Goal: Task Accomplishment & Management: Contribute content

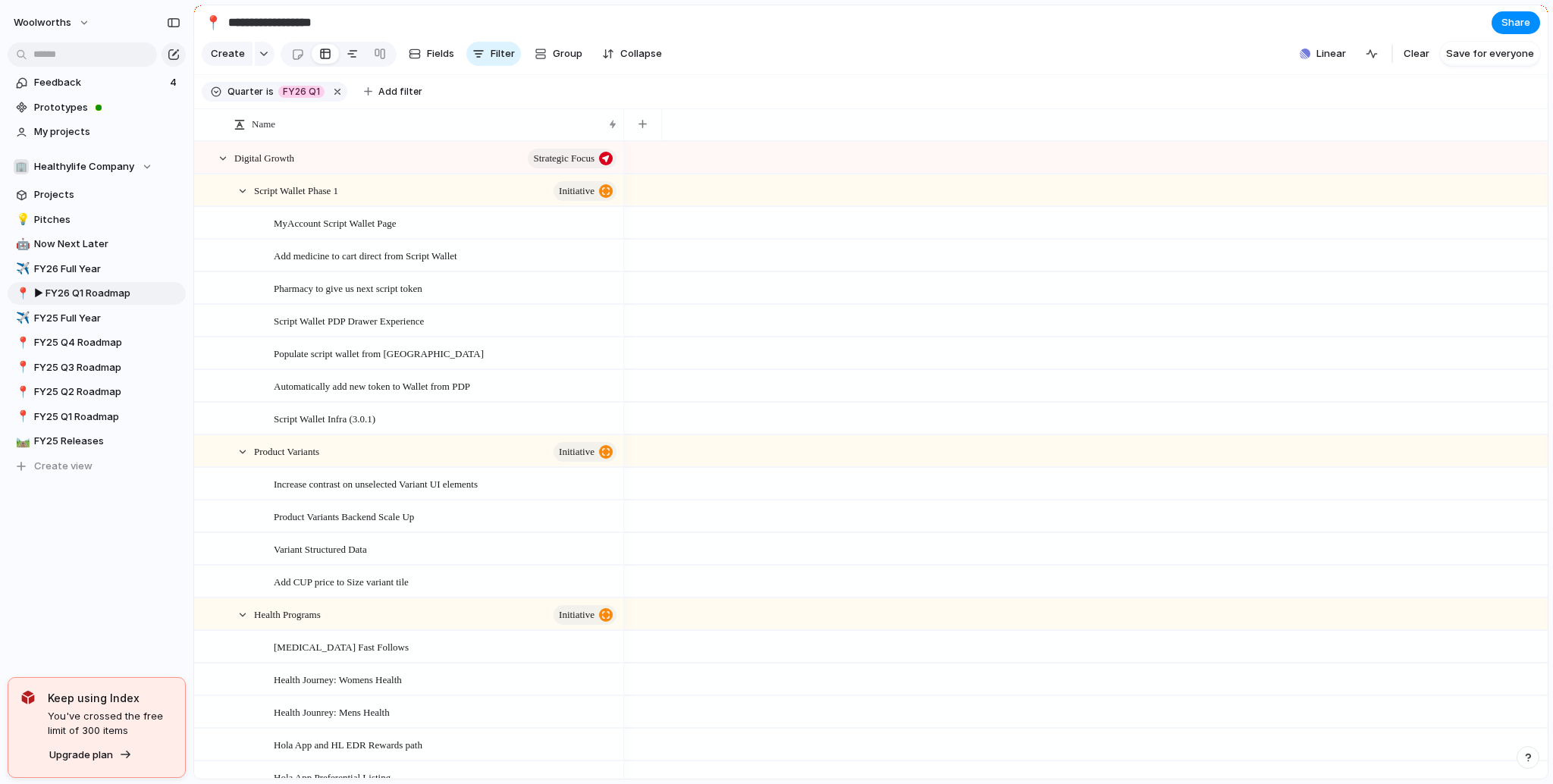
click at [357, 66] on link at bounding box center [353, 54] width 27 height 24
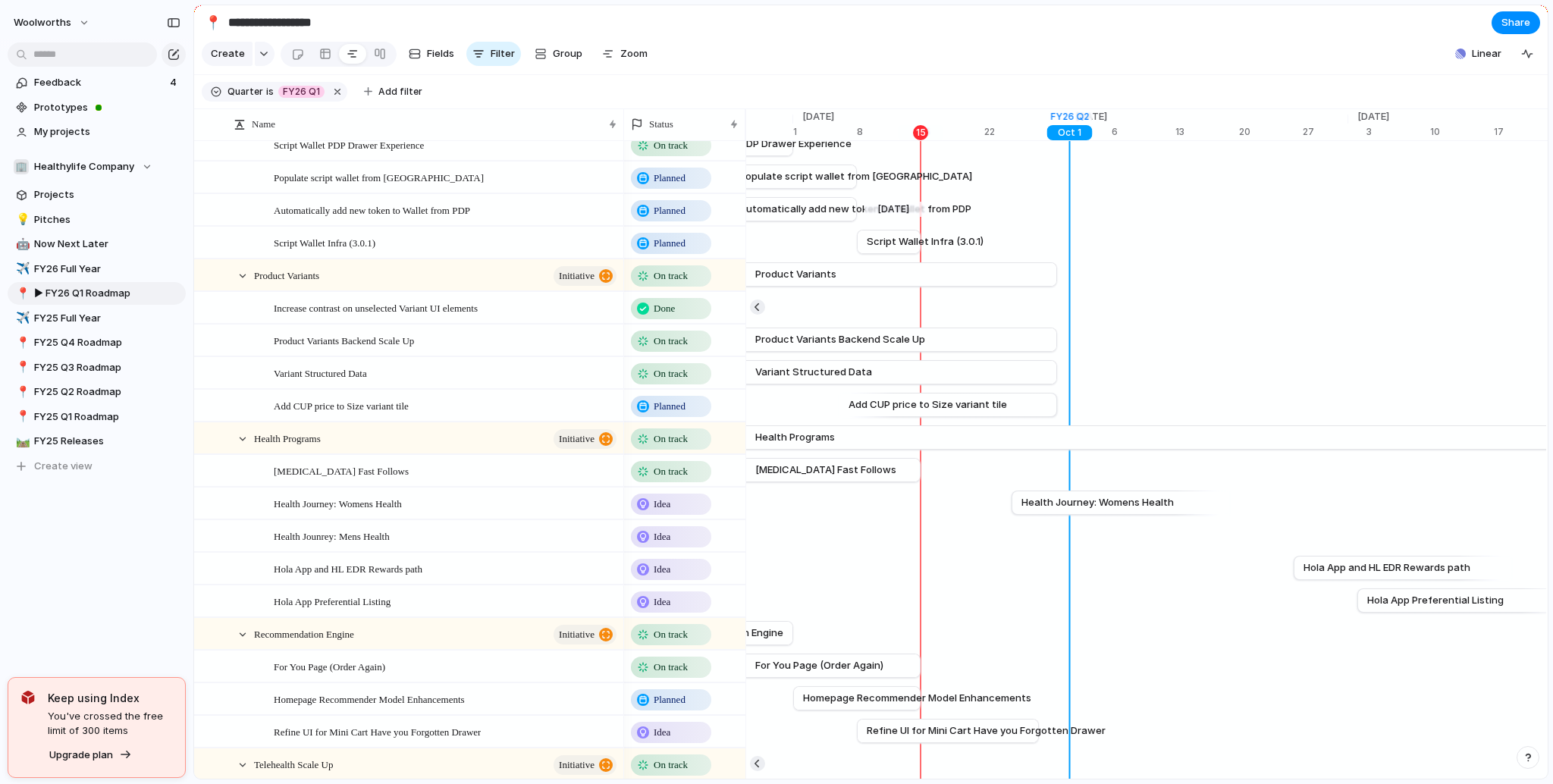
scroll to position [273, 0]
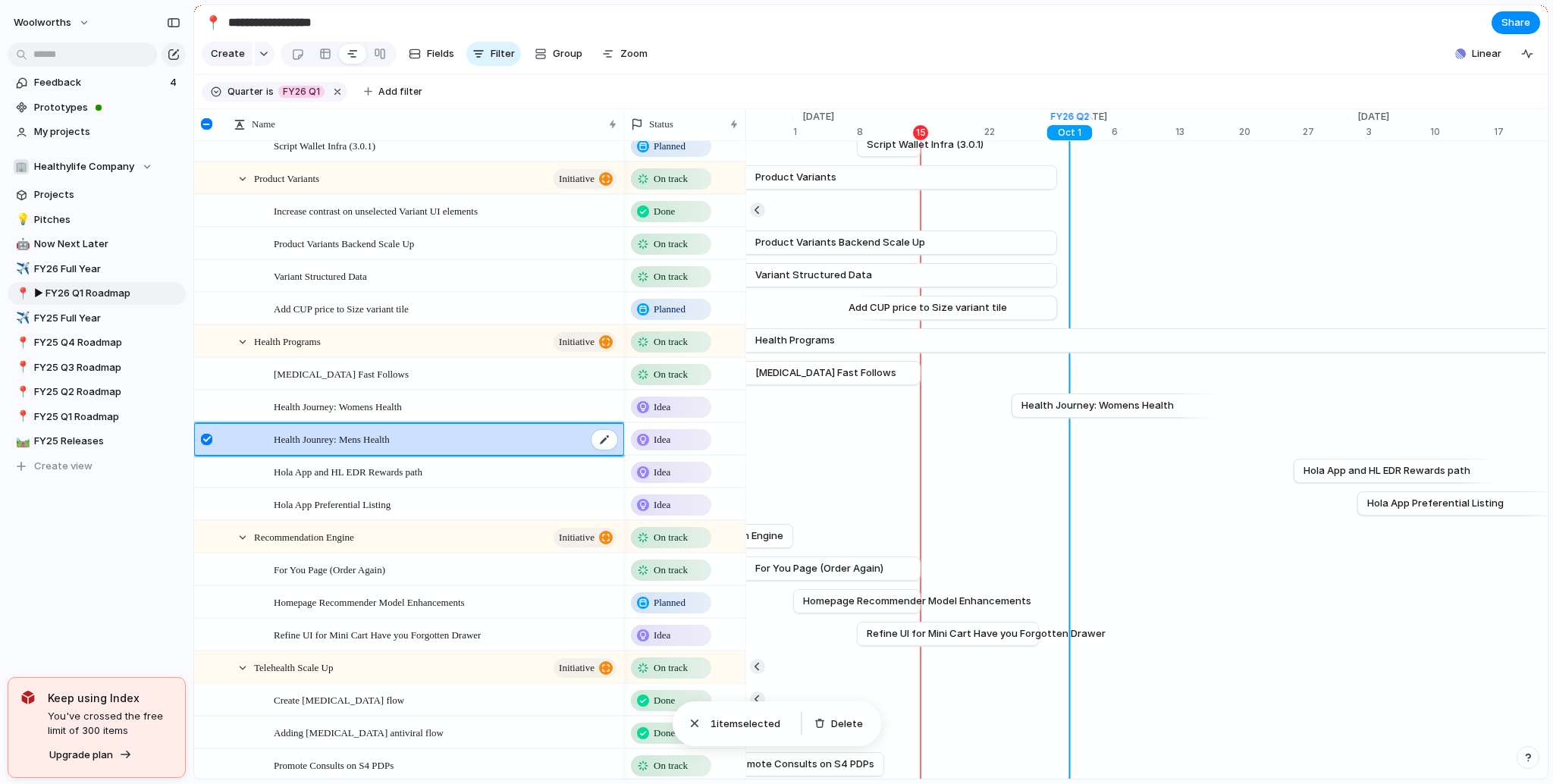
click at [329, 445] on span "Health Jounrey: Mens Health" at bounding box center [332, 439] width 116 height 18
click at [208, 445] on div at bounding box center [206, 439] width 11 height 11
click at [375, 468] on div "Open details" at bounding box center [408, 455] width 102 height 24
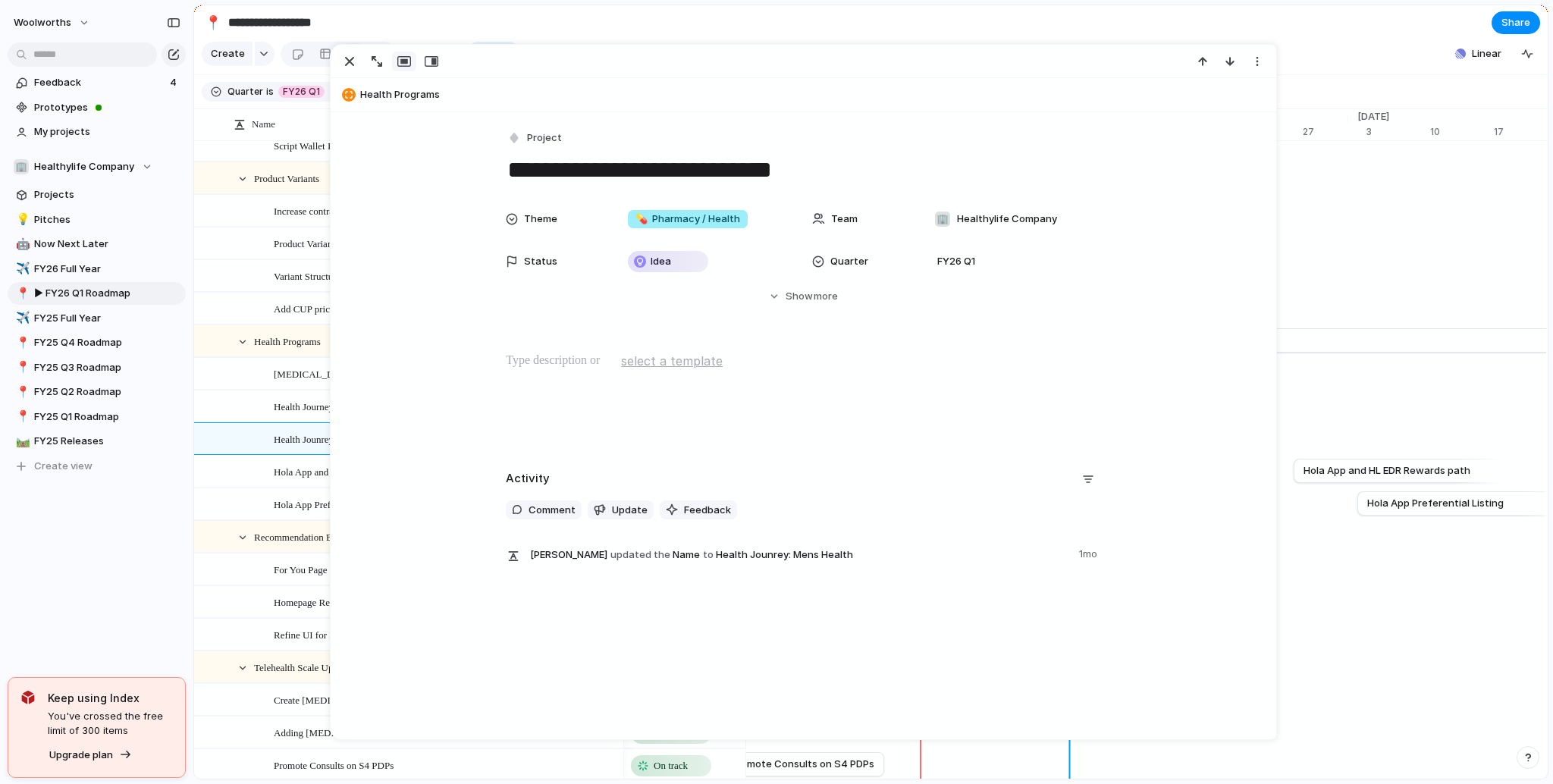
click at [638, 173] on textarea "**********" at bounding box center [803, 170] width 595 height 32
type textarea "**********"
click at [264, 441] on div "Health Journey: Mens Health" at bounding box center [439, 439] width 370 height 31
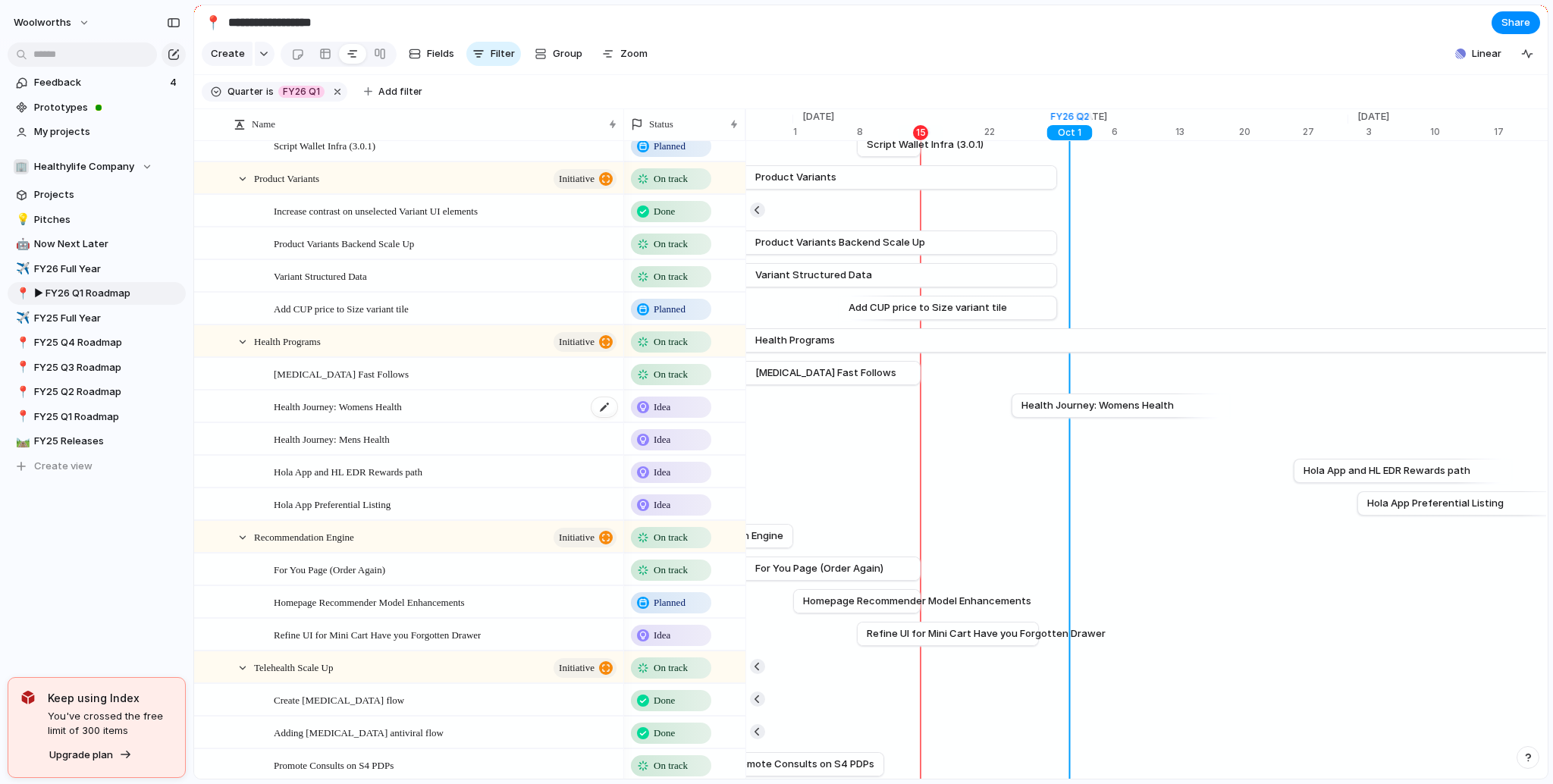
click at [302, 414] on span "Health Journey: Womens Health" at bounding box center [337, 406] width 128 height 18
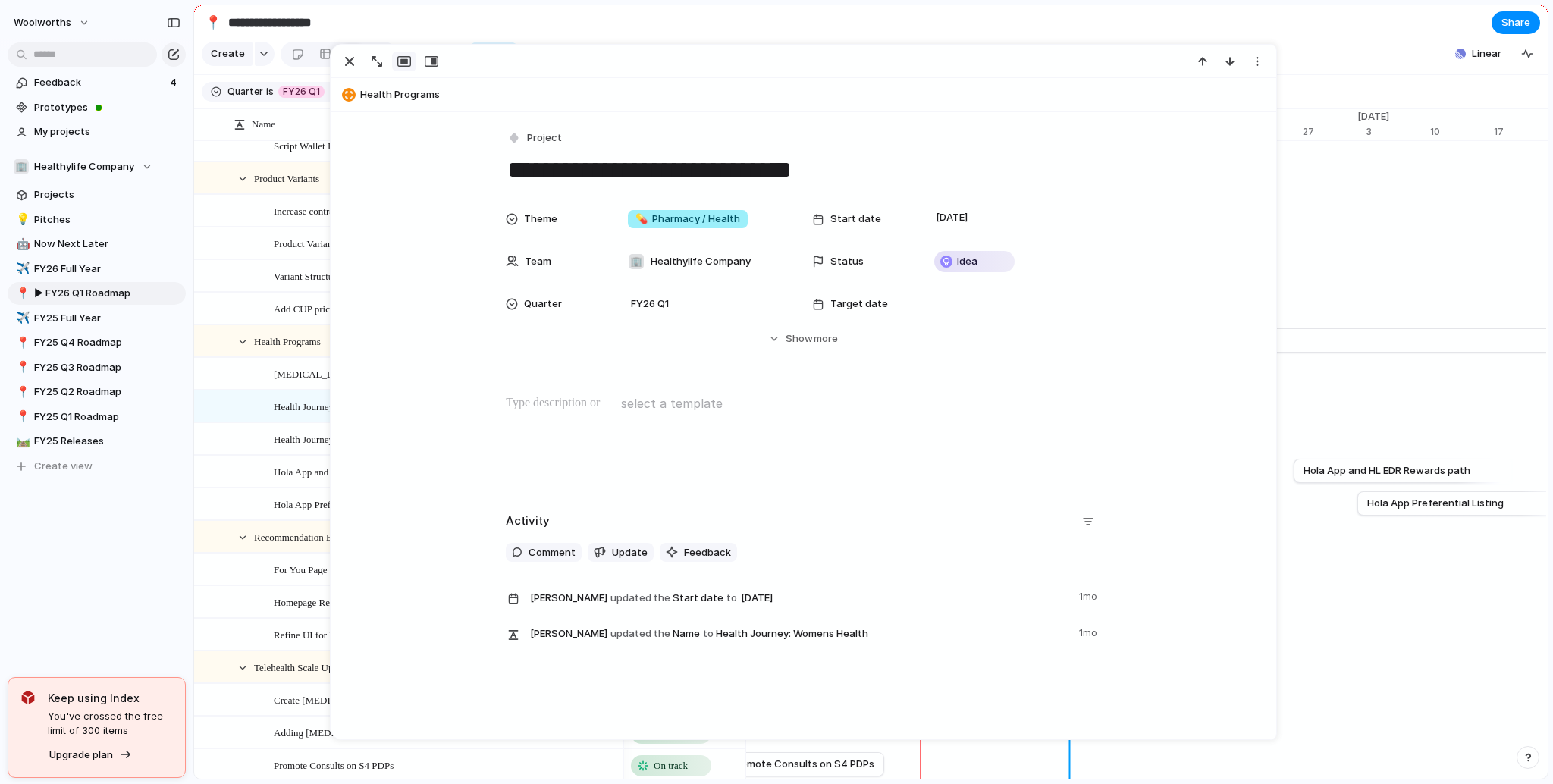
click at [627, 168] on textarea "**********" at bounding box center [803, 170] width 595 height 32
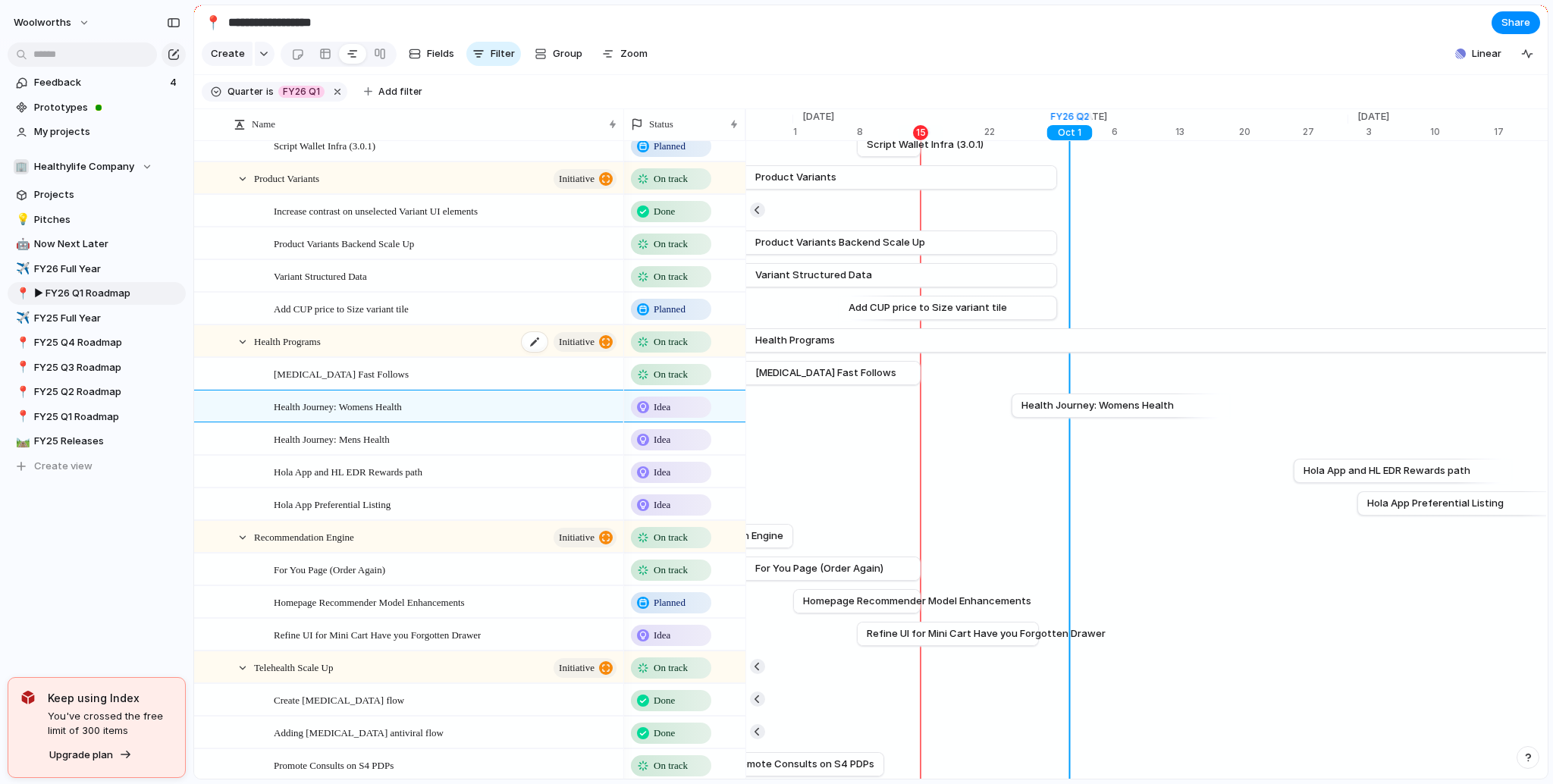
click at [261, 349] on span "Health Programs" at bounding box center [287, 341] width 67 height 18
type textarea "**********"
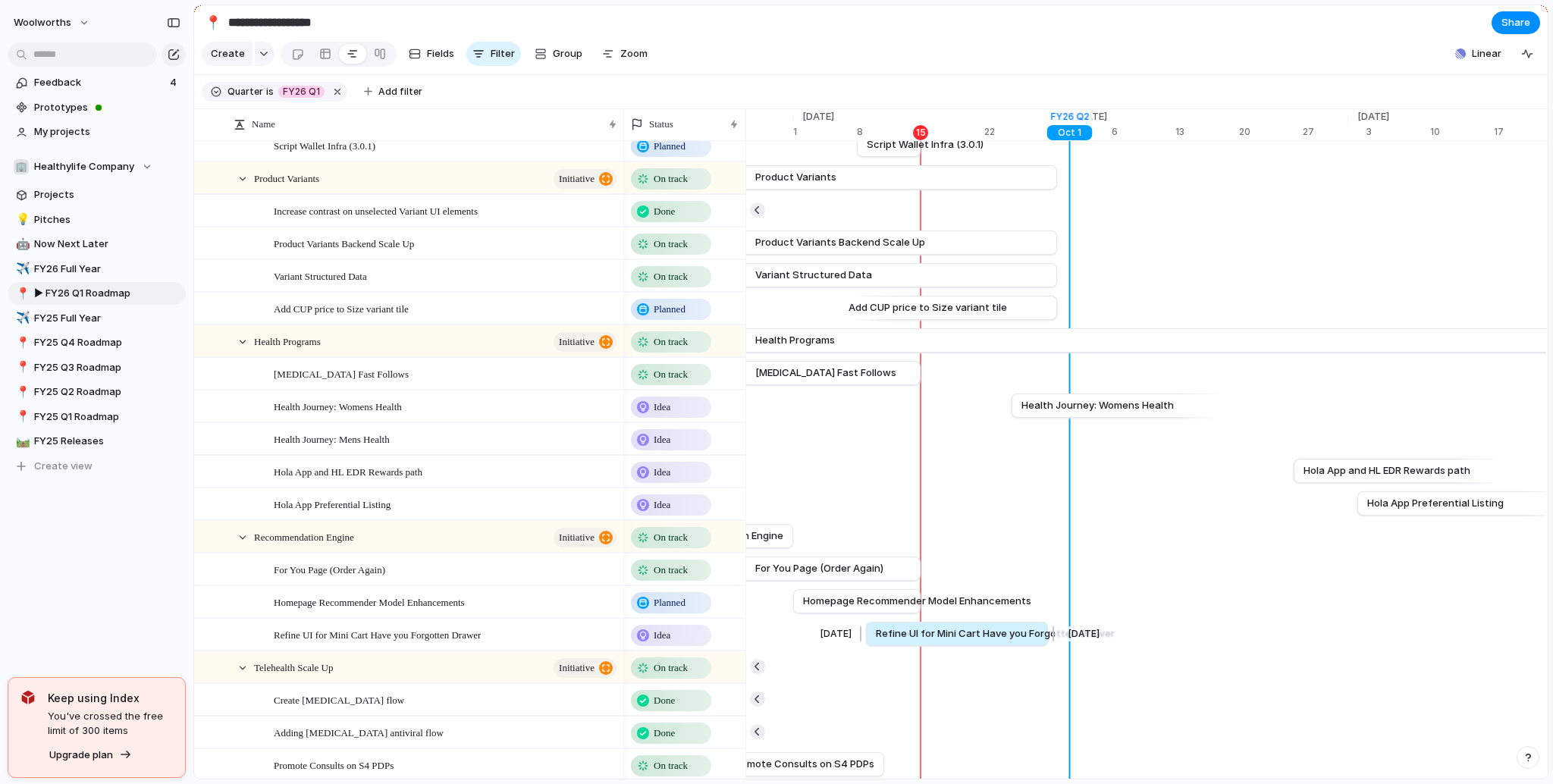
drag, startPoint x: 933, startPoint y: 646, endPoint x: 941, endPoint y: 650, distance: 8.9
click at [941, 641] on span "Refine UI for Mini Cart Have you Forgotten Drawer" at bounding box center [995, 633] width 239 height 15
drag, startPoint x: 854, startPoint y: 650, endPoint x: 919, endPoint y: 645, distance: 65.2
click at [919, 645] on div at bounding box center [919, 634] width 18 height 24
drag, startPoint x: 1016, startPoint y: 643, endPoint x: 1048, endPoint y: 642, distance: 32.0
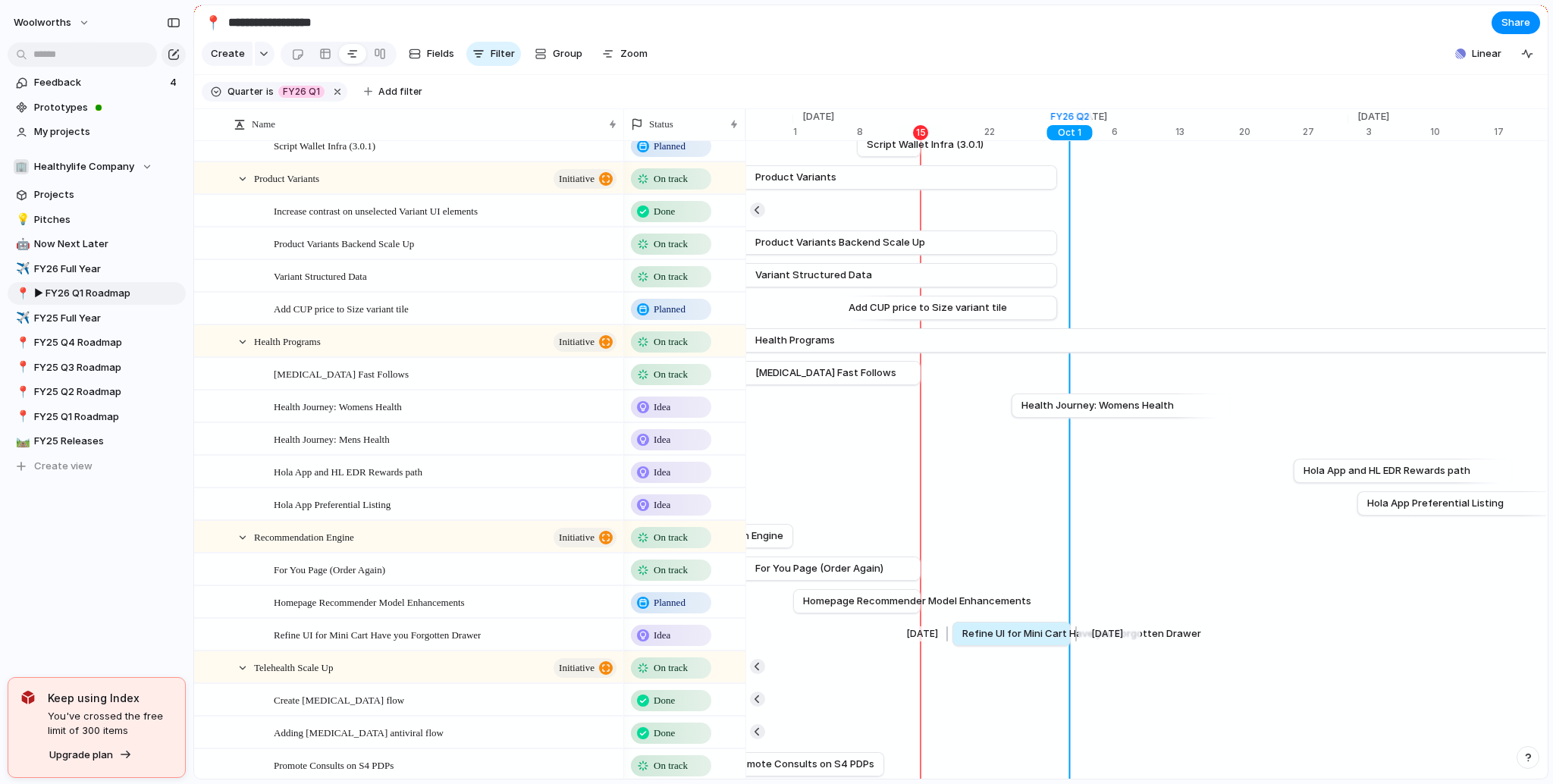
click at [1048, 641] on span "Refine UI for Mini Cart Have you Forgotten Drawer" at bounding box center [1081, 633] width 239 height 15
drag, startPoint x: 943, startPoint y: 647, endPoint x: 918, endPoint y: 651, distance: 25.3
click at [918, 646] on div at bounding box center [919, 634] width 18 height 24
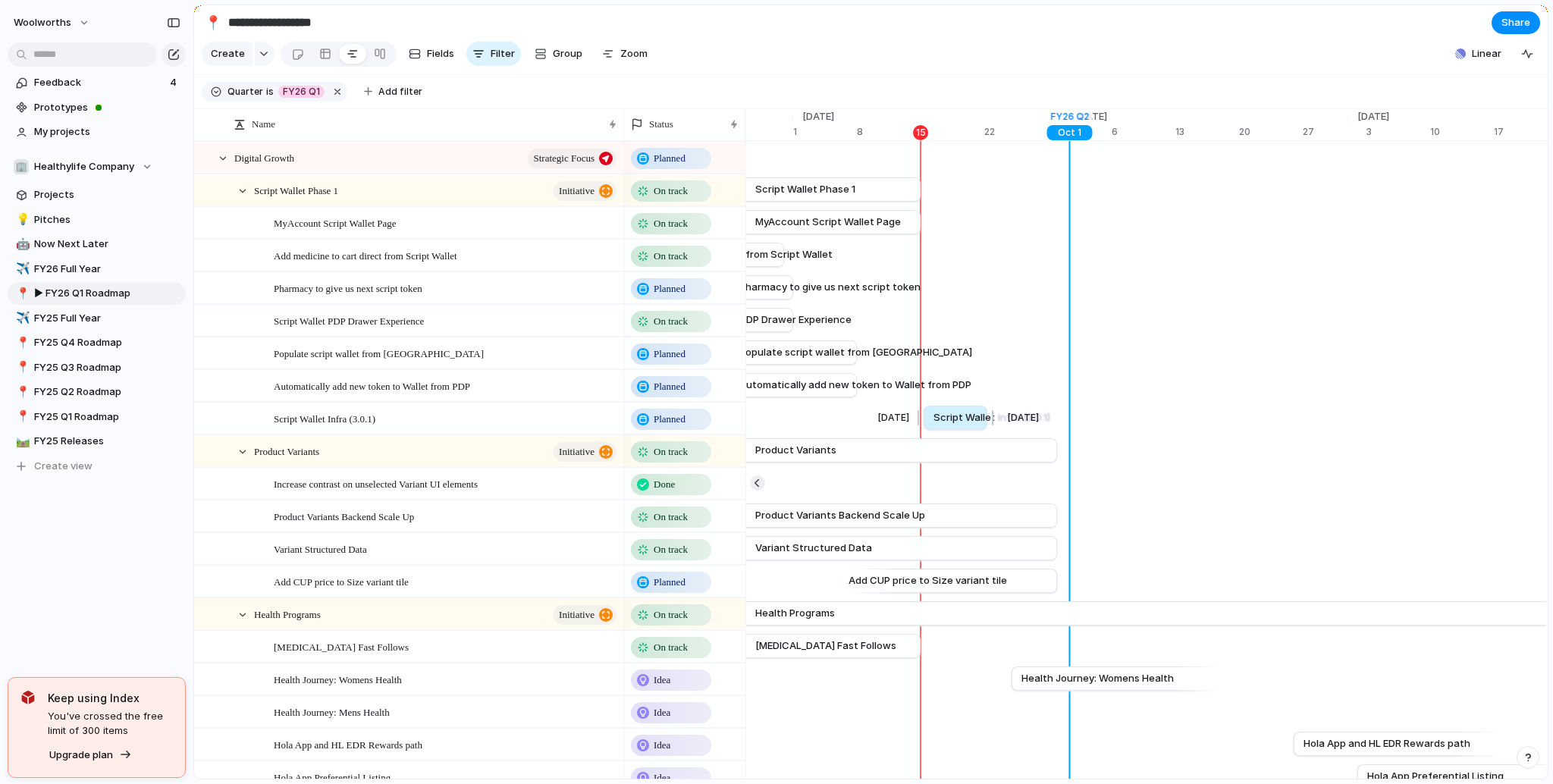
drag, startPoint x: 893, startPoint y: 431, endPoint x: 959, endPoint y: 424, distance: 66.4
click at [959, 424] on span "Script Wallet Infra (3.0.1)" at bounding box center [991, 418] width 116 height 15
drag, startPoint x: 786, startPoint y: 394, endPoint x: 915, endPoint y: 381, distance: 129.7
click at [915, 381] on div "[DATE] Automatically add new token to Wallet from PDP [DATE]" at bounding box center [929, 386] width 20215 height 33
drag, startPoint x: 780, startPoint y: 359, endPoint x: 909, endPoint y: 369, distance: 129.4
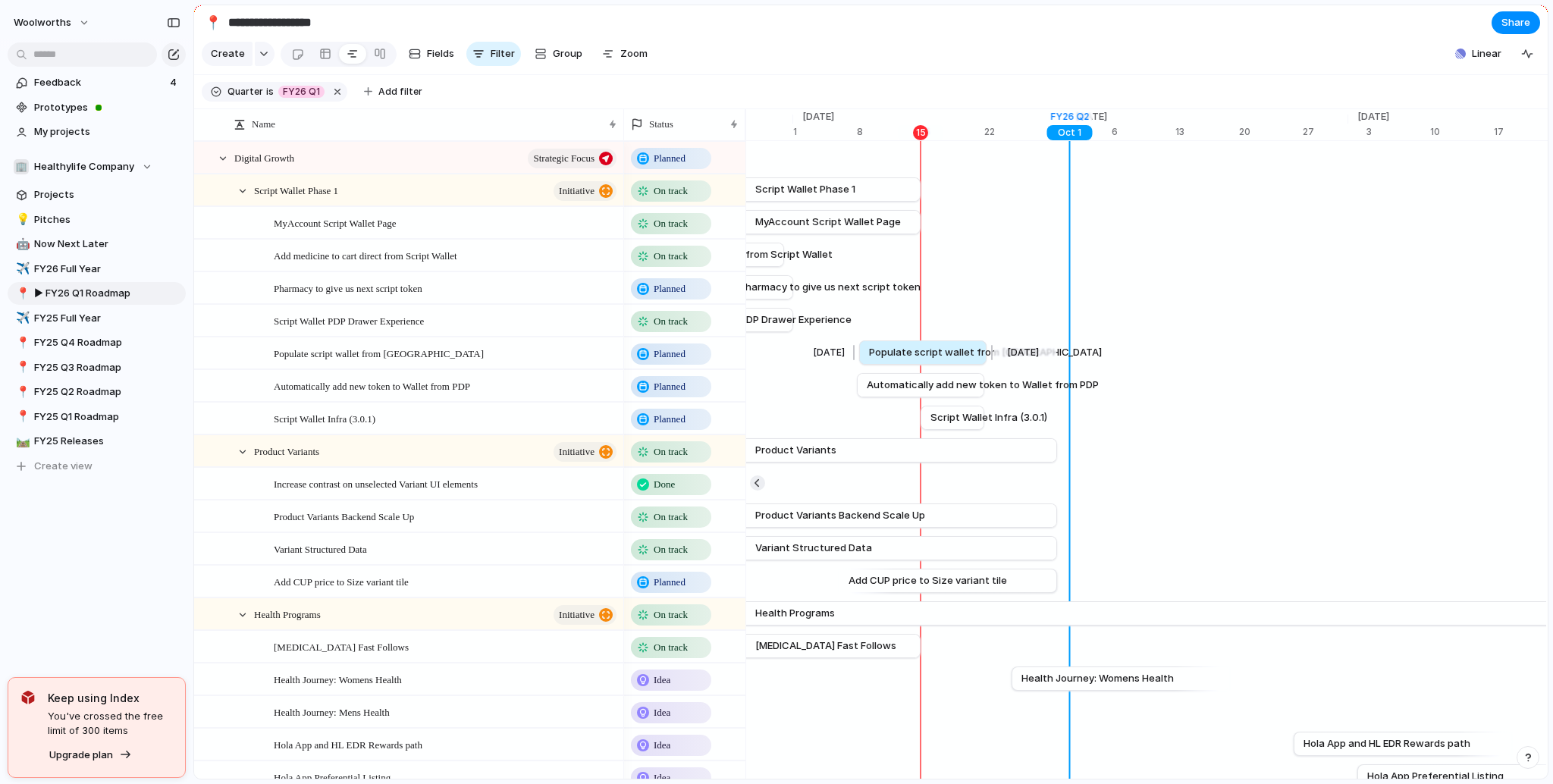
click at [909, 360] on span "Populate script wallet from [GEOGRAPHIC_DATA]" at bounding box center [985, 352] width 233 height 15
drag, startPoint x: 761, startPoint y: 333, endPoint x: 955, endPoint y: 323, distance: 194.3
click at [955, 323] on link "Script Wallet PDP Drawer Experience" at bounding box center [924, 320] width 108 height 22
drag, startPoint x: 925, startPoint y: 366, endPoint x: 989, endPoint y: 364, distance: 64.0
click at [989, 360] on span "Populate script wallet from [GEOGRAPHIC_DATA]" at bounding box center [1048, 352] width 233 height 15
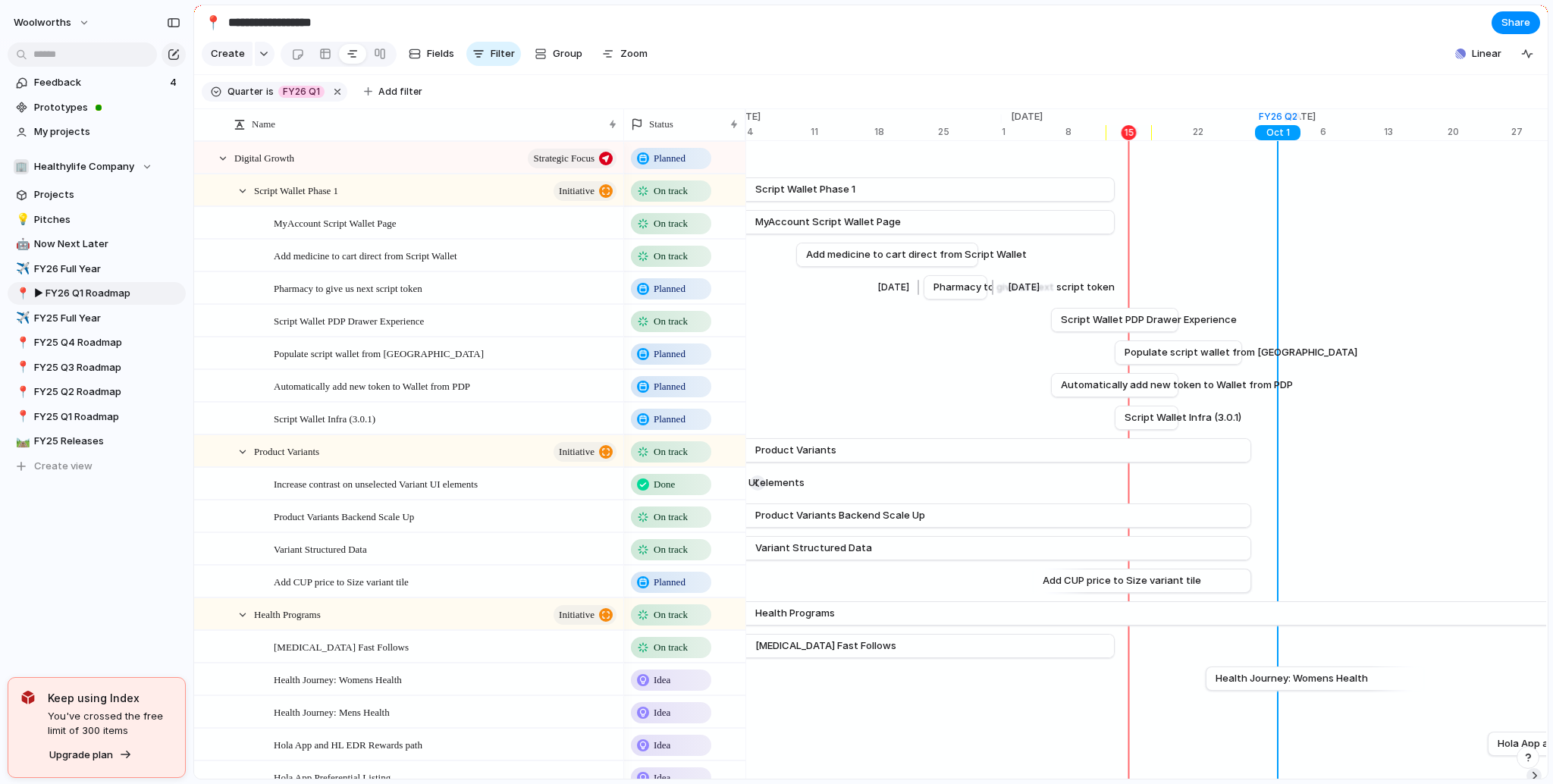
scroll to position [0, 9696]
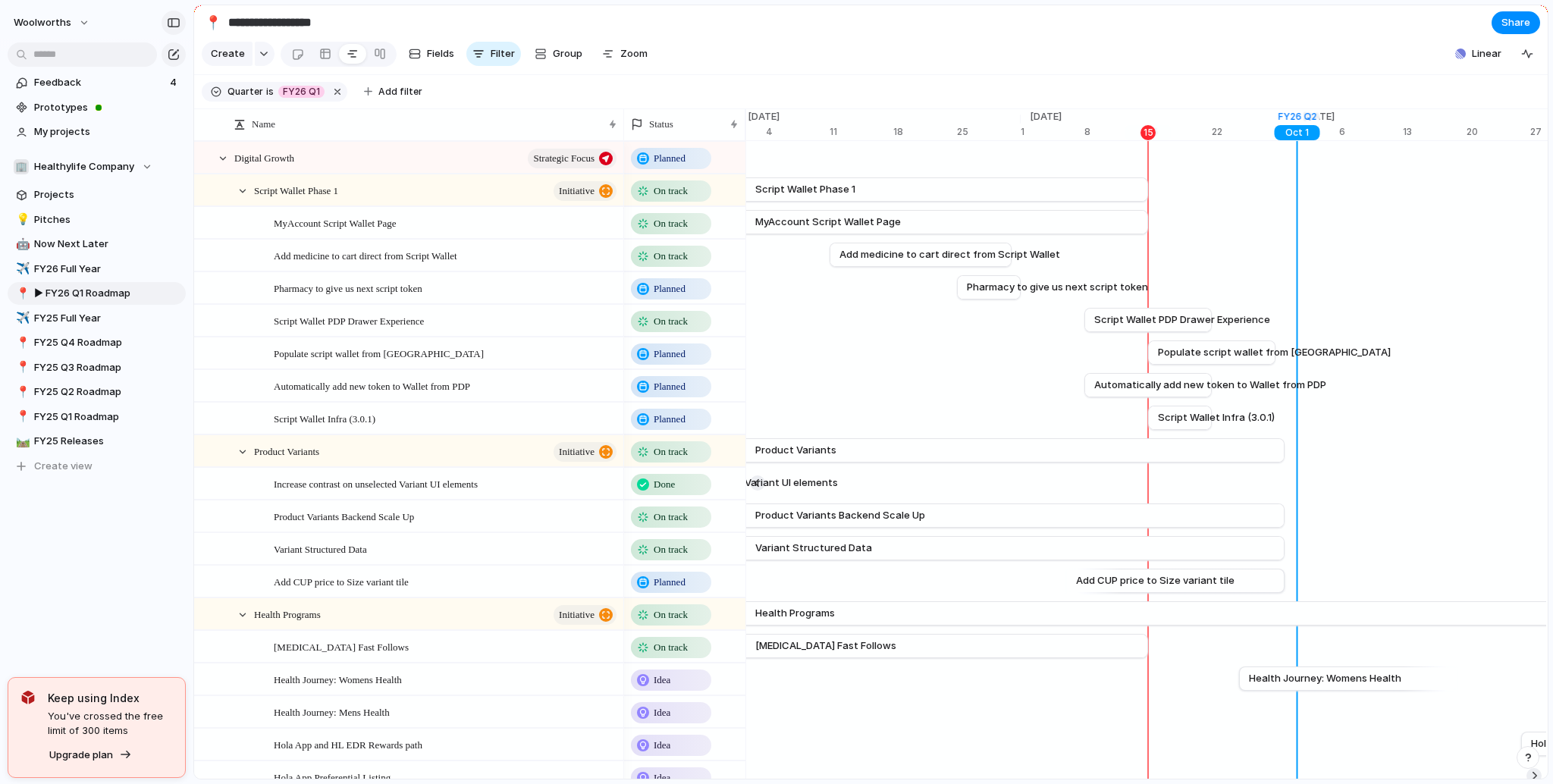
click at [179, 20] on div "button" at bounding box center [174, 22] width 14 height 10
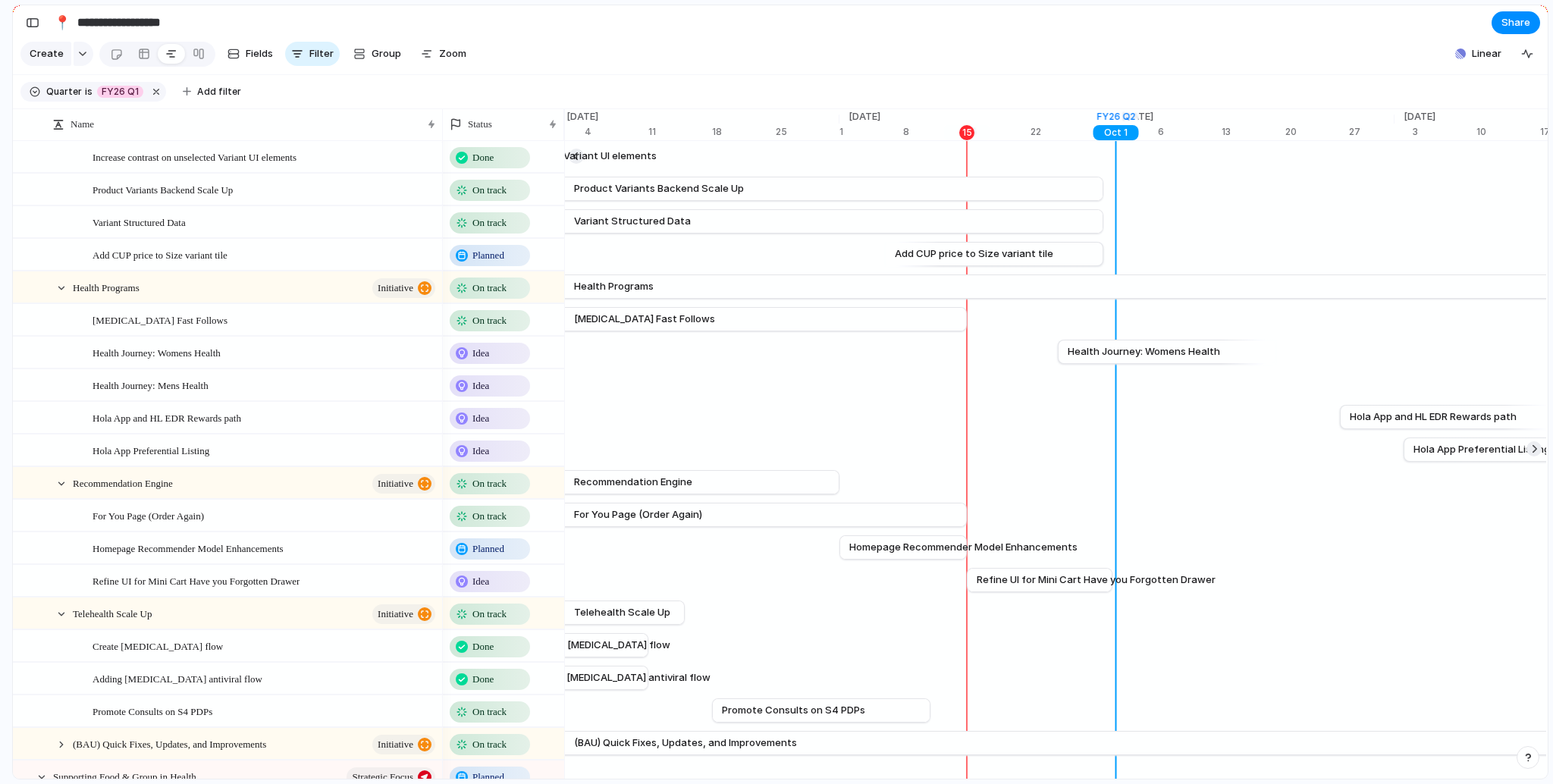
scroll to position [364, 0]
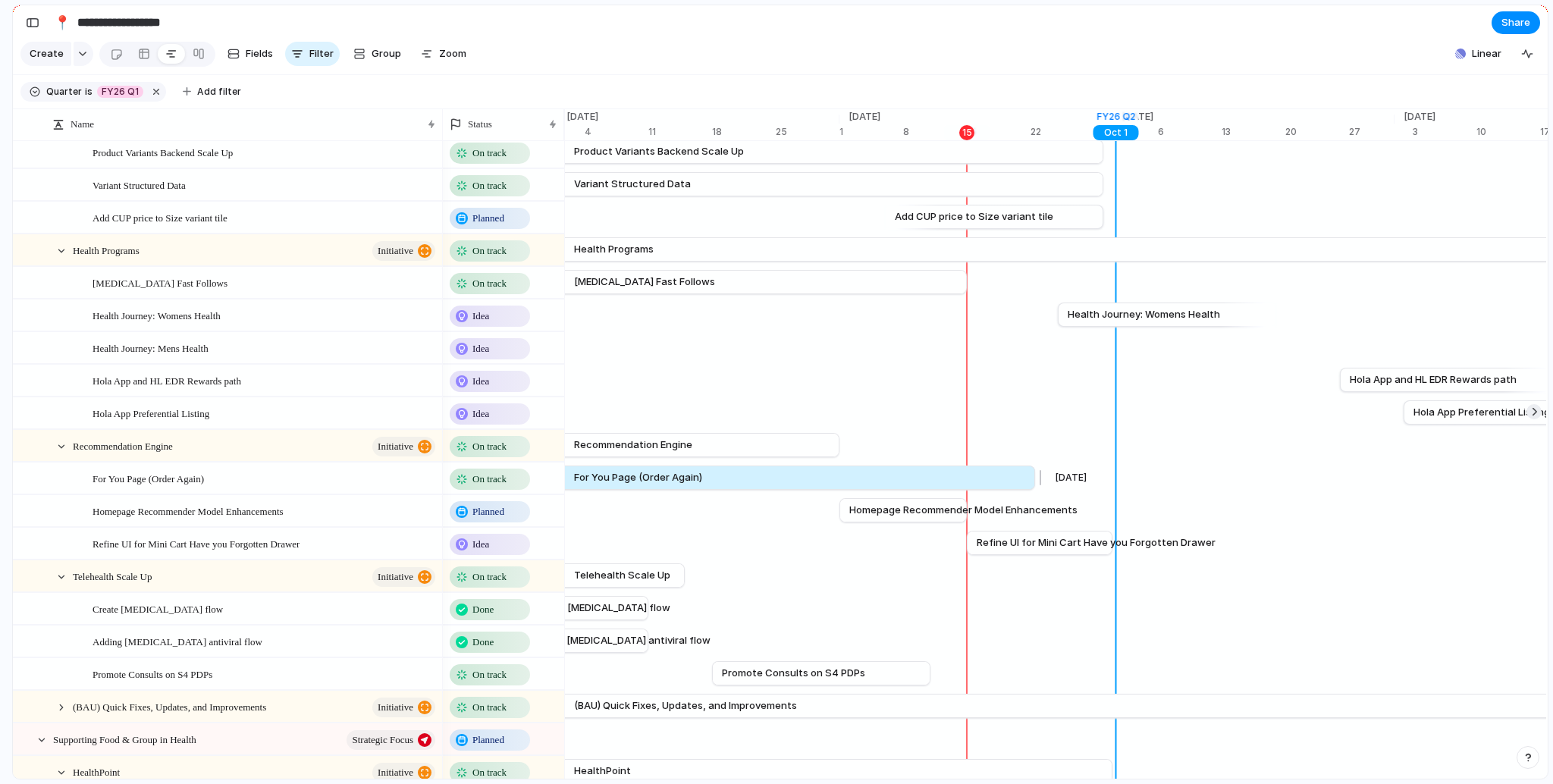
drag, startPoint x: 964, startPoint y: 488, endPoint x: 1032, endPoint y: 484, distance: 68.1
click at [1032, 484] on div at bounding box center [1038, 477] width 18 height 24
click at [657, 75] on section "Create Fields Filter Group Zoom Linear Clear Save for everyone" at bounding box center [780, 56] width 1535 height 36
click at [59, 357] on div "Health Journey: Mens Health" at bounding box center [227, 348] width 428 height 31
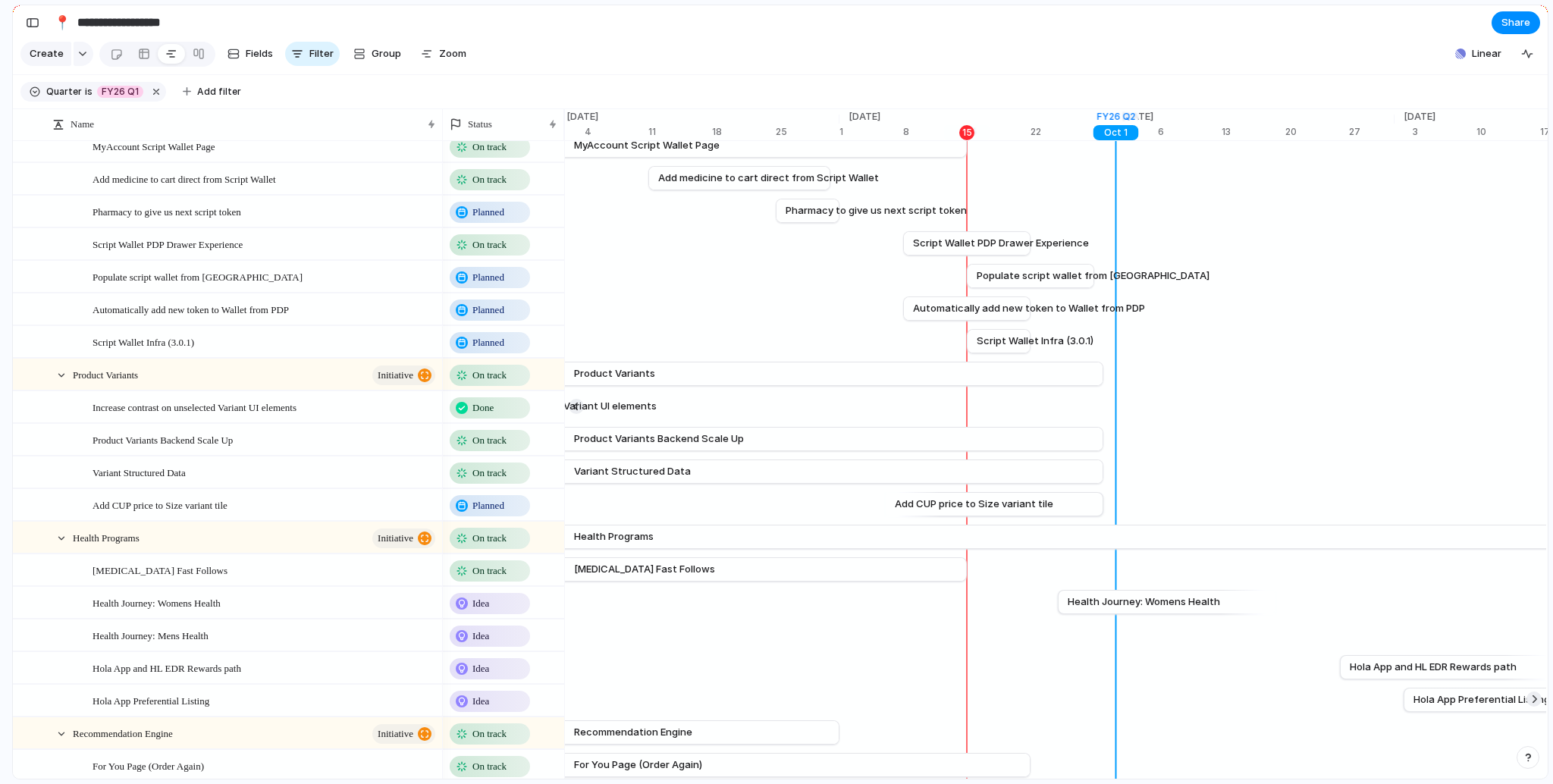
scroll to position [0, 0]
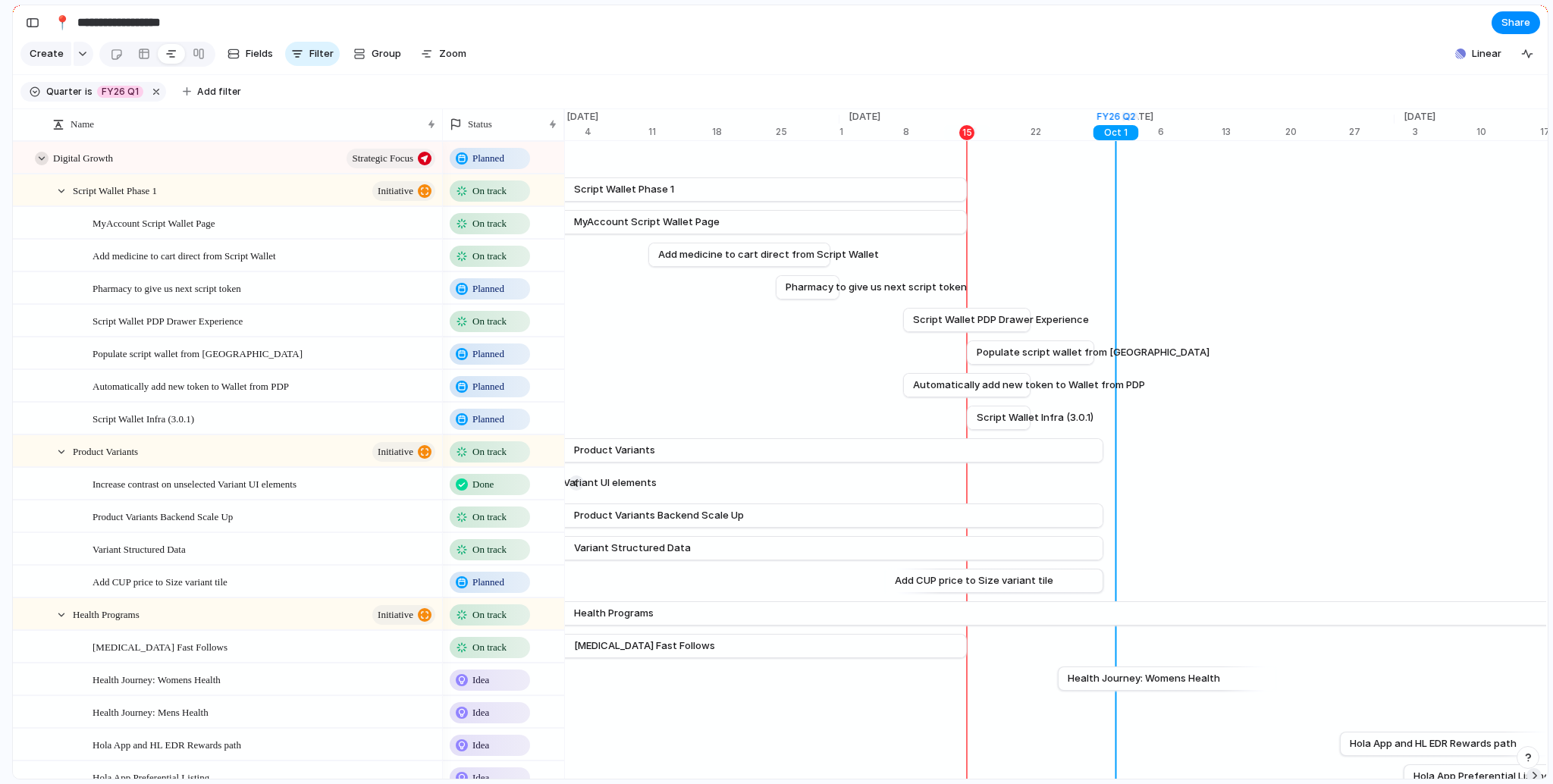
click at [44, 165] on div at bounding box center [41, 158] width 14 height 14
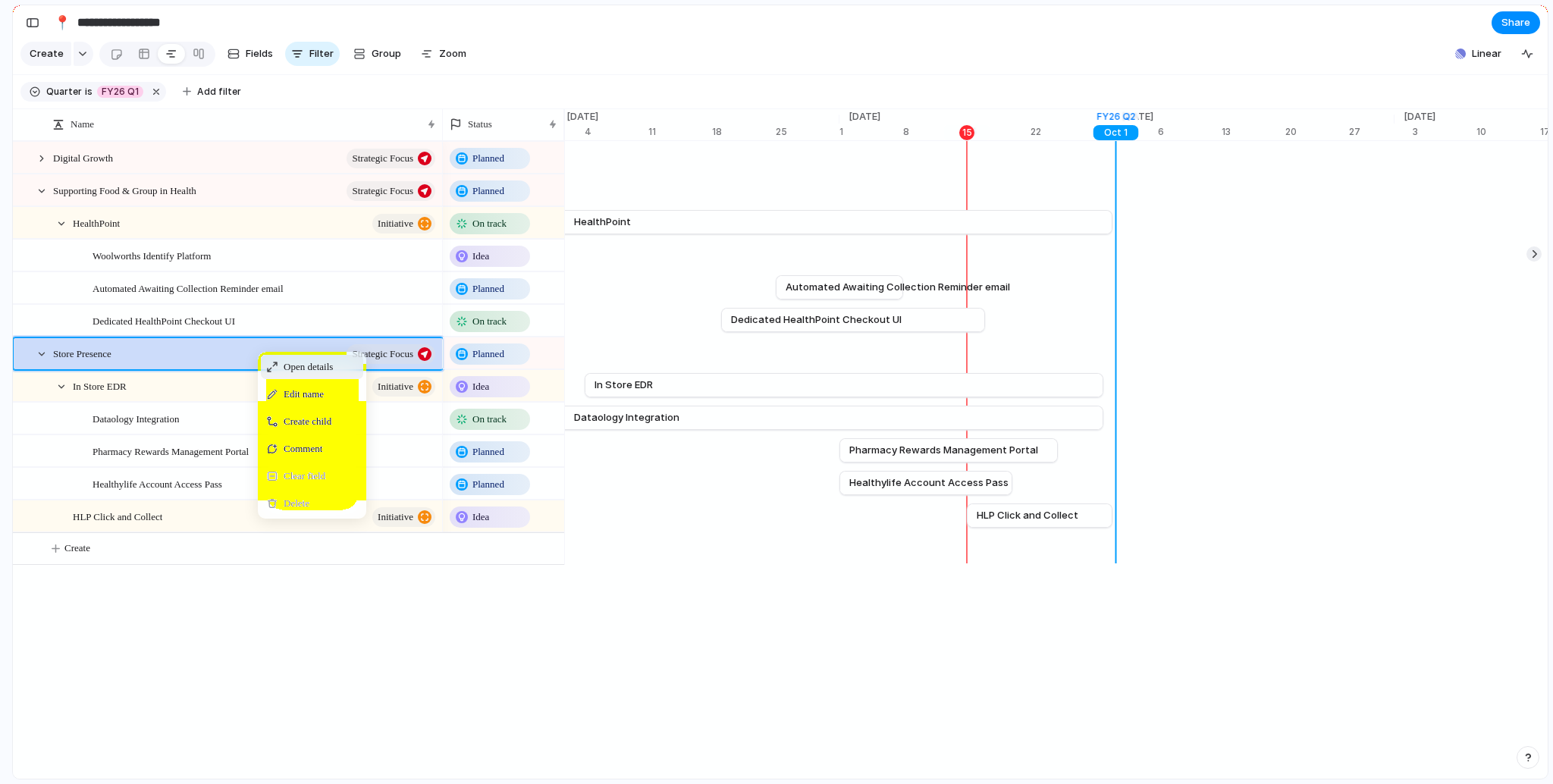
drag, startPoint x: 174, startPoint y: 639, endPoint x: 141, endPoint y: 598, distance: 52.6
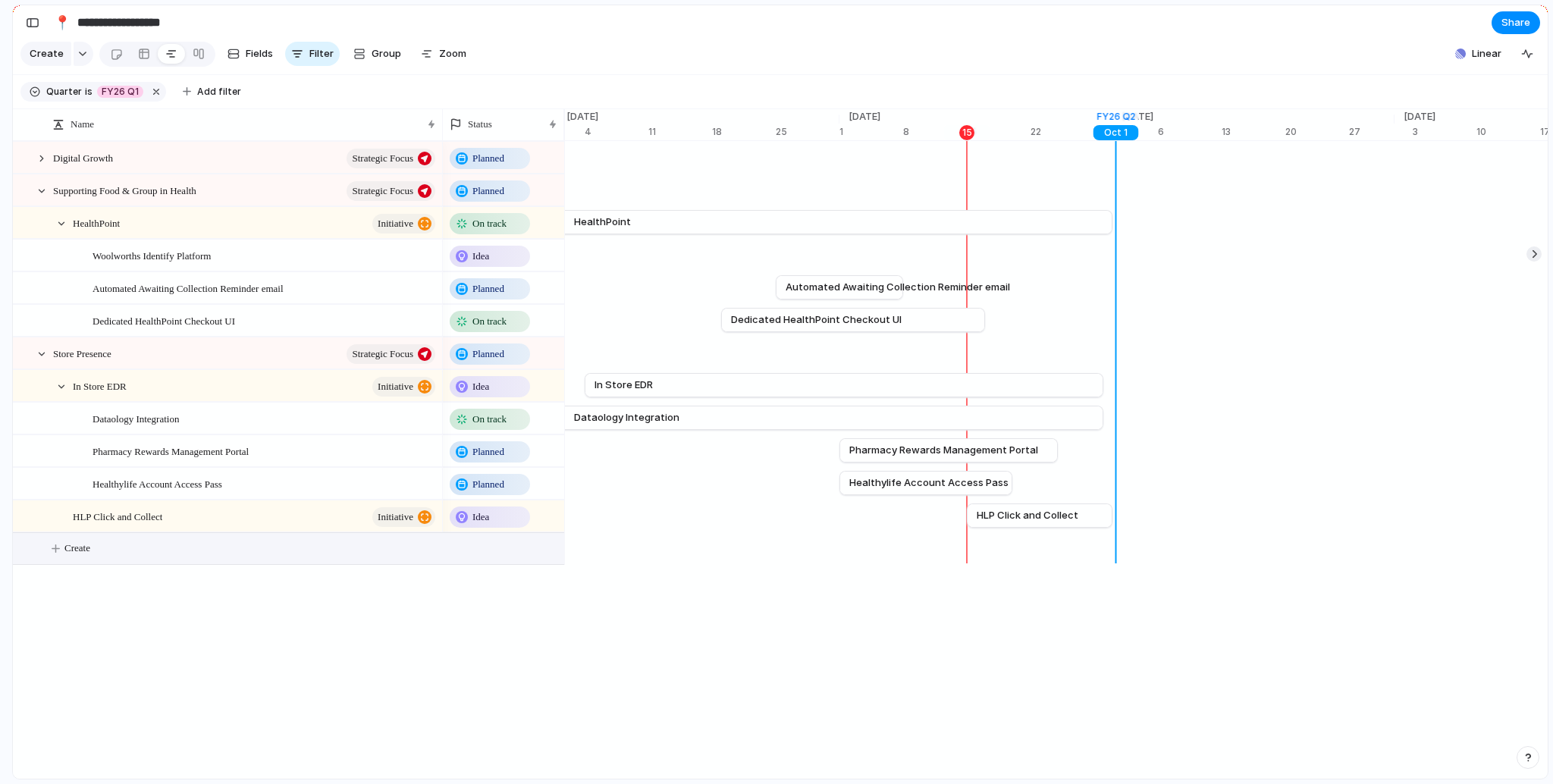
click at [90, 556] on span "Create" at bounding box center [77, 548] width 26 height 15
type textarea "**********"
click at [484, 557] on span "Idea" at bounding box center [480, 549] width 17 height 15
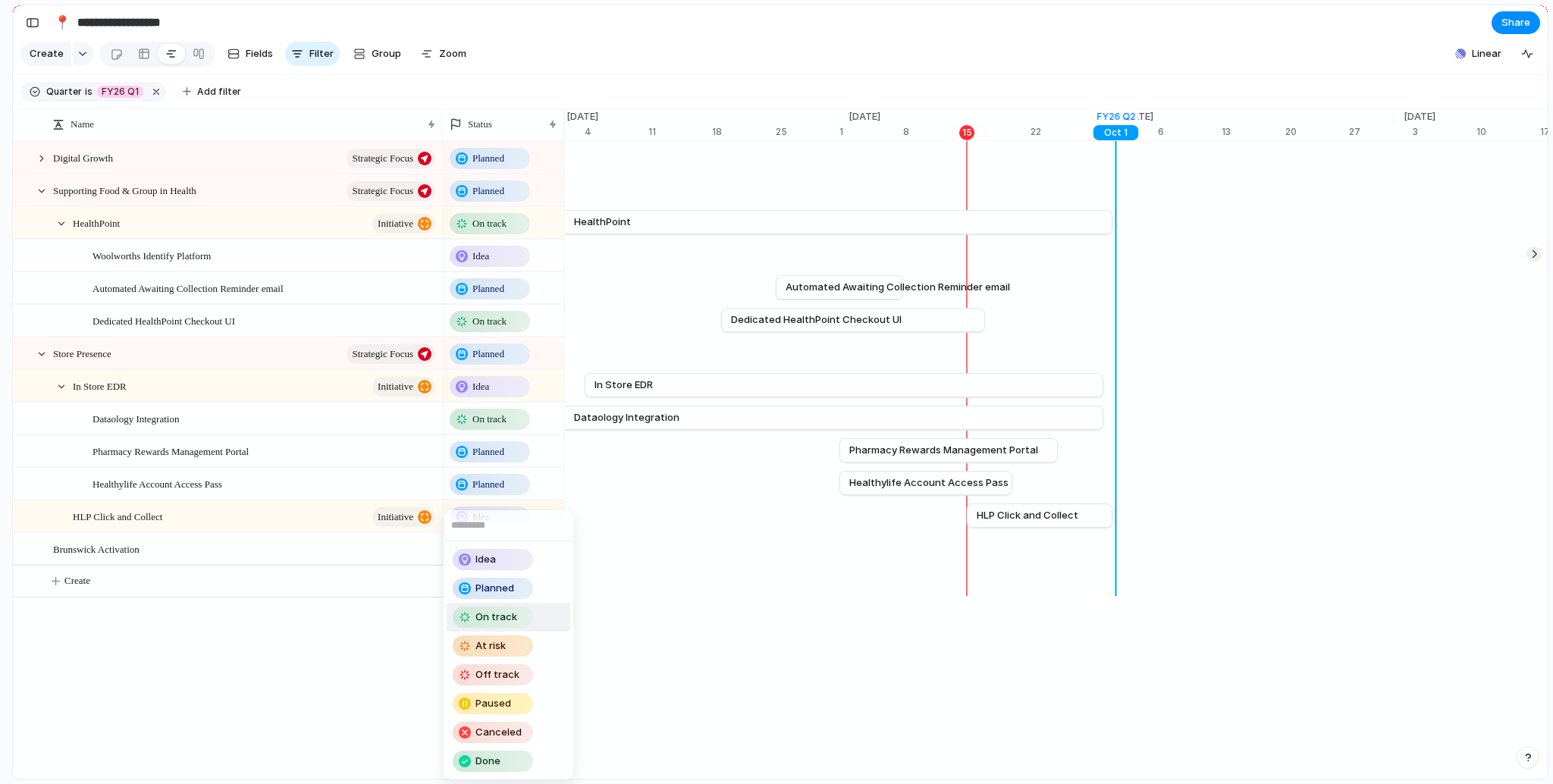
click at [497, 606] on li "On track" at bounding box center [509, 617] width 124 height 29
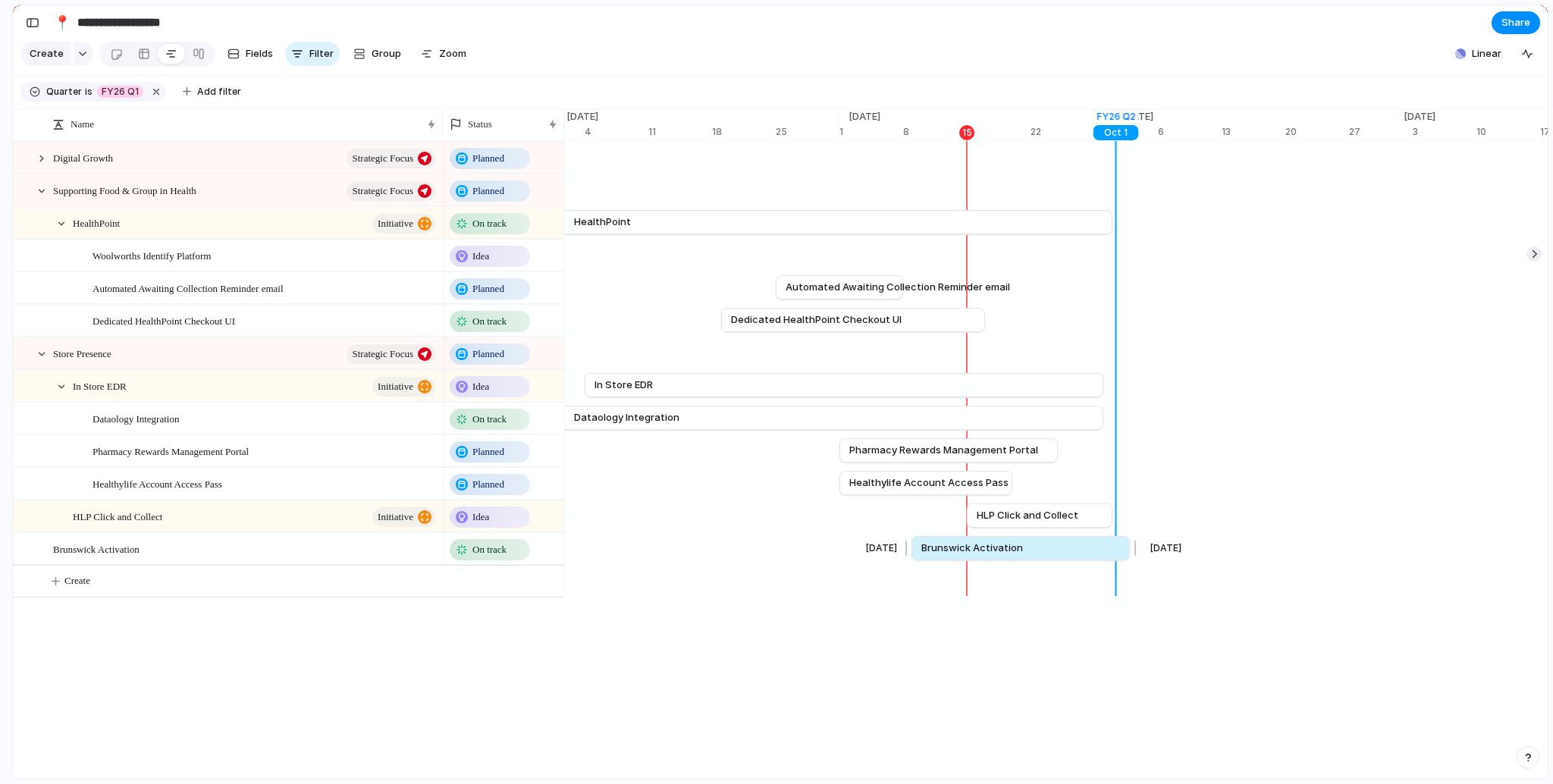
click at [966, 556] on span "Brunswick Activation" at bounding box center [972, 548] width 101 height 15
click at [1122, 562] on div "[DATE] Brunswick Activation [DATE]" at bounding box center [975, 548] width 20215 height 33
click at [23, 17] on button "button" at bounding box center [32, 22] width 24 height 24
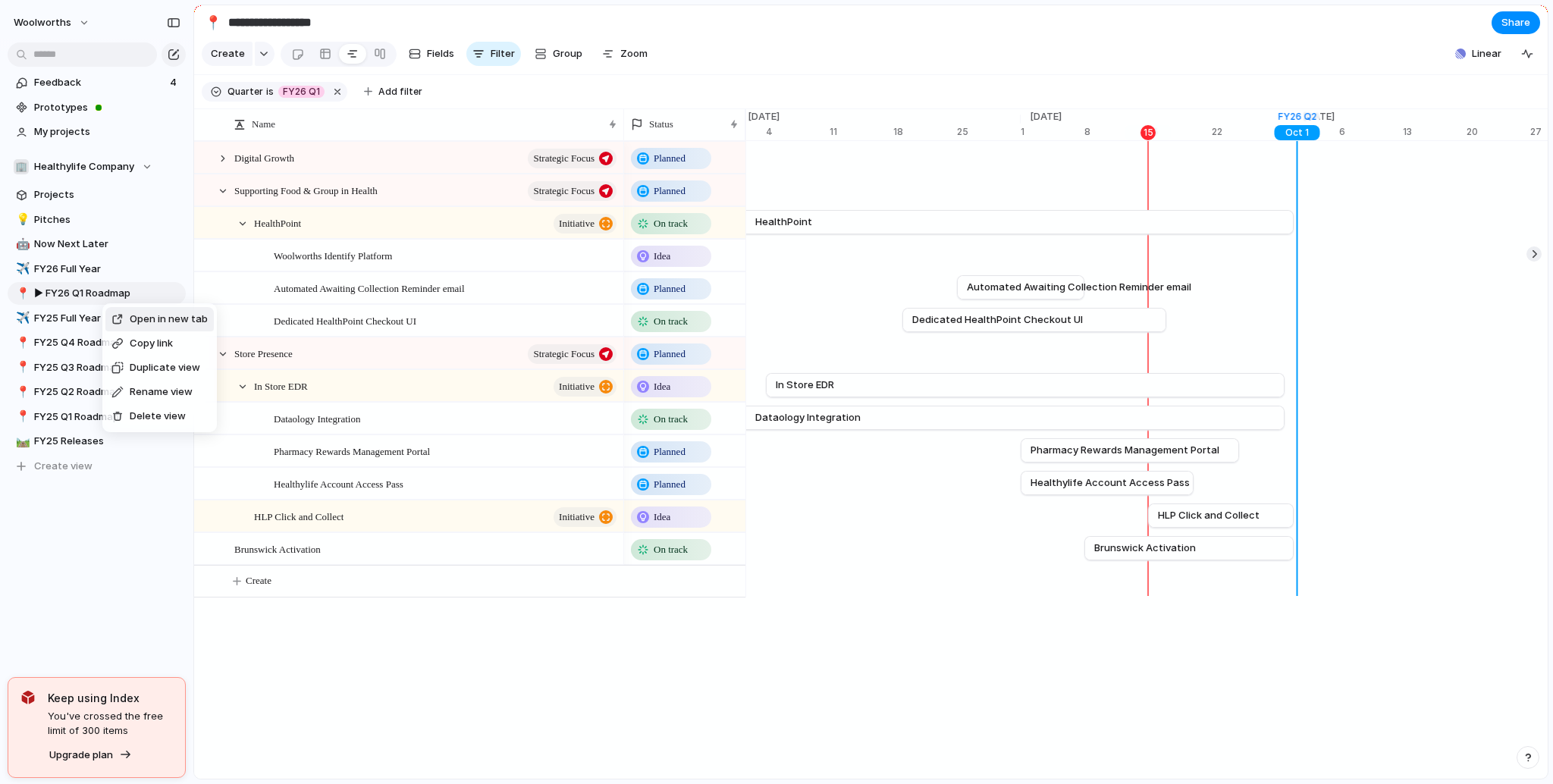
click at [137, 369] on span "Duplicate view" at bounding box center [165, 367] width 71 height 15
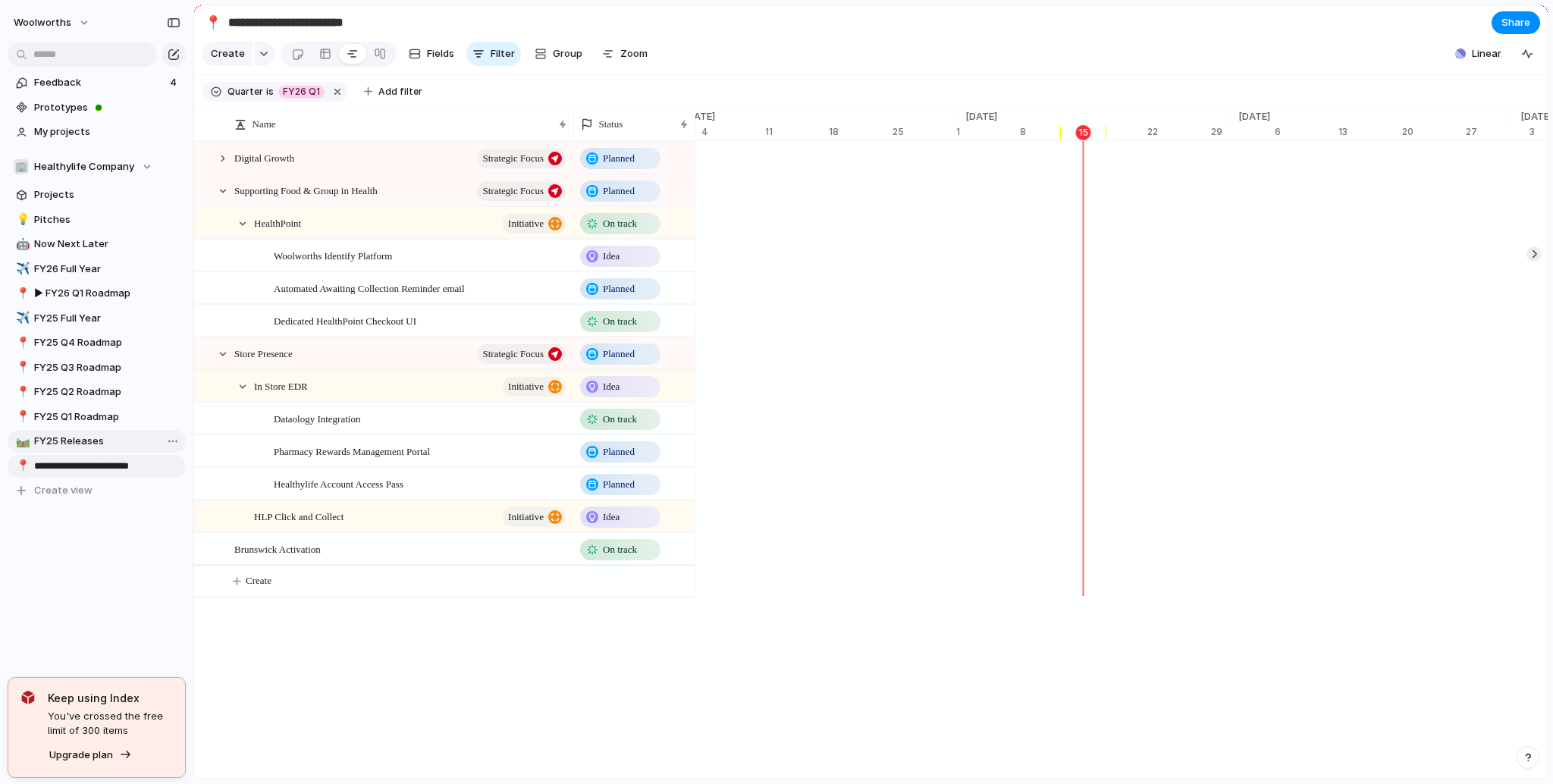
scroll to position [0, 9710]
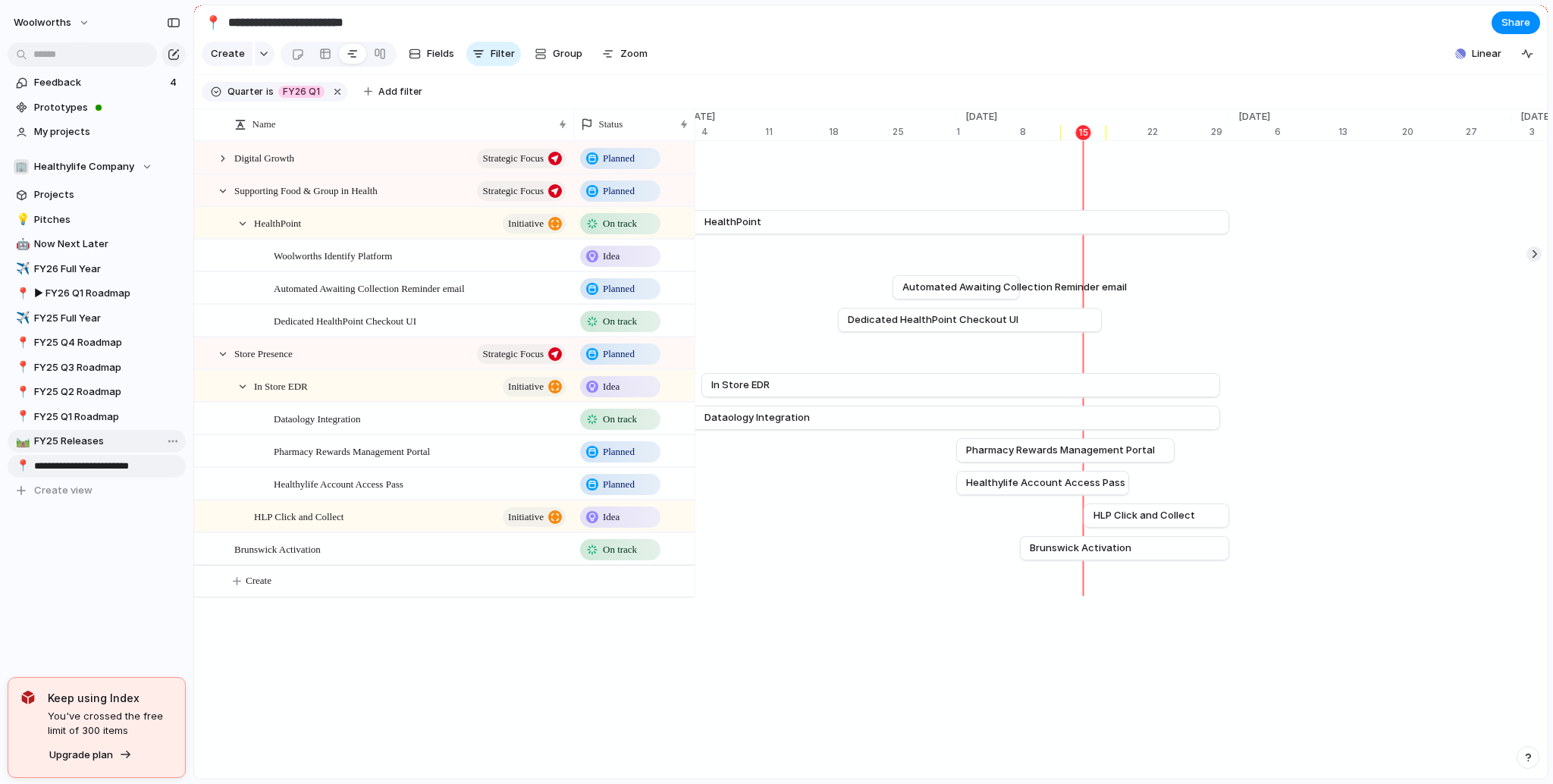
drag, startPoint x: 102, startPoint y: 466, endPoint x: 128, endPoint y: 432, distance: 42.8
click at [128, 431] on div "**********" at bounding box center [96, 355] width 178 height 294
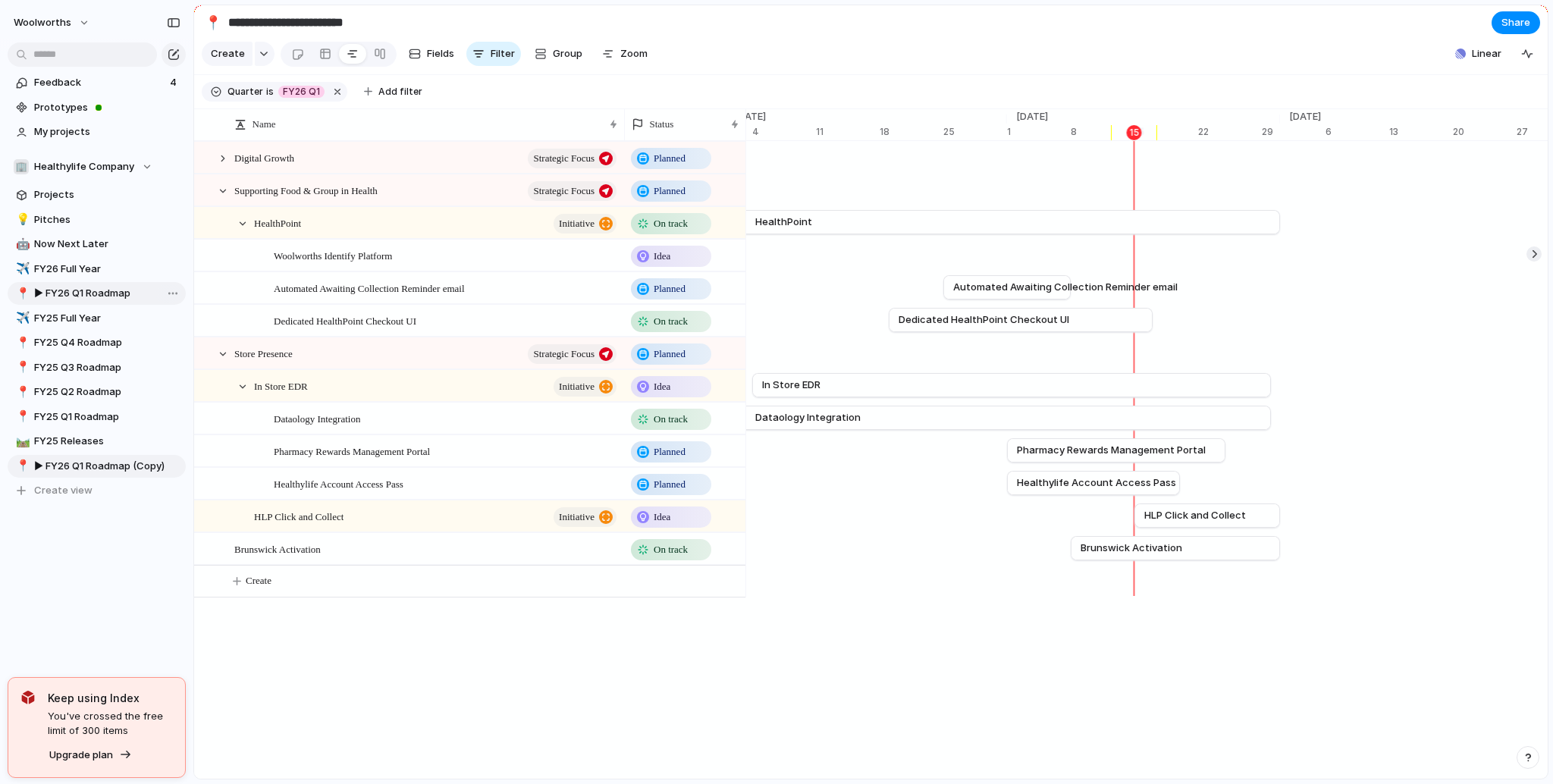
drag, startPoint x: 31, startPoint y: 468, endPoint x: 59, endPoint y: 300, distance: 170.3
click at [59, 300] on div "💡 Pitches 🤖 Now Next Later ✈️ FY26 Full Year 📍 ▶︎ FY26 Q1 Roadmap ✈️ FY25 Full …" at bounding box center [96, 355] width 178 height 294
drag, startPoint x: 146, startPoint y: 468, endPoint x: 141, endPoint y: 325, distance: 143.1
click at [141, 325] on div "💡 Pitches 🤖 Now Next Later ✈️ FY26 Full Year 📍 ▶︎ FY26 Q1 Roadmap ✈️ FY25 Full …" at bounding box center [96, 355] width 178 height 294
click at [288, 22] on input "**********" at bounding box center [314, 22] width 178 height 27
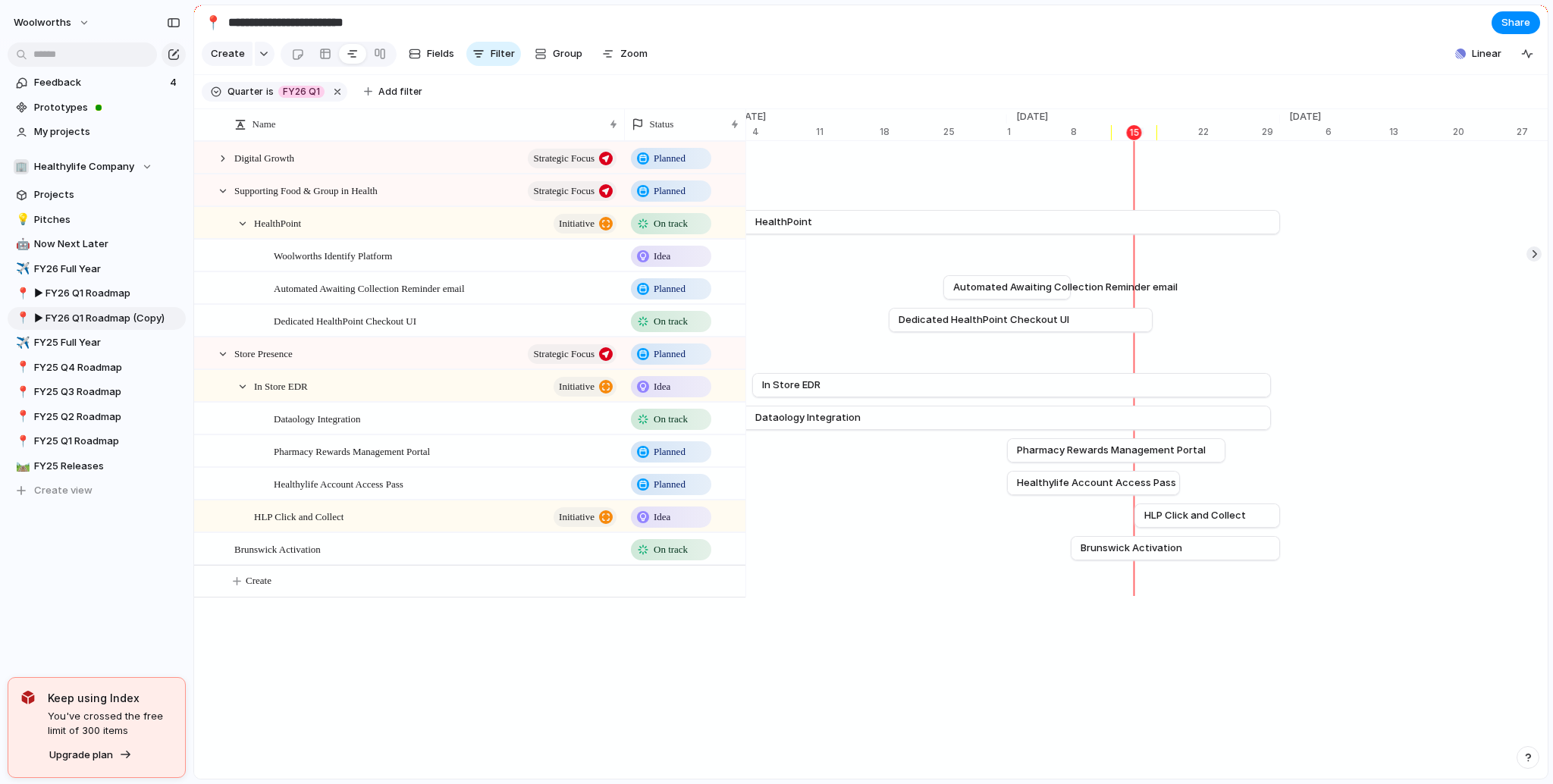
click at [247, 18] on input "**********" at bounding box center [314, 22] width 178 height 27
click at [244, 20] on input "**********" at bounding box center [314, 22] width 178 height 27
drag, startPoint x: 373, startPoint y: 25, endPoint x: 335, endPoint y: 24, distance: 38.0
click at [335, 24] on input "**********" at bounding box center [314, 22] width 178 height 27
type input "**********"
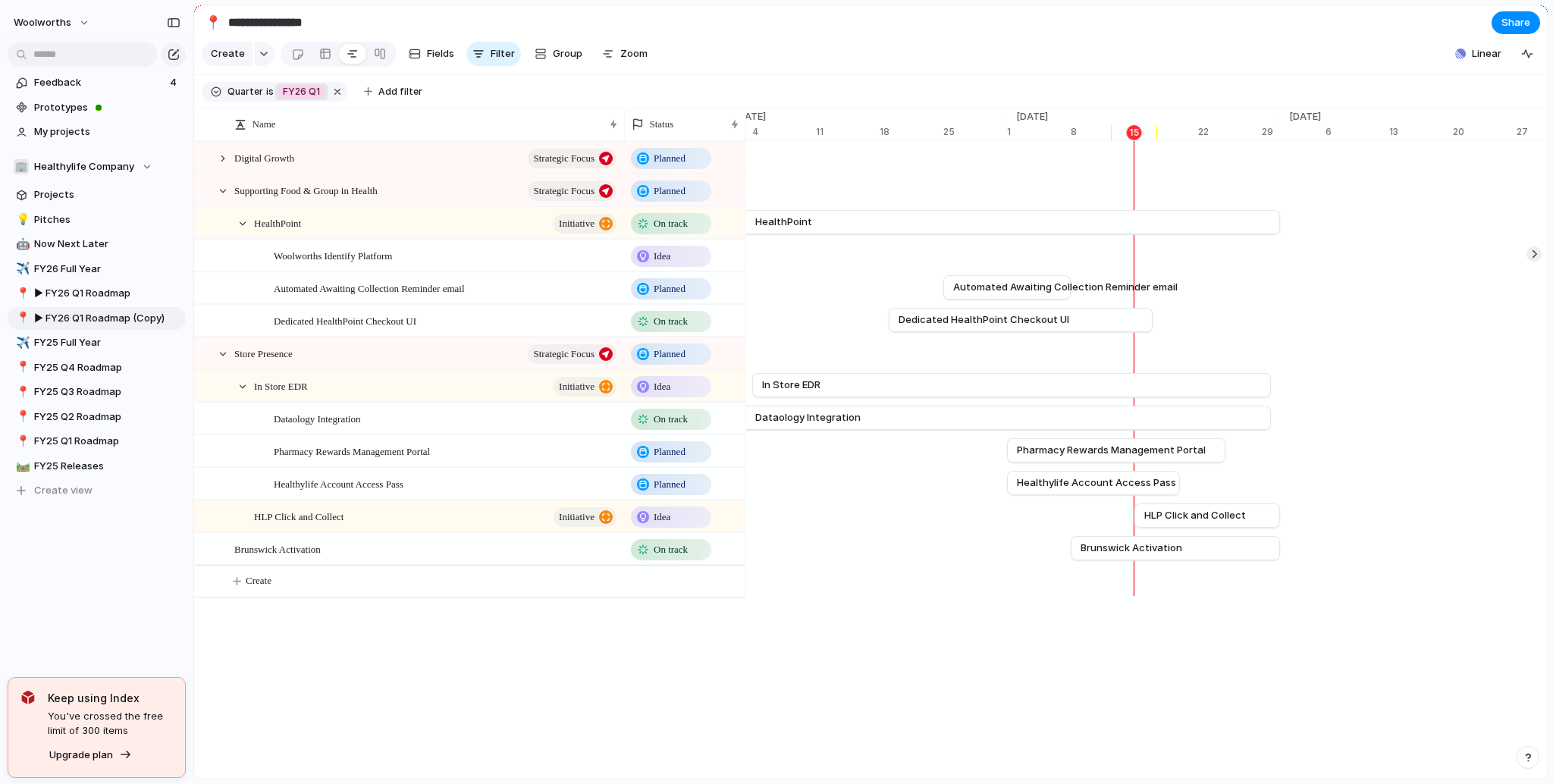
click at [293, 99] on span "FY26 Q1" at bounding box center [301, 92] width 37 height 14
click at [308, 289] on div at bounding box center [309, 284] width 27 height 27
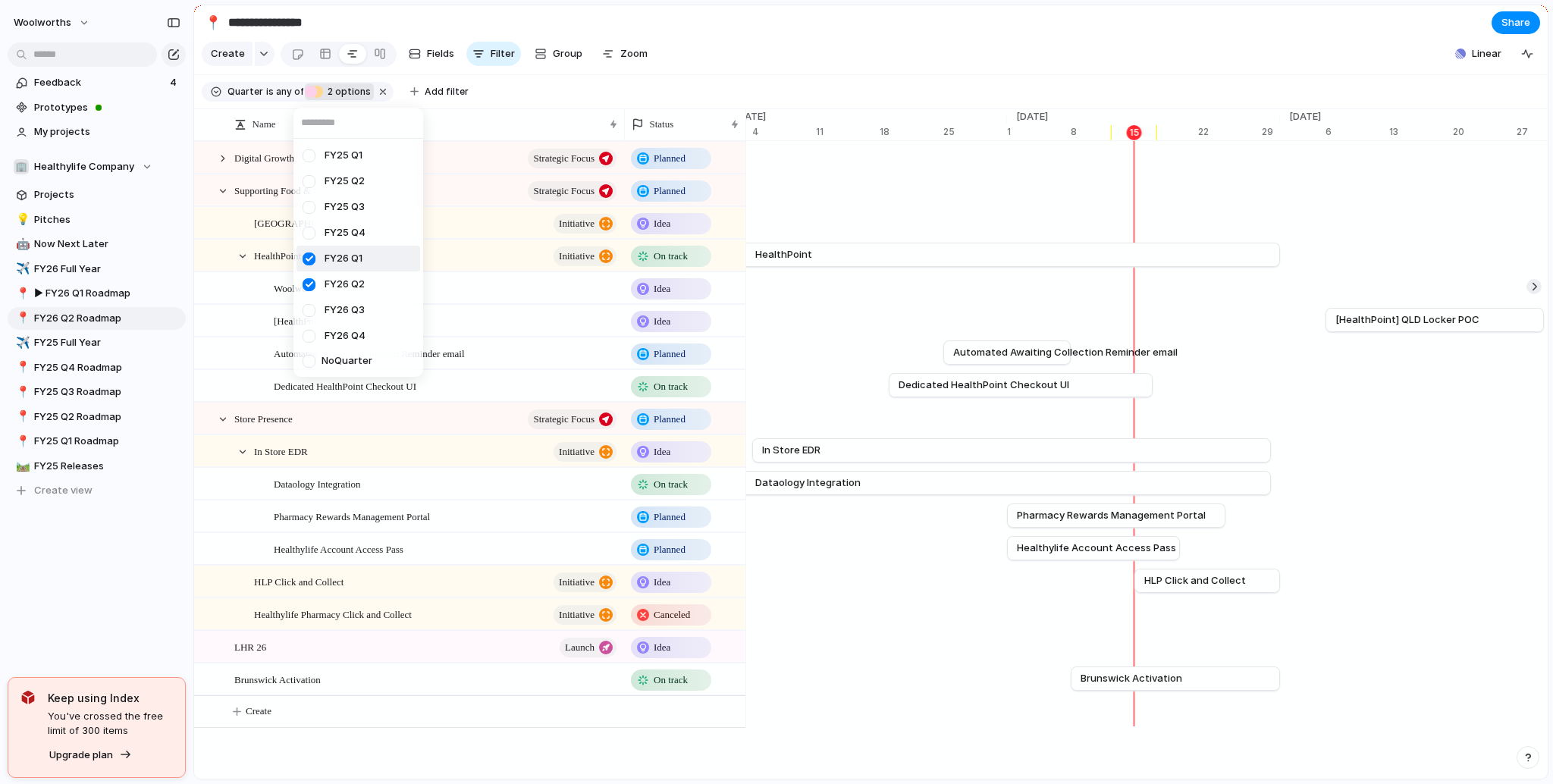
click at [310, 264] on div at bounding box center [309, 259] width 27 height 27
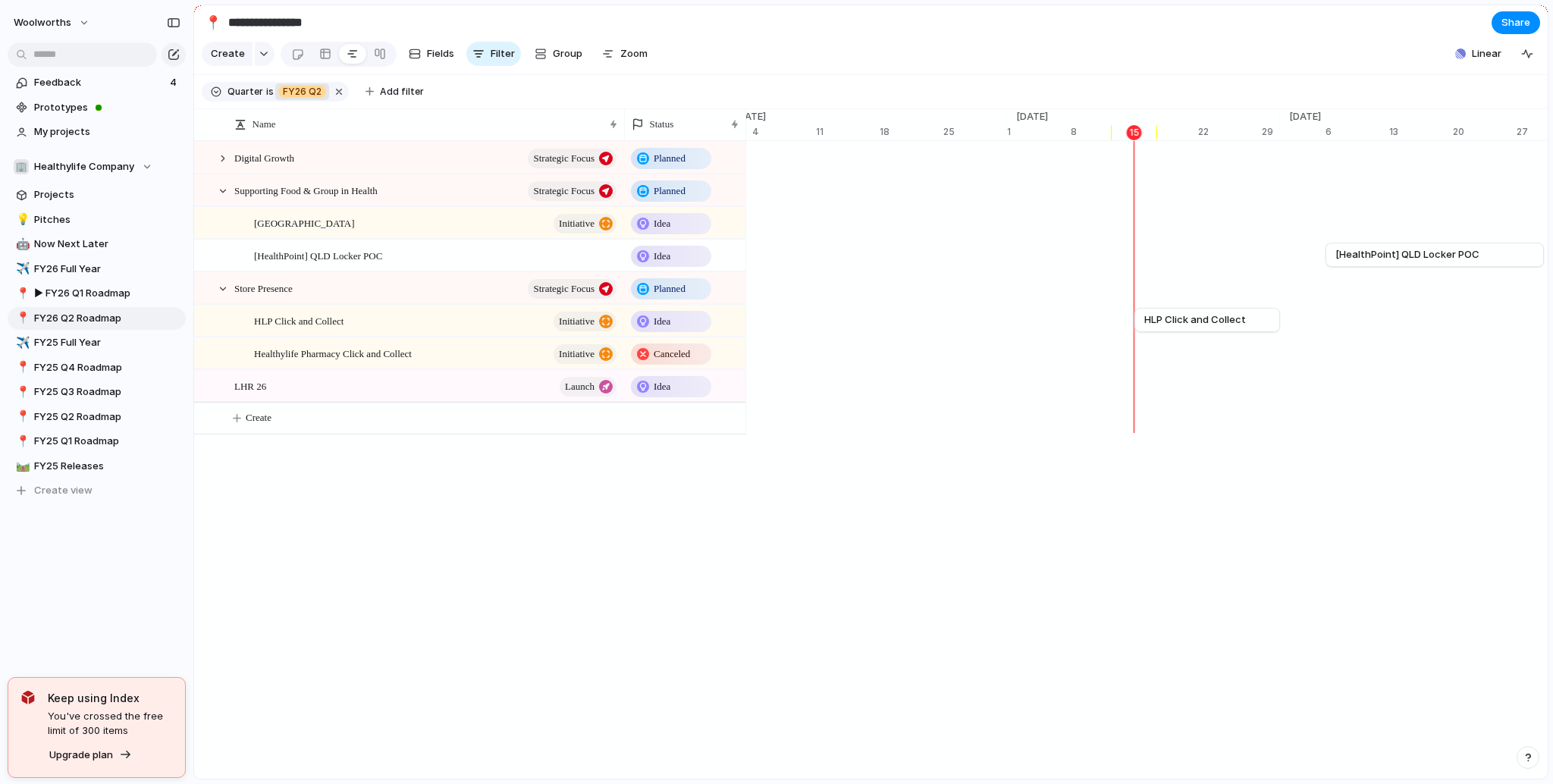
click at [913, 76] on div "FY25 Q1 FY25 Q2 FY25 Q3 FY25 Q4 FY26 Q1 FY26 Q2 FY26 Q3 FY26 Q4 No Quarter" at bounding box center [776, 392] width 1553 height 784
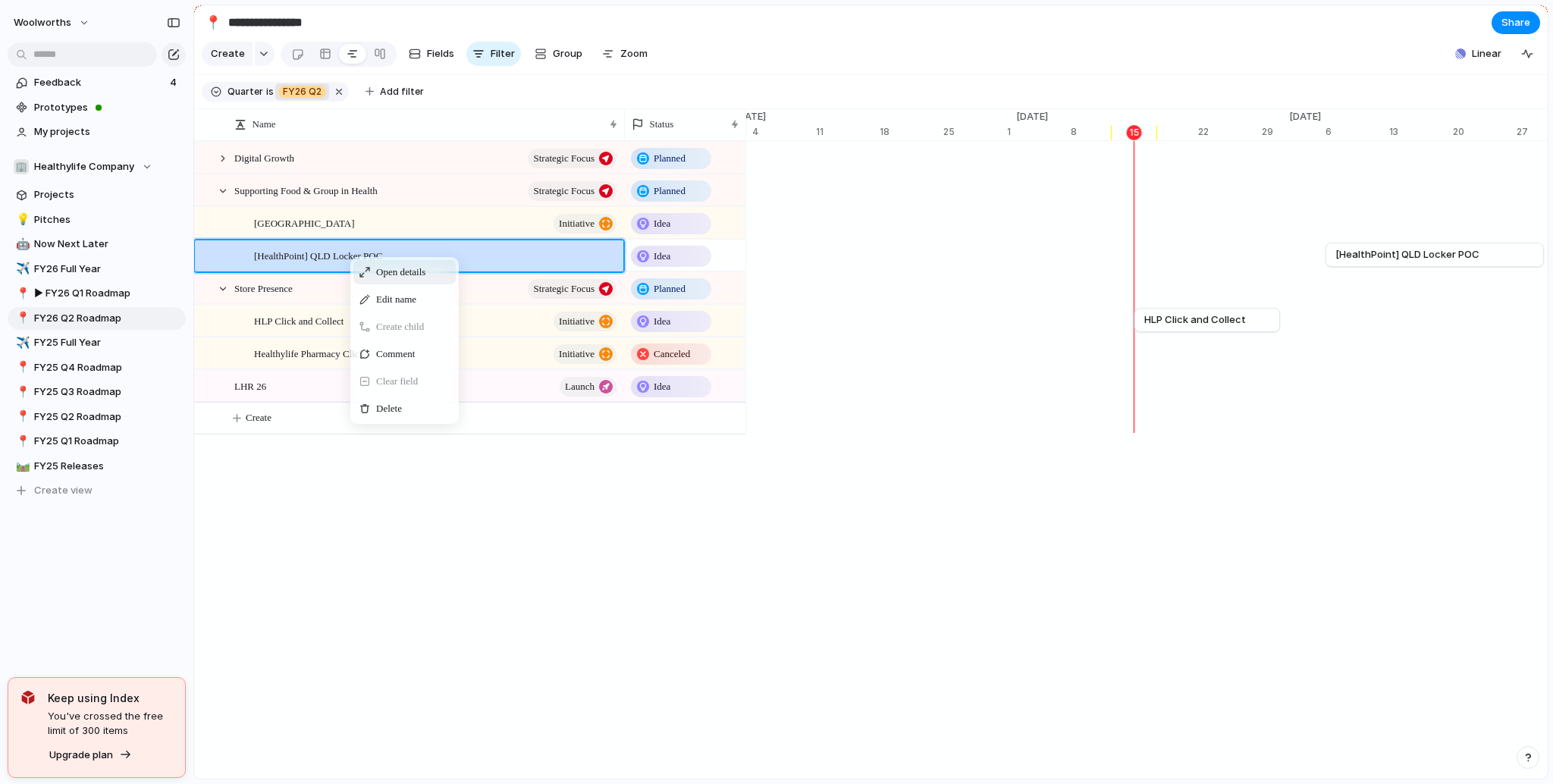
click at [358, 280] on div "Open details" at bounding box center [404, 272] width 102 height 24
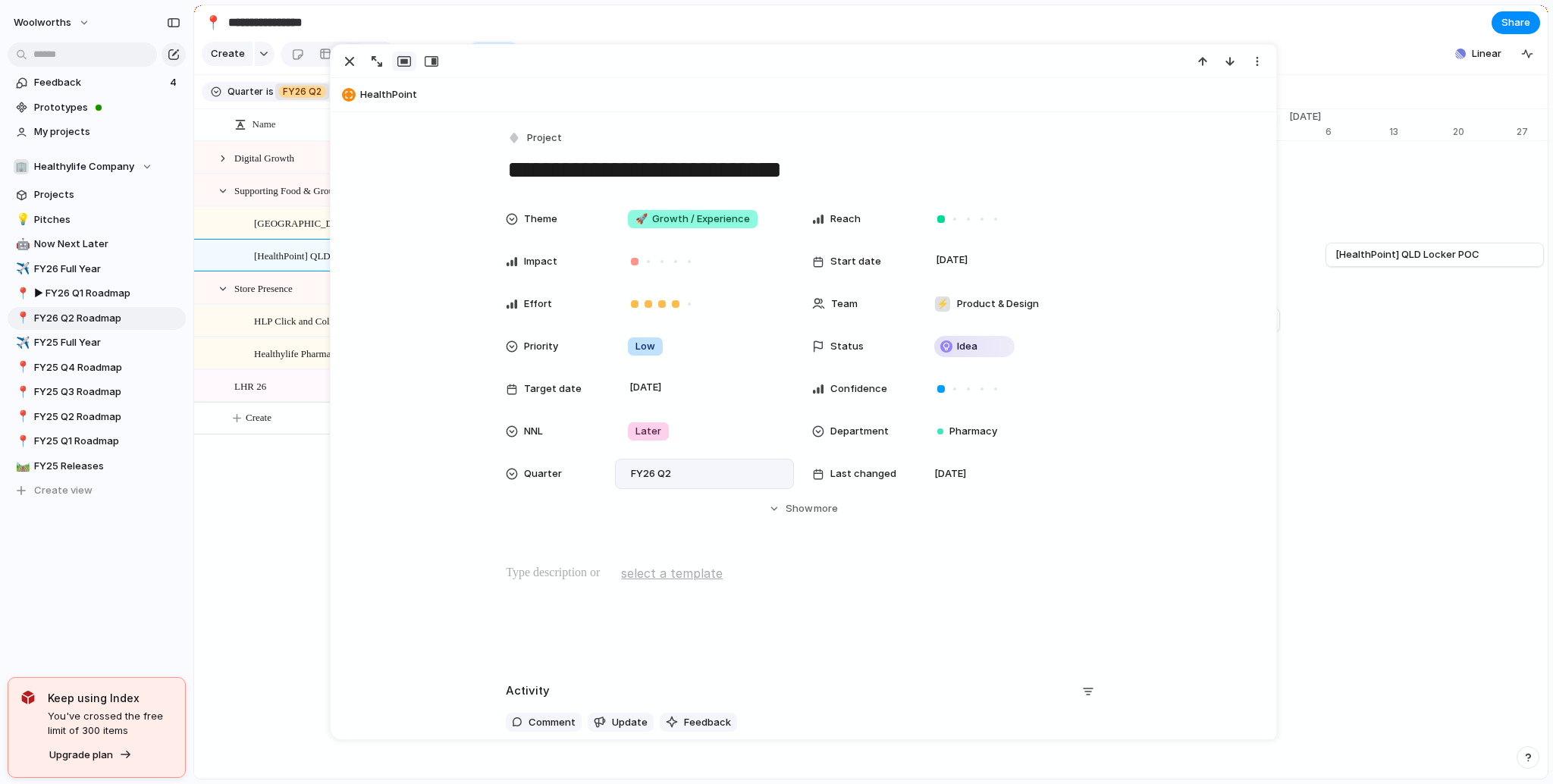
click at [672, 465] on div "FY26 Q2" at bounding box center [651, 473] width 59 height 18
click at [634, 694] on div at bounding box center [631, 692] width 27 height 27
click at [632, 669] on div at bounding box center [631, 665] width 27 height 27
click at [291, 553] on div "FY25 Q1 FY25 Q2 FY25 Q3 FY25 Q4 FY26 Q1 FY26 Q2 FY26 Q3 FY26 Q4" at bounding box center [776, 392] width 1553 height 784
click at [273, 543] on div "Name Status Planned Digital Growth Strategic Focus Planned Supporting Food & Gr…" at bounding box center [470, 501] width 551 height 721
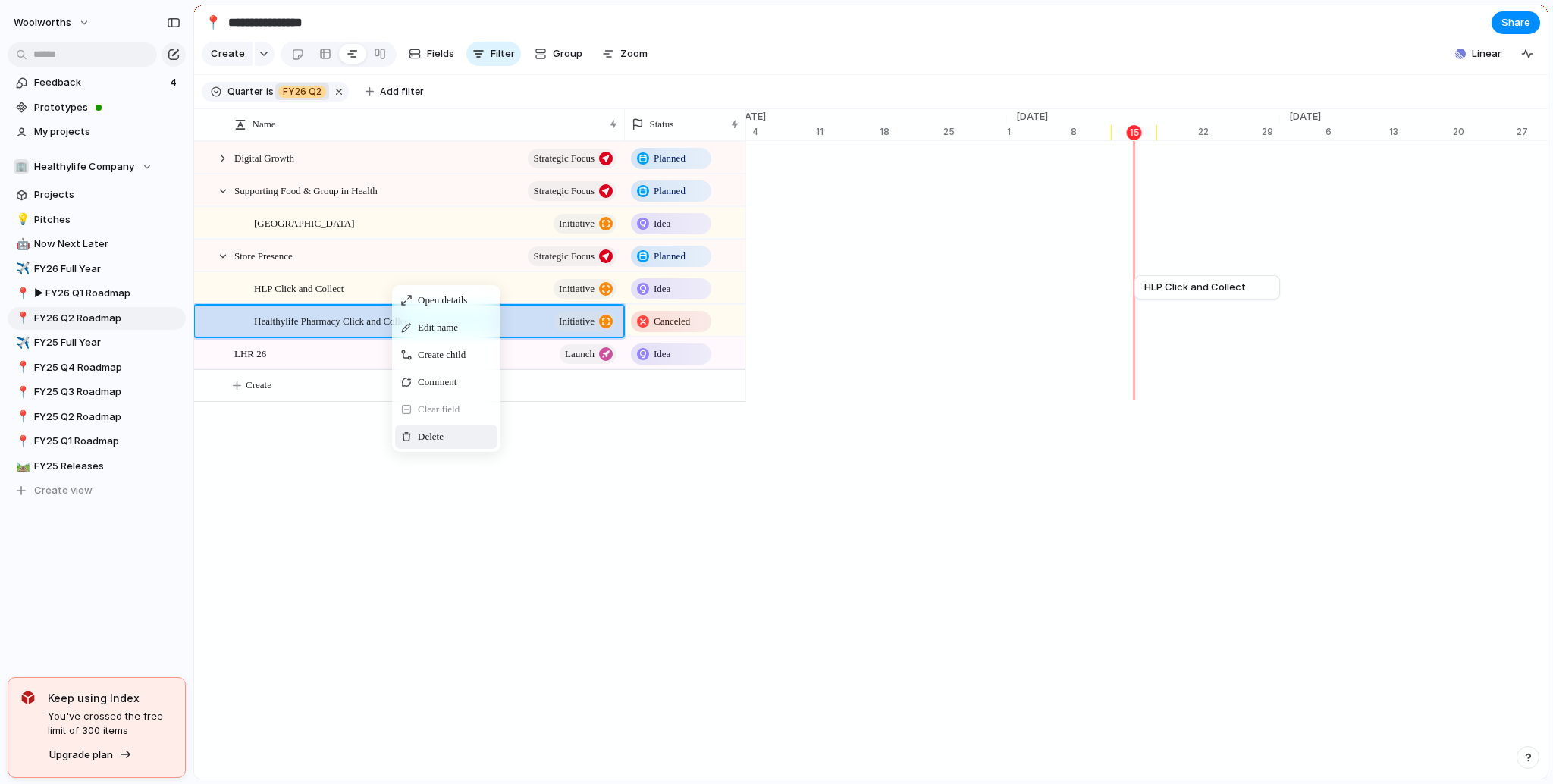
click at [431, 444] on span "Delete" at bounding box center [431, 436] width 26 height 15
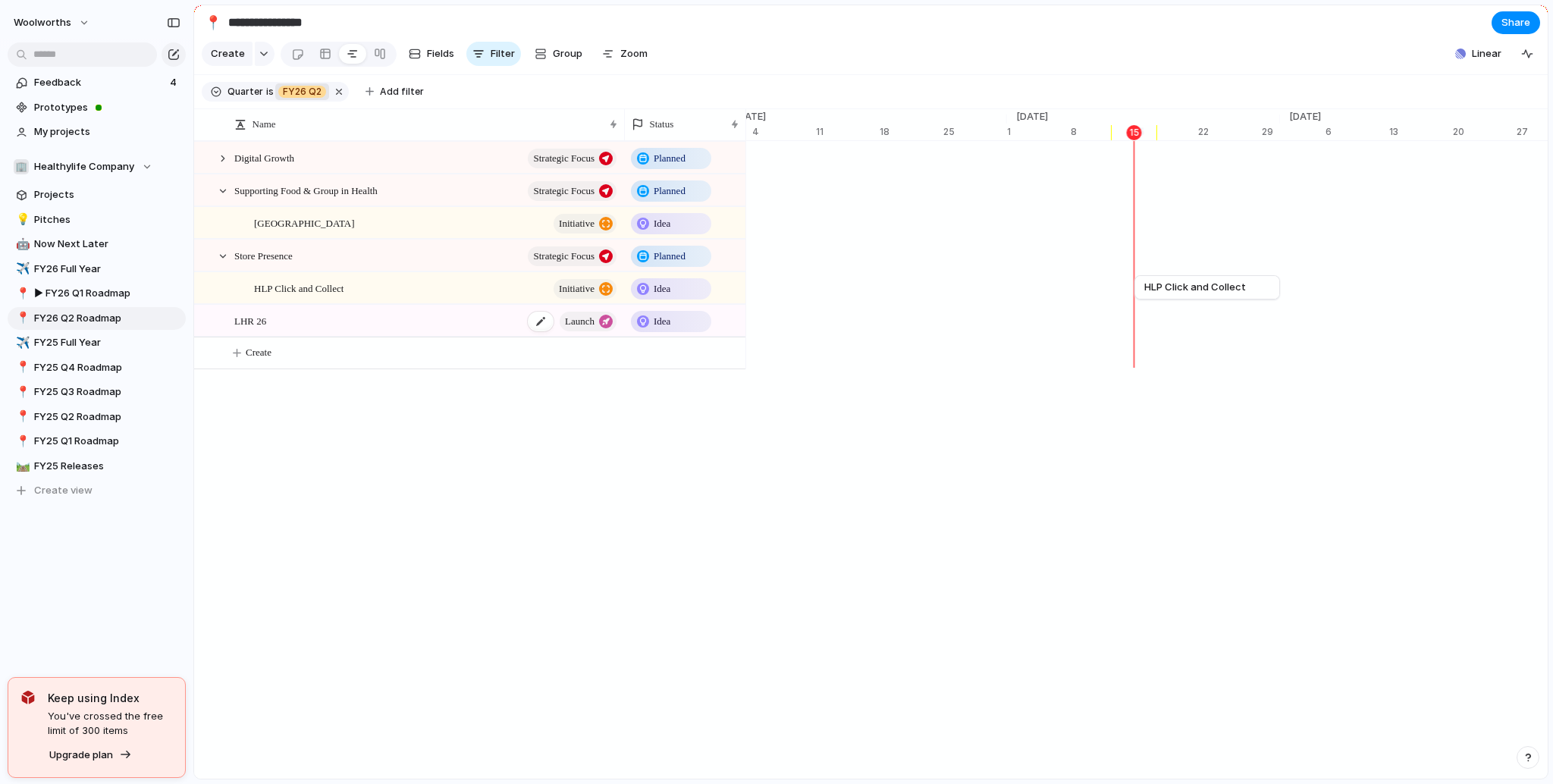
click at [368, 337] on div "LHR 26 launch" at bounding box center [427, 321] width 384 height 31
click at [249, 413] on div "Name Status Planned Digital Growth Strategic Focus Planned Supporting Food & Gr…" at bounding box center [470, 485] width 551 height 688
click at [225, 165] on div at bounding box center [223, 158] width 14 height 14
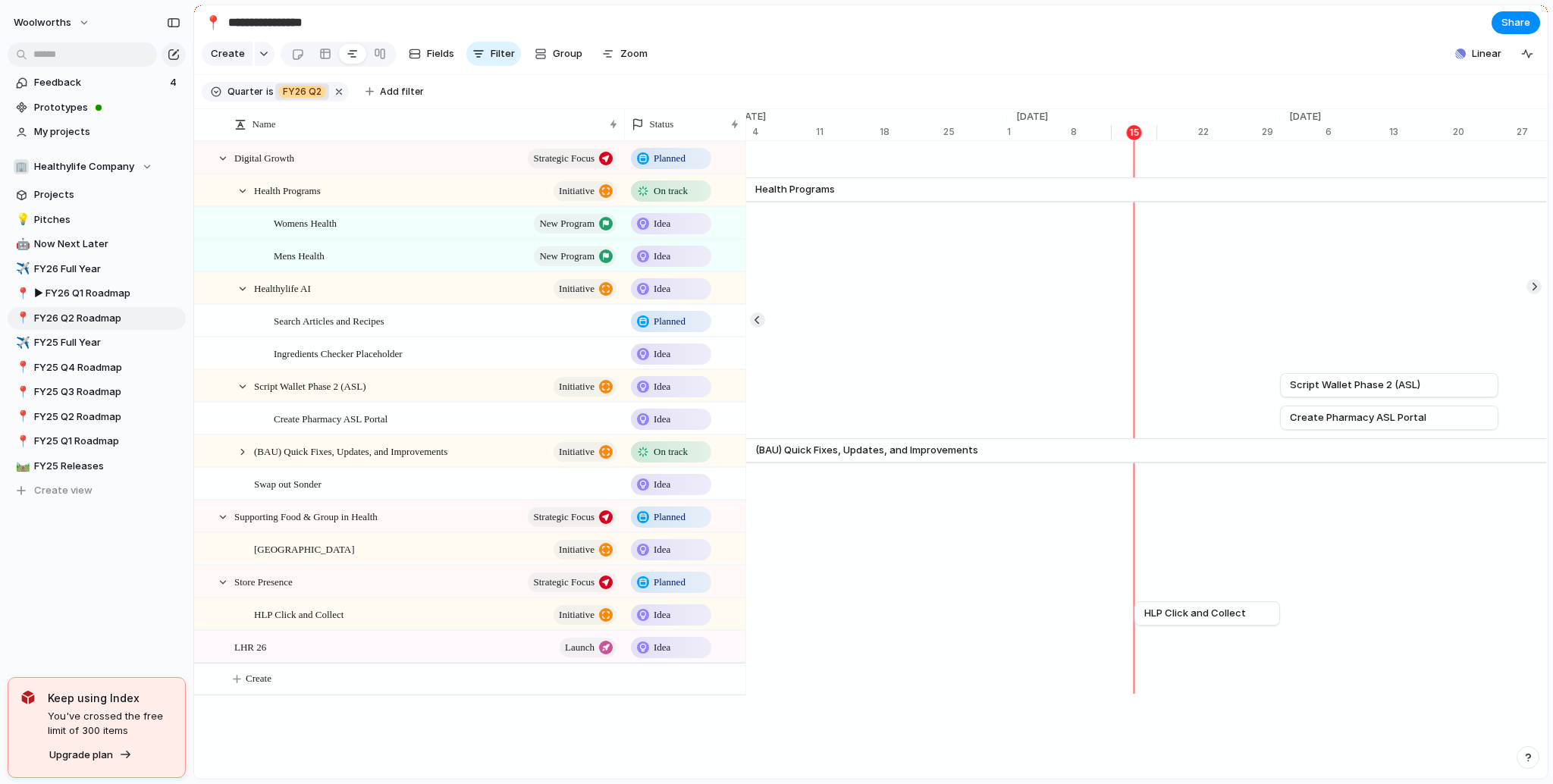
click at [300, 492] on span "Swap out Sonder" at bounding box center [288, 484] width 67 height 18
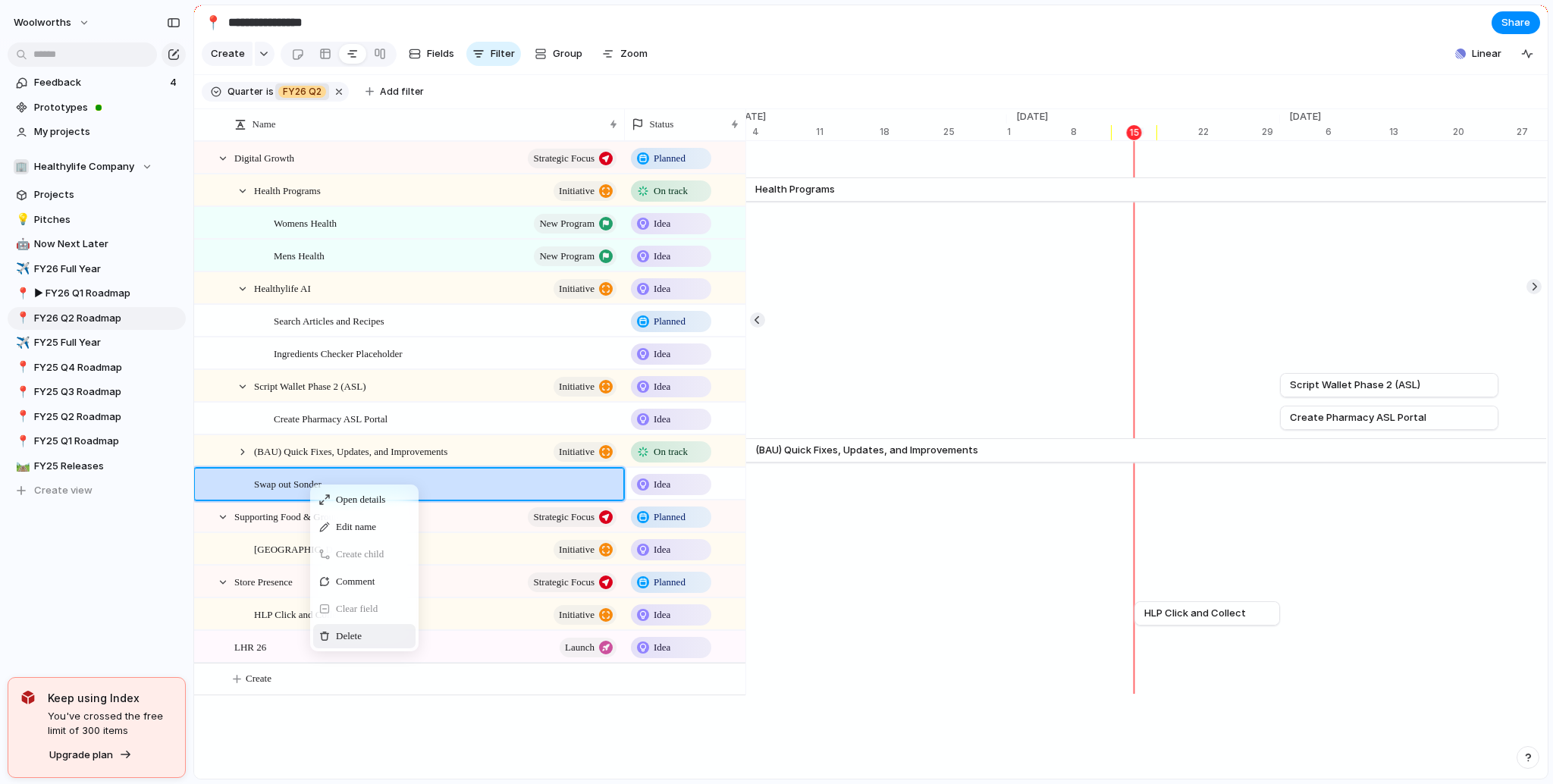
click at [379, 646] on div "Delete" at bounding box center [364, 636] width 102 height 24
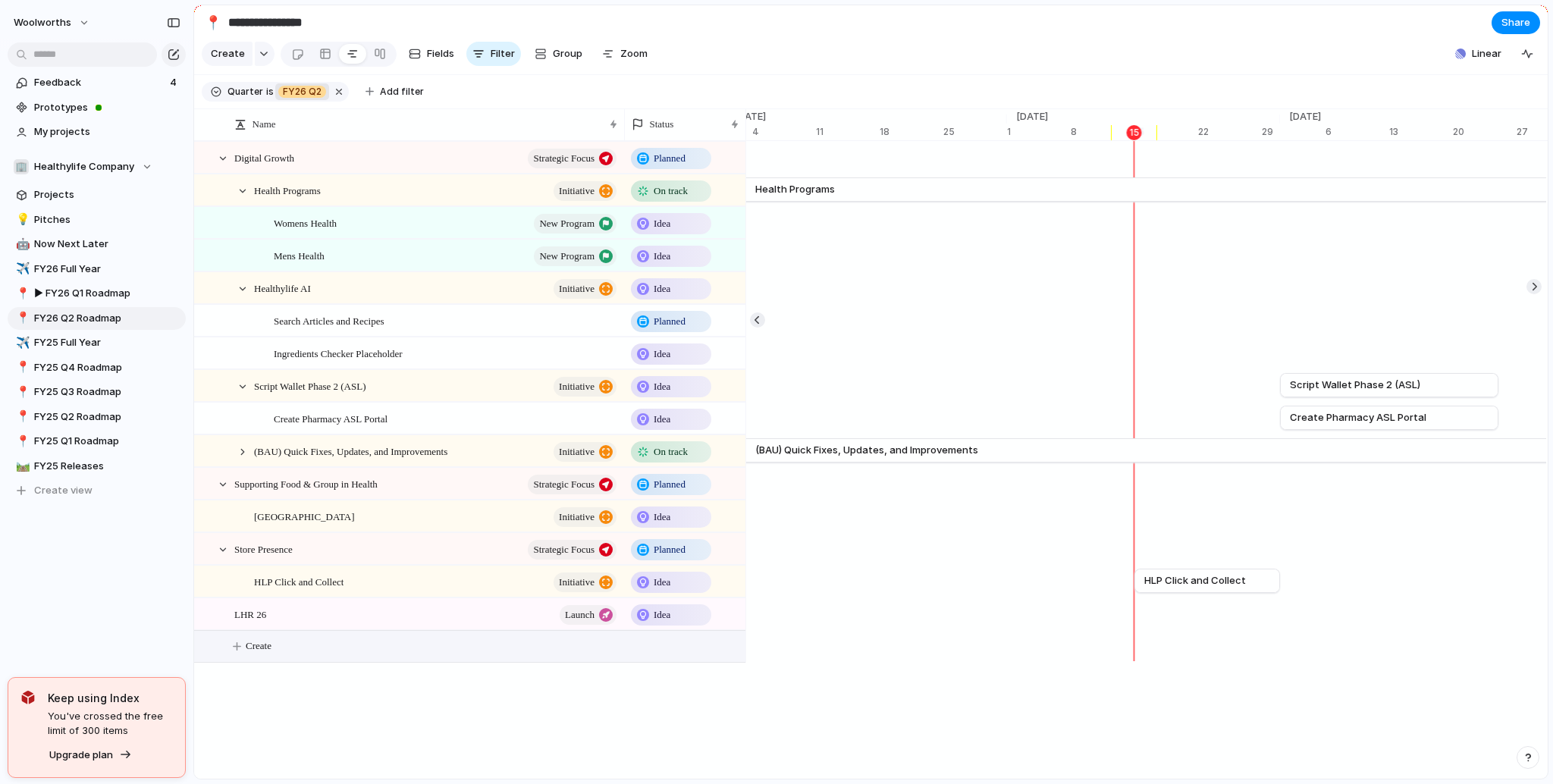
click at [270, 662] on button "Create" at bounding box center [488, 646] width 559 height 31
type textarea "**********"
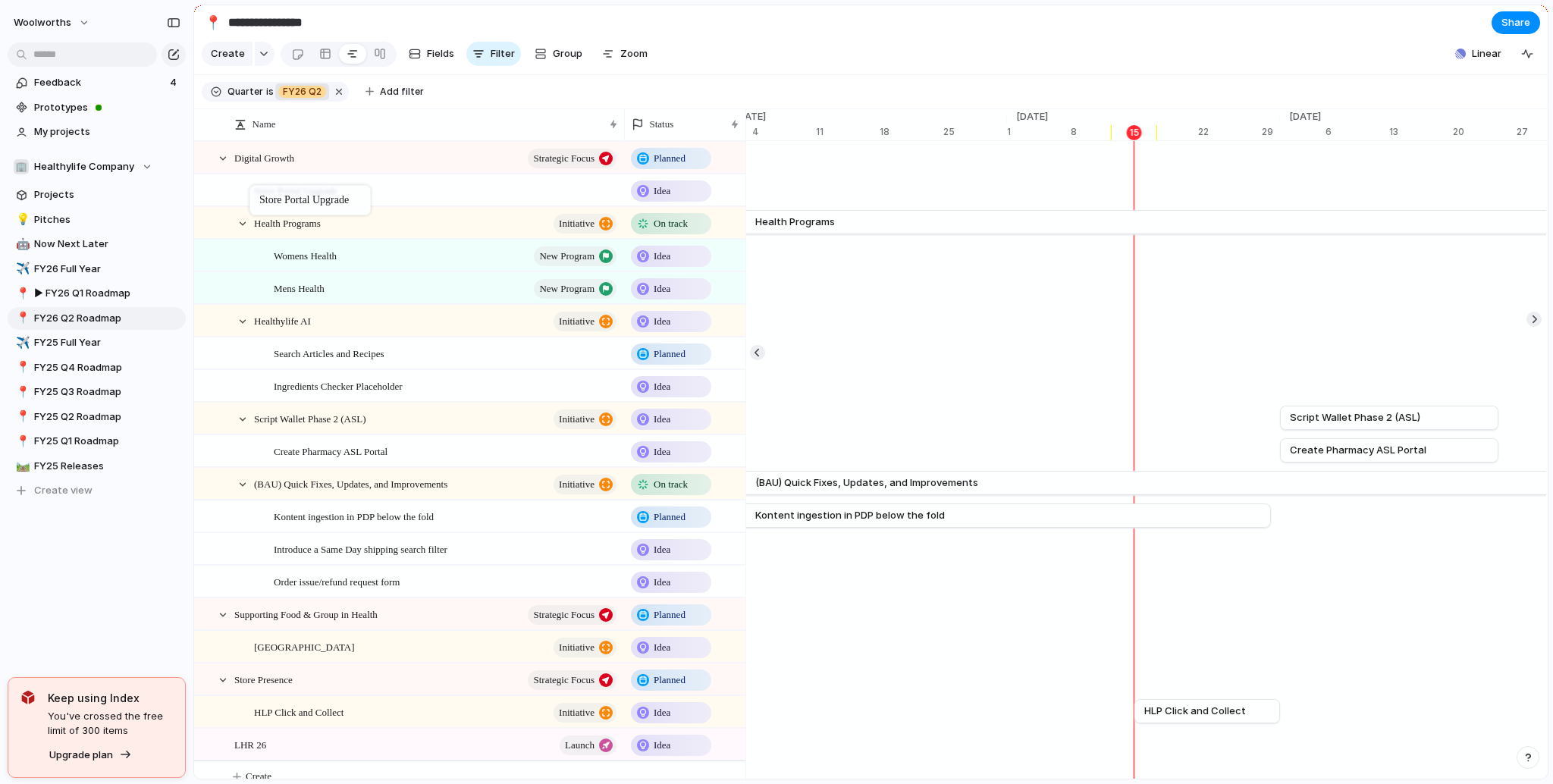
drag, startPoint x: 223, startPoint y: 656, endPoint x: 257, endPoint y: 188, distance: 469.2
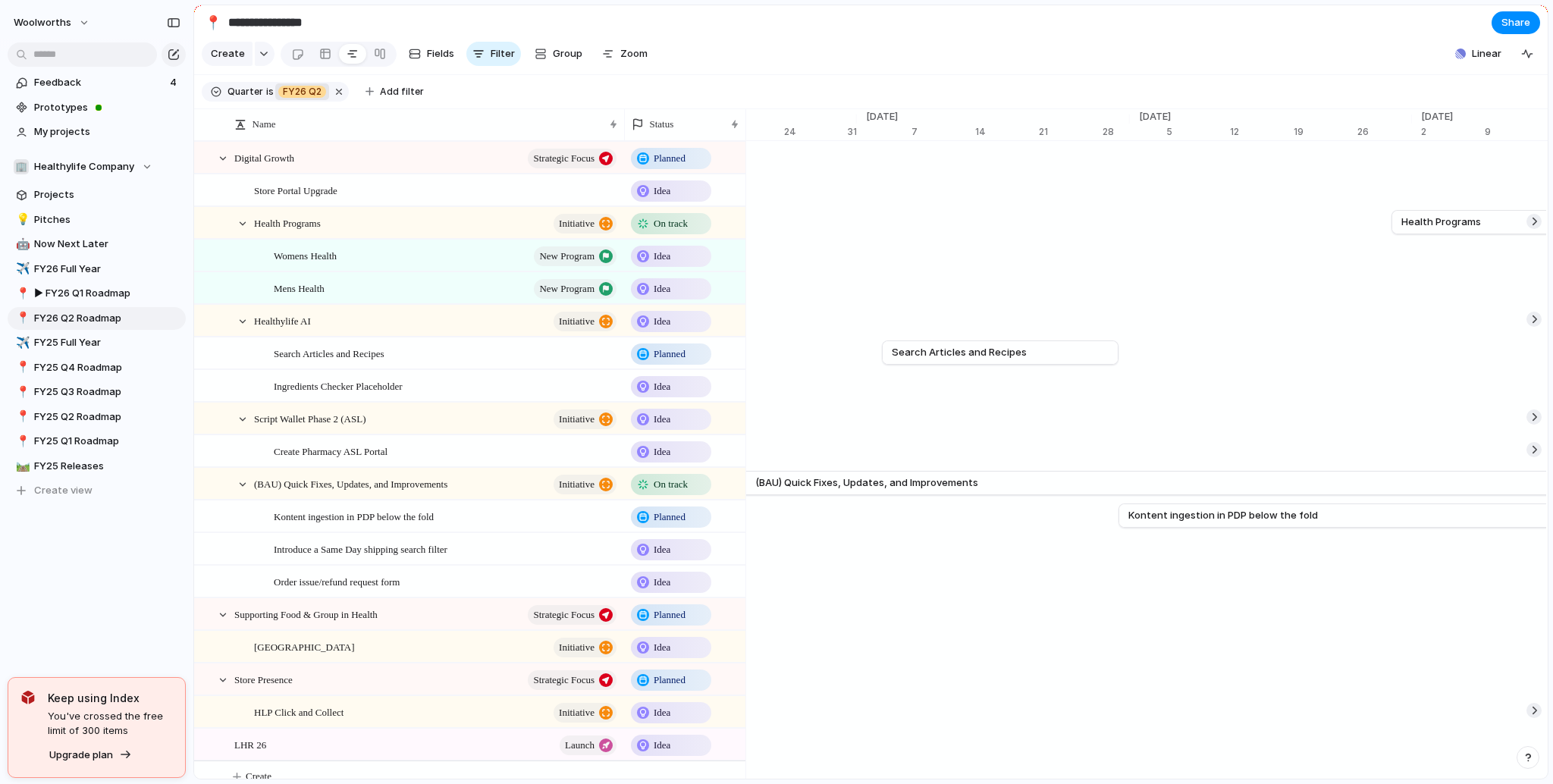
scroll to position [0, 8801]
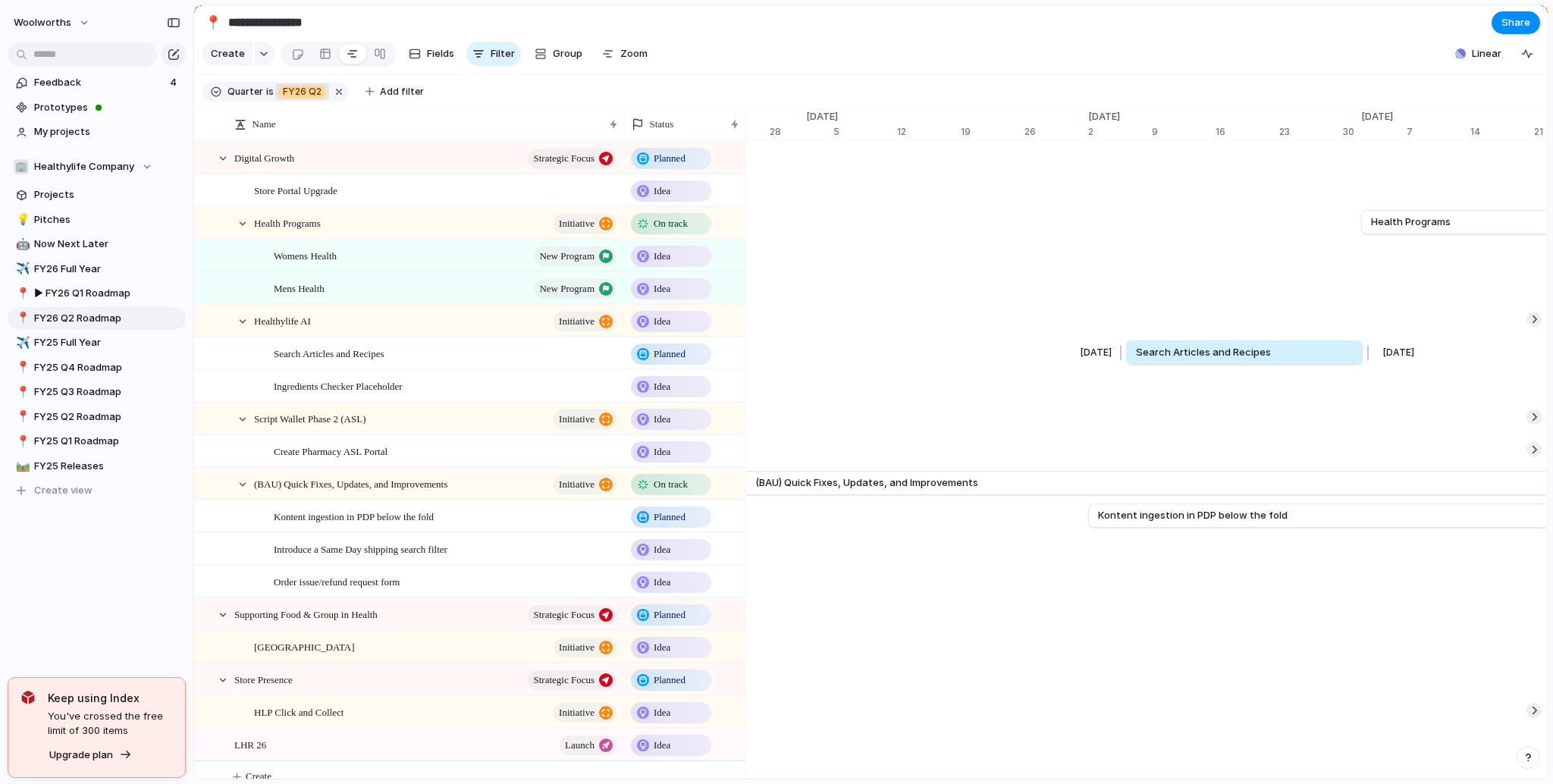
drag, startPoint x: 880, startPoint y: 363, endPoint x: 1154, endPoint y: 362, distance: 274.0
click at [1154, 360] on span "Search Articles and Recipes" at bounding box center [1204, 352] width 135 height 15
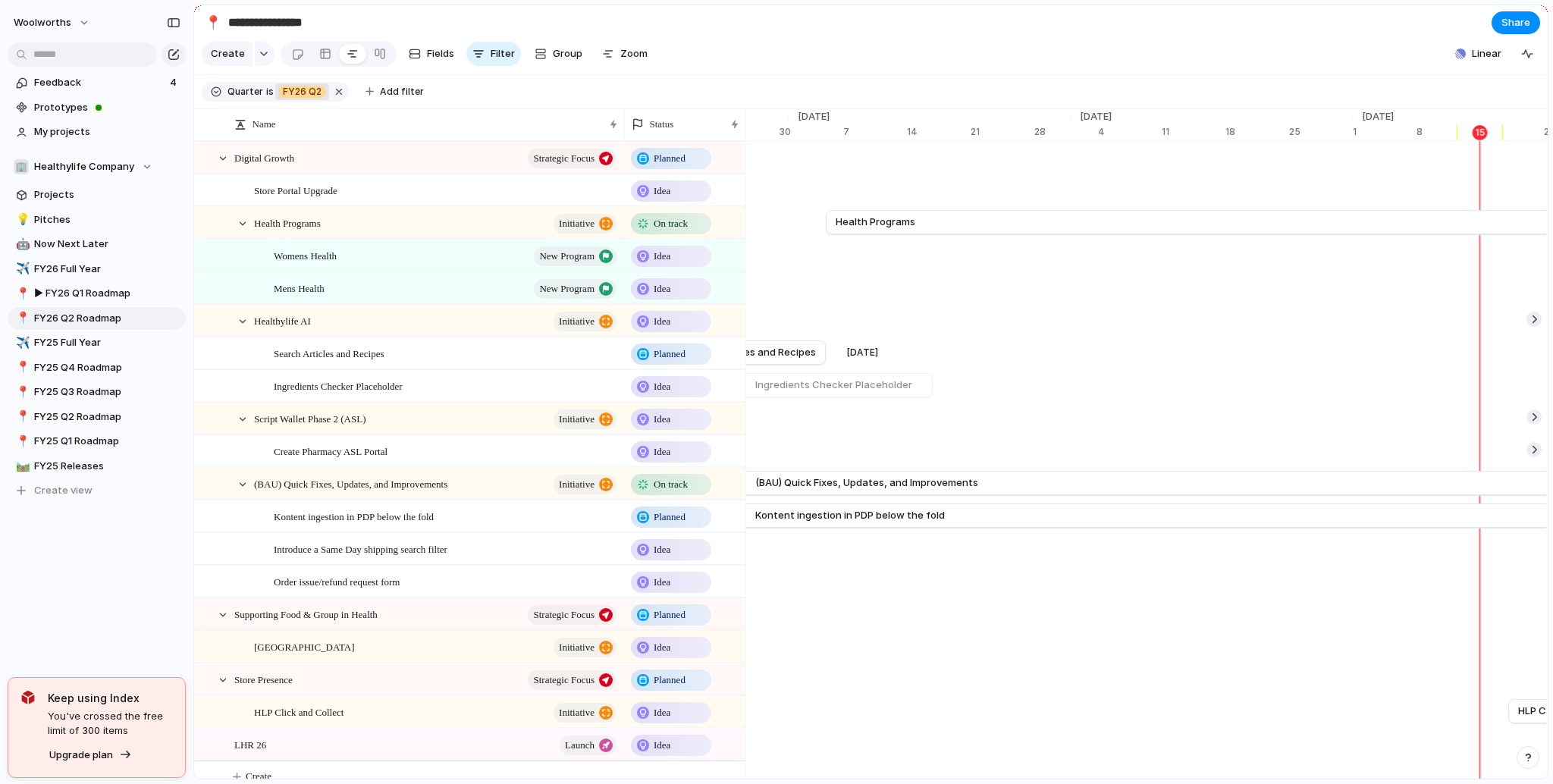
scroll to position [0, 9369]
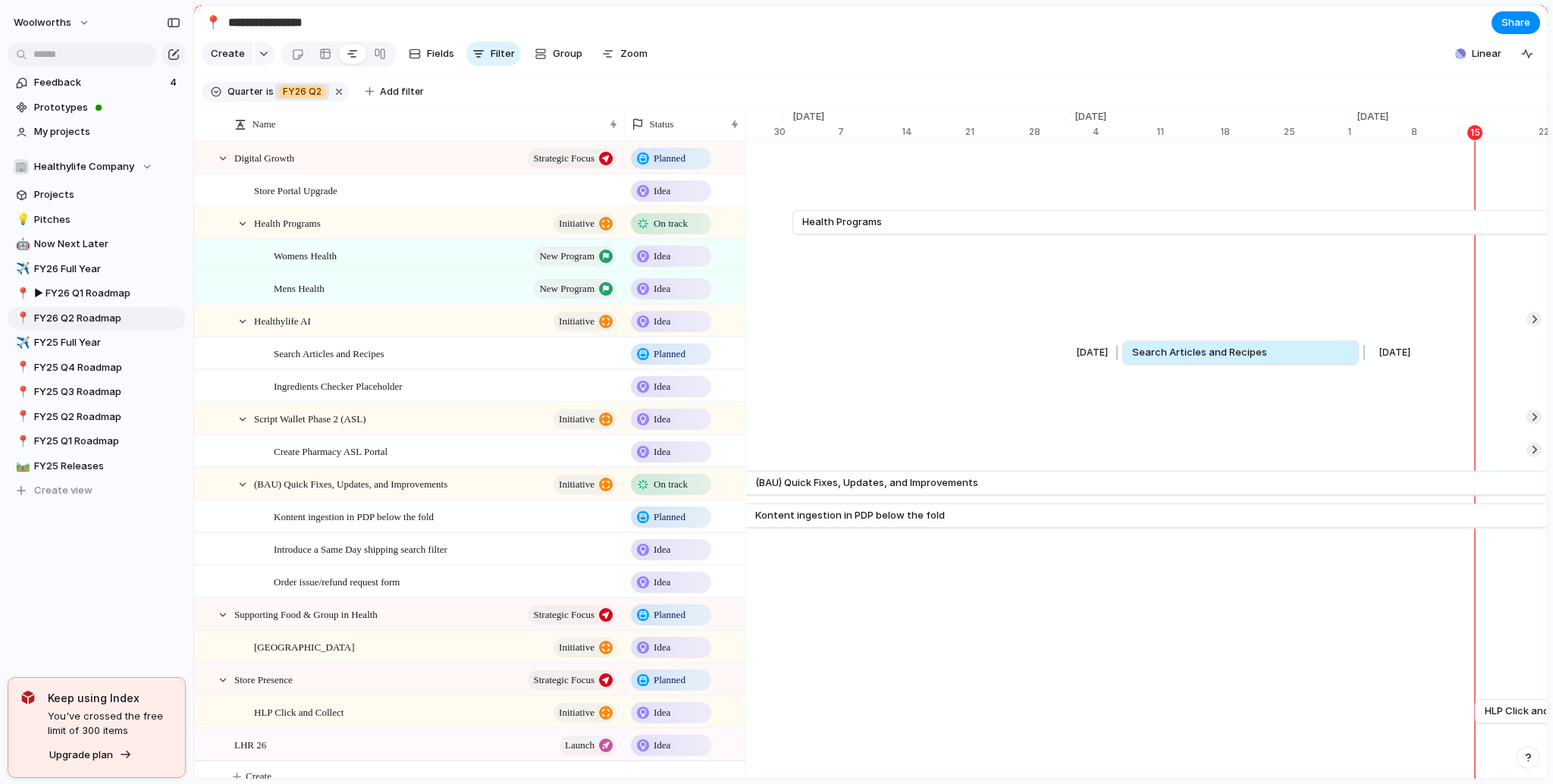
drag, startPoint x: 773, startPoint y: 361, endPoint x: 1334, endPoint y: 360, distance: 561.0
click at [1334, 360] on link "Search Articles and Recipes" at bounding box center [1240, 353] width 217 height 22
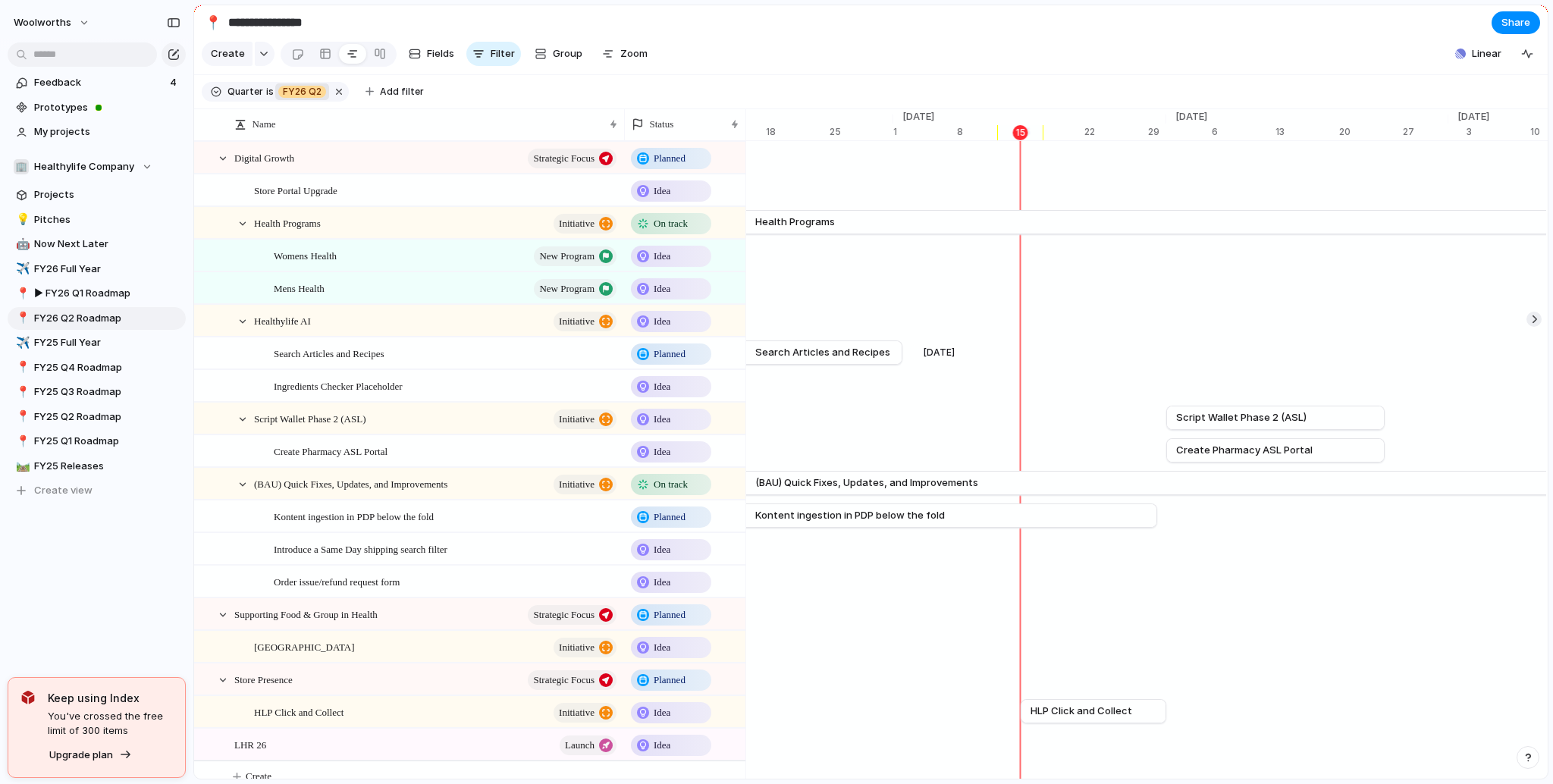
scroll to position [0, 9710]
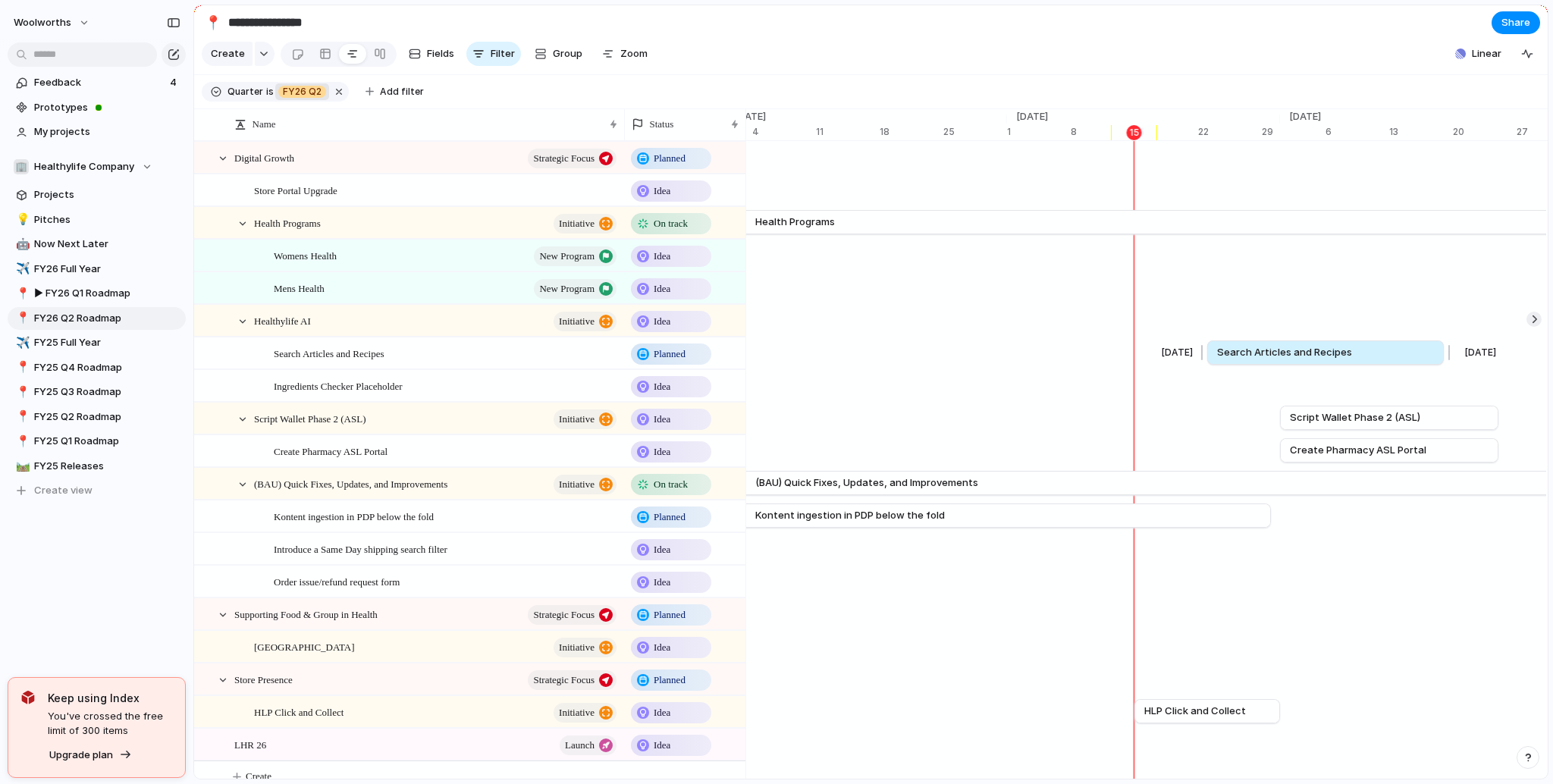
drag, startPoint x: 850, startPoint y: 367, endPoint x: 1277, endPoint y: 365, distance: 427.0
click at [1277, 360] on span "Search Articles and Recipes" at bounding box center [1285, 352] width 135 height 15
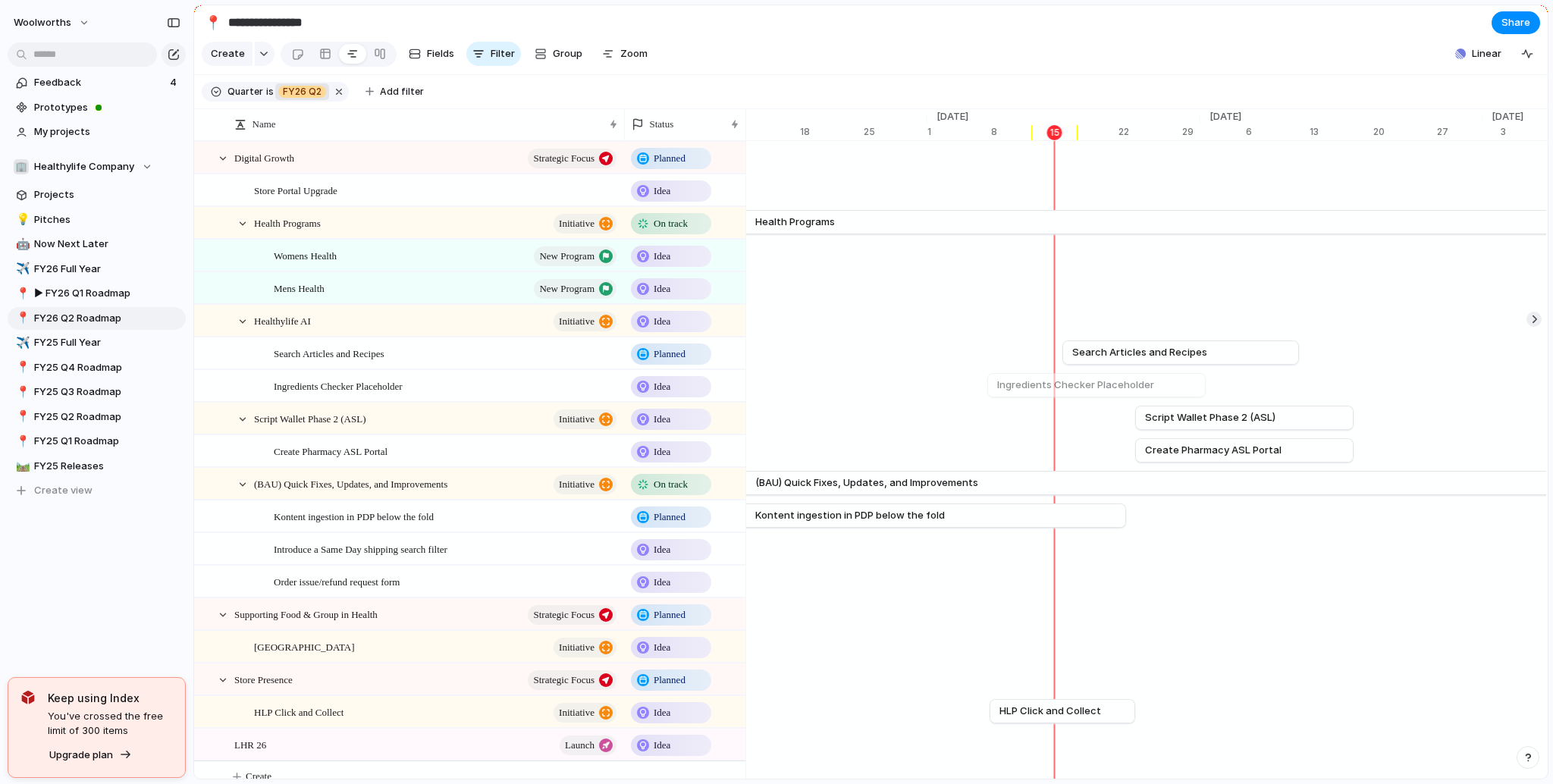
scroll to position [0, 9937]
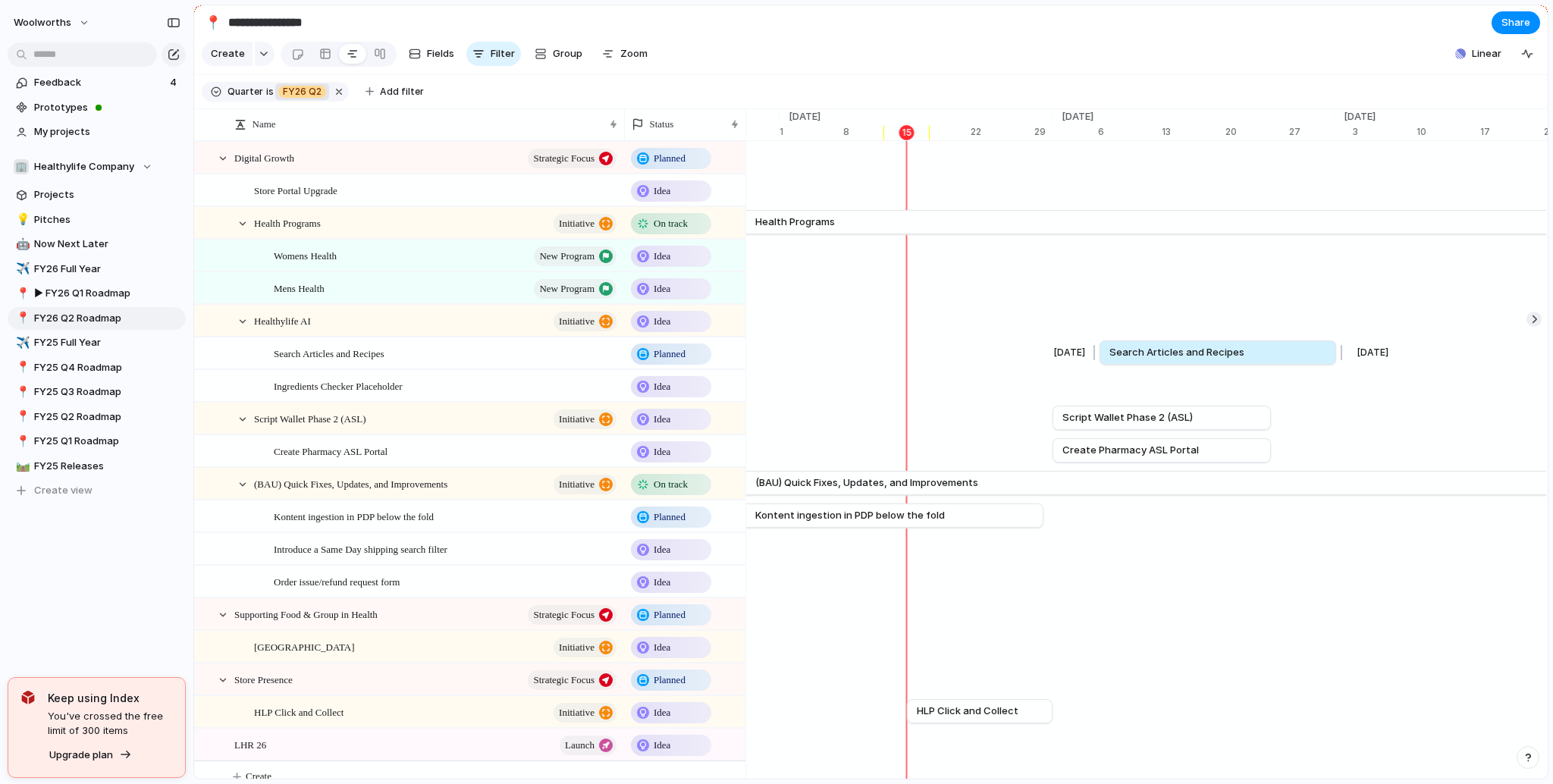
drag, startPoint x: 1080, startPoint y: 361, endPoint x: 1199, endPoint y: 371, distance: 119.4
click at [1199, 360] on span "Search Articles and Recipes" at bounding box center [1177, 352] width 135 height 15
click at [266, 263] on div at bounding box center [262, 255] width 14 height 14
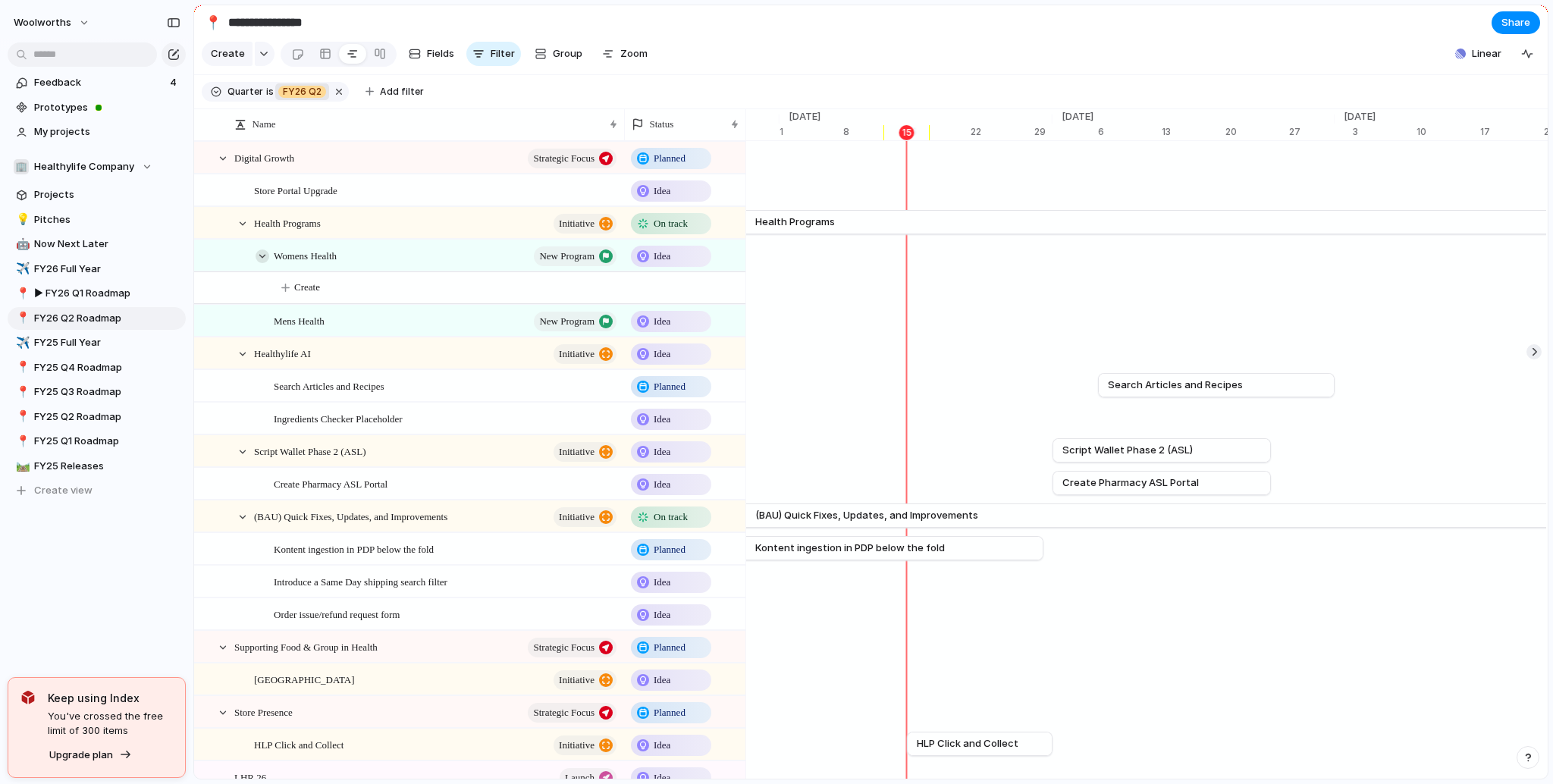
click at [261, 263] on div at bounding box center [262, 255] width 14 height 14
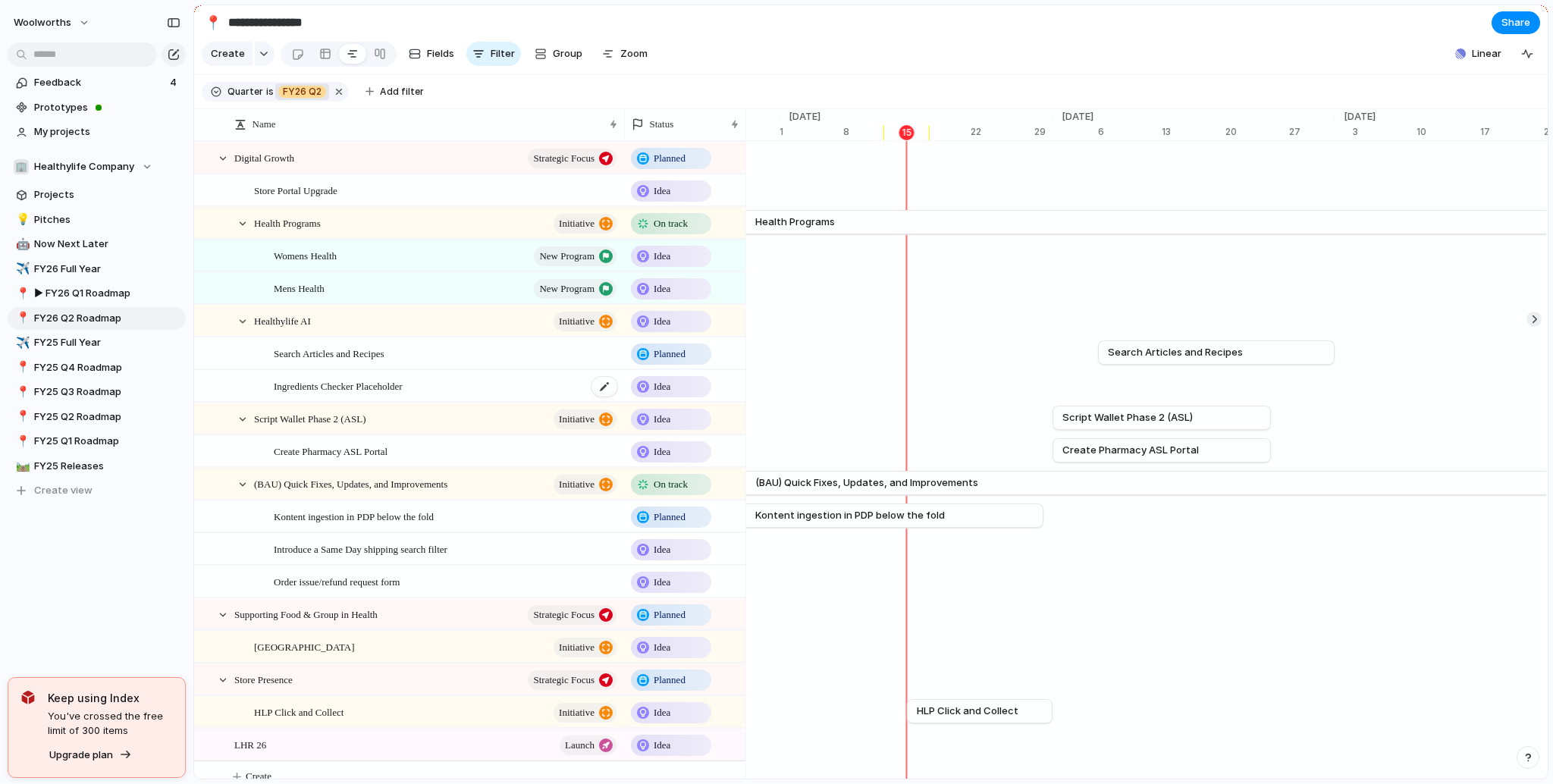
click at [349, 386] on div "Ingredients Checker Placeholder" at bounding box center [446, 386] width 345 height 31
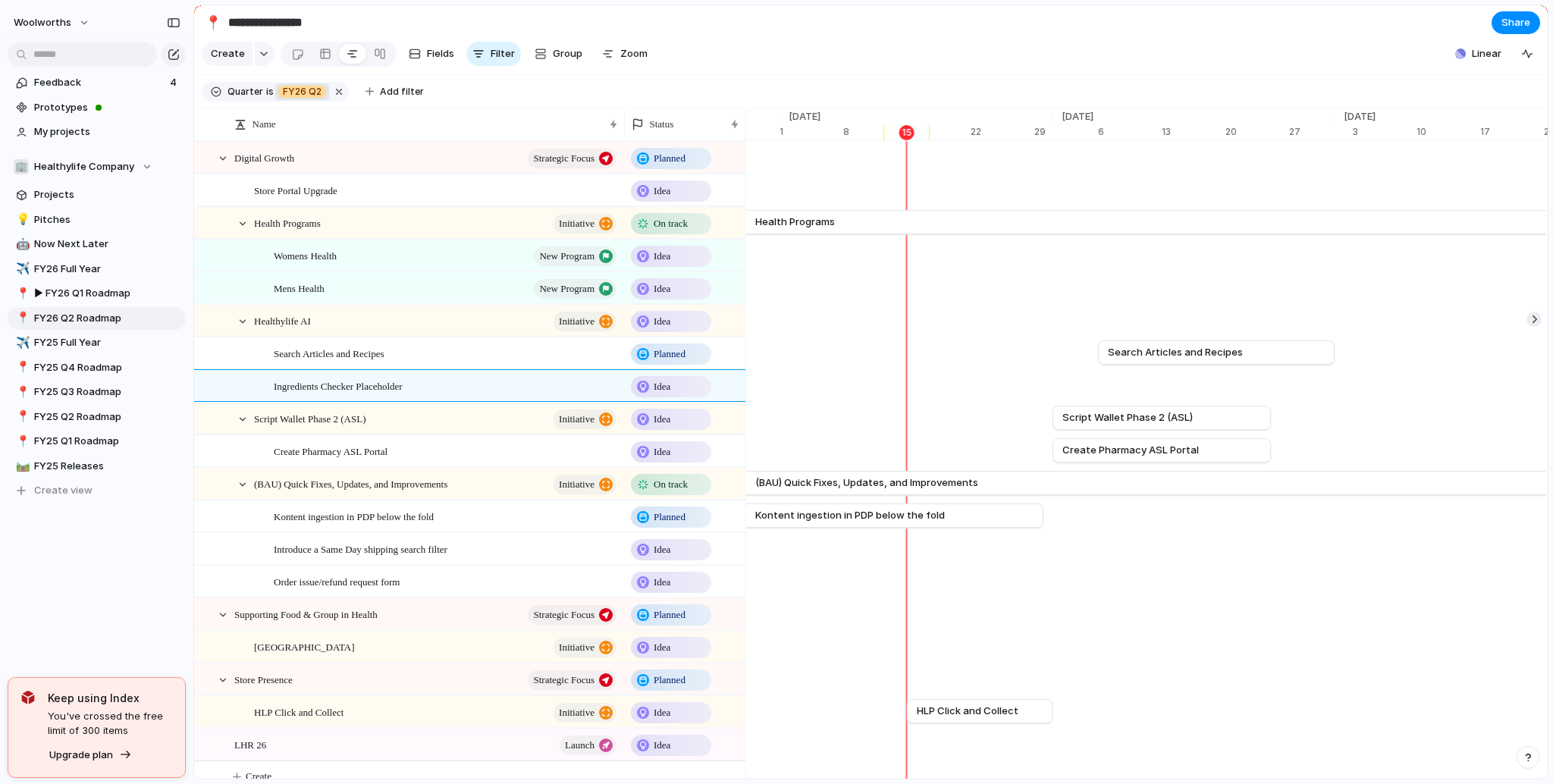
click at [247, 387] on div "Ingredients Checker Placeholder" at bounding box center [409, 386] width 428 height 31
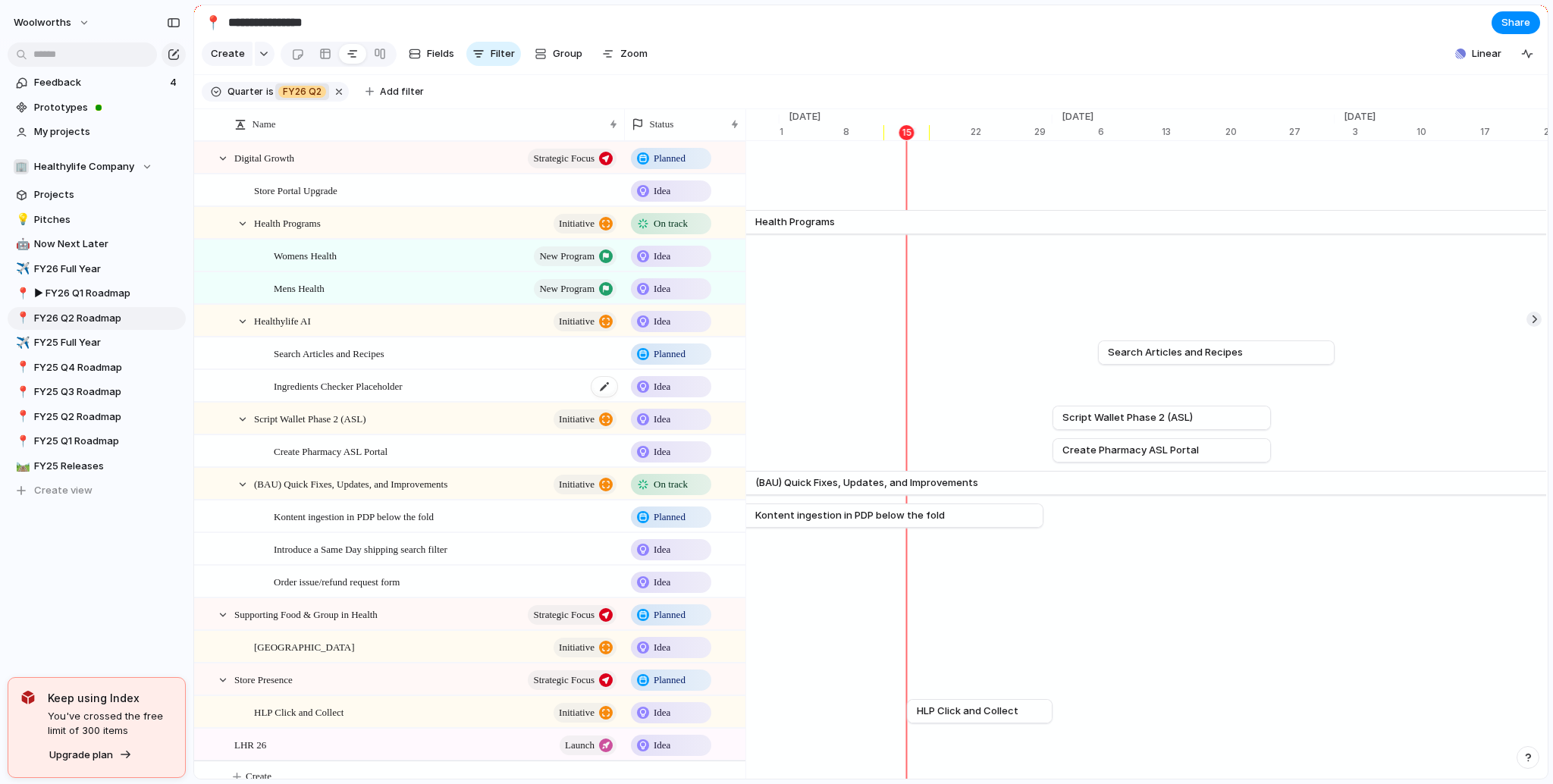
click at [284, 394] on span "Ingredients Checker Placeholder" at bounding box center [338, 386] width 129 height 18
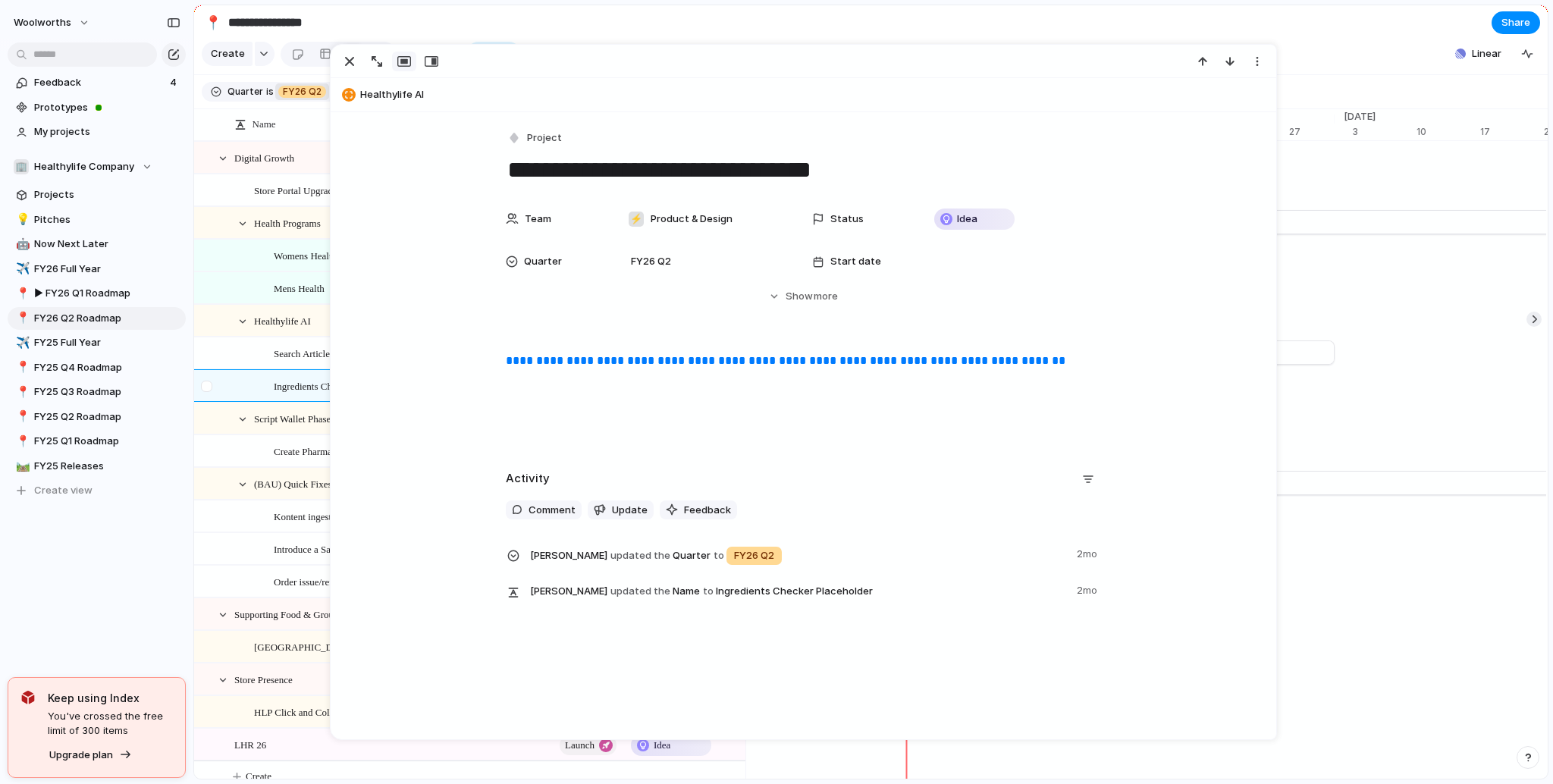
click at [220, 393] on div at bounding box center [209, 390] width 27 height 41
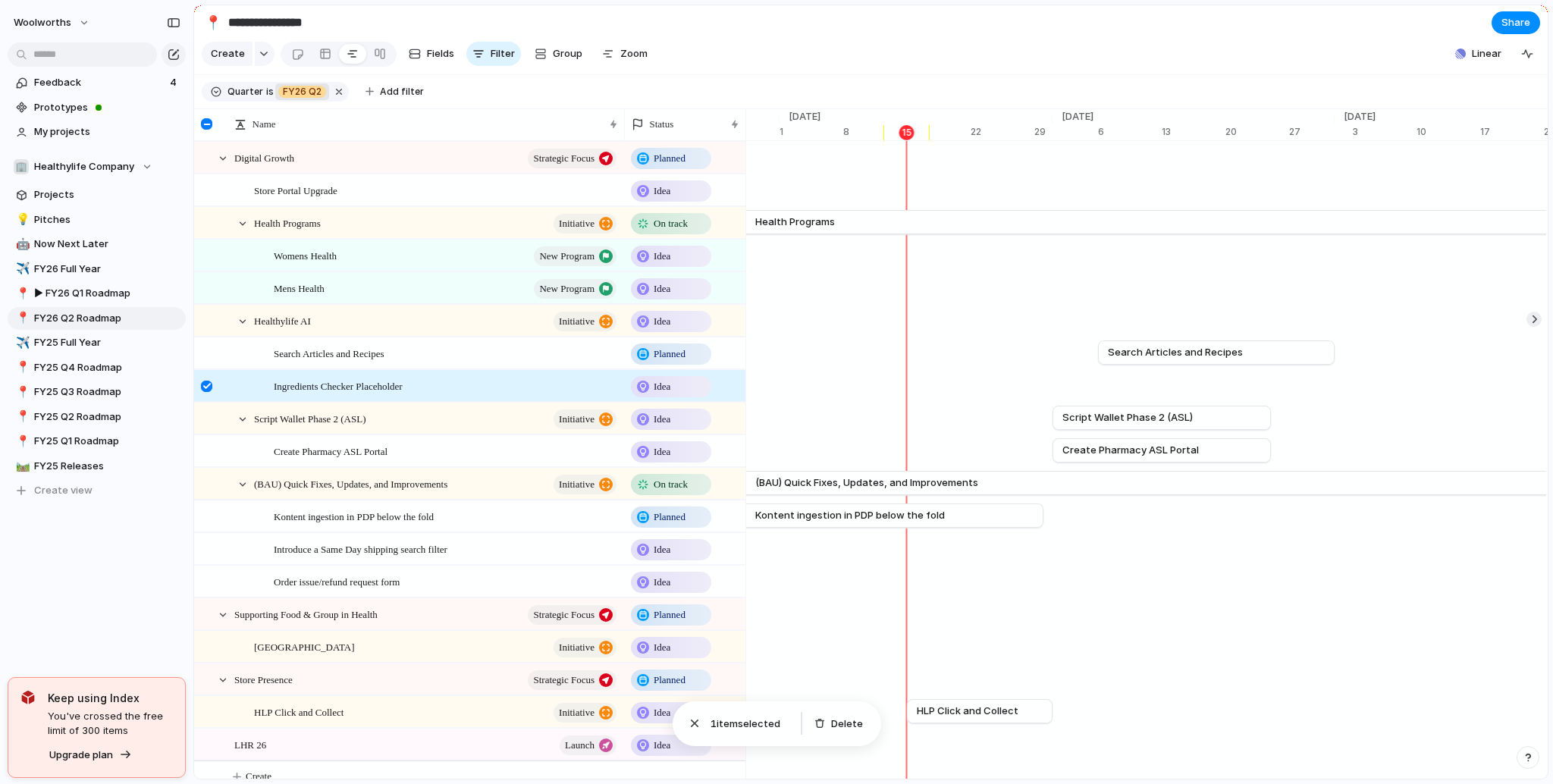
click at [211, 392] on div at bounding box center [206, 386] width 11 height 11
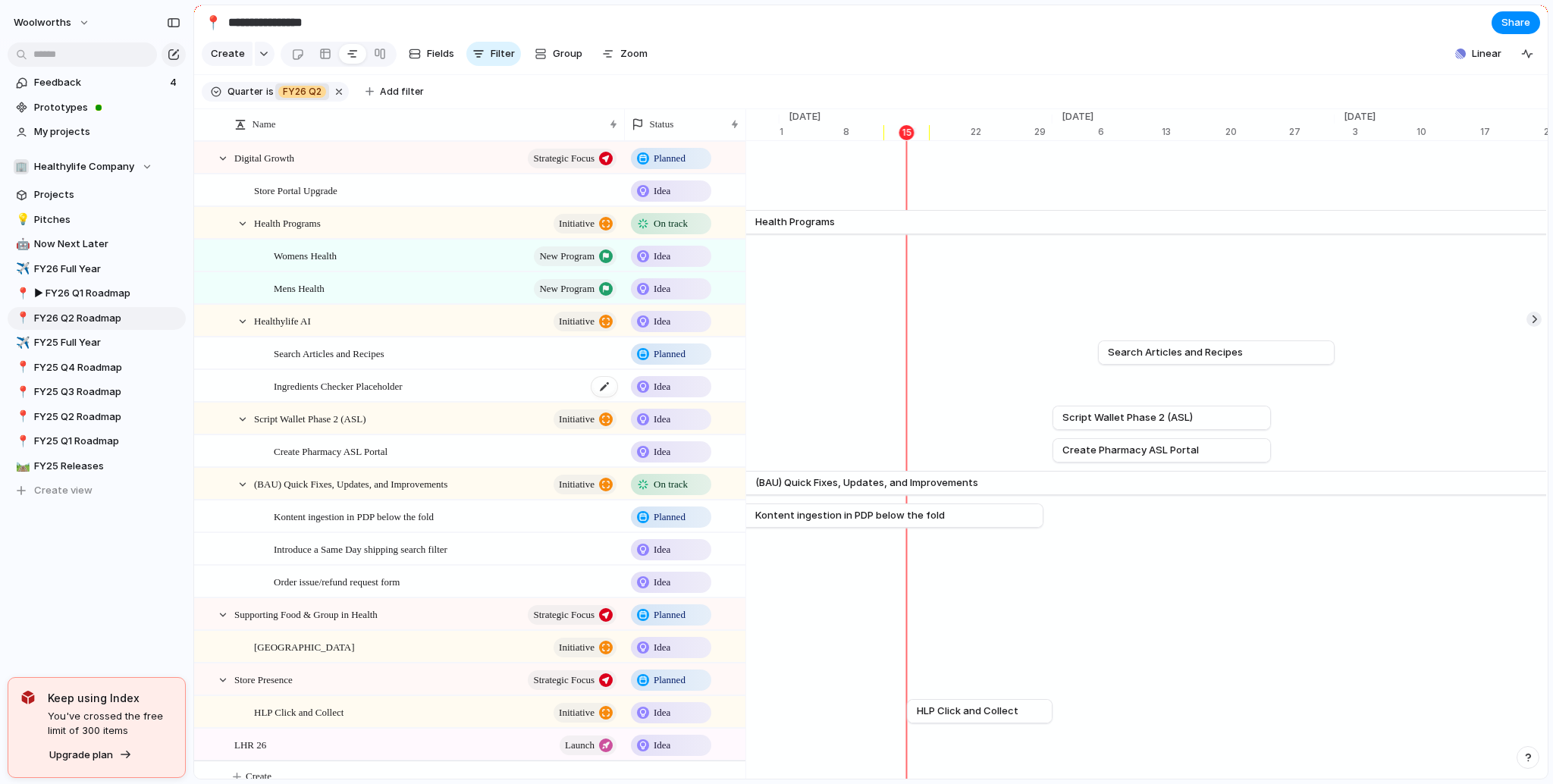
click at [333, 394] on span "Ingredients Checker Placeholder" at bounding box center [338, 386] width 129 height 18
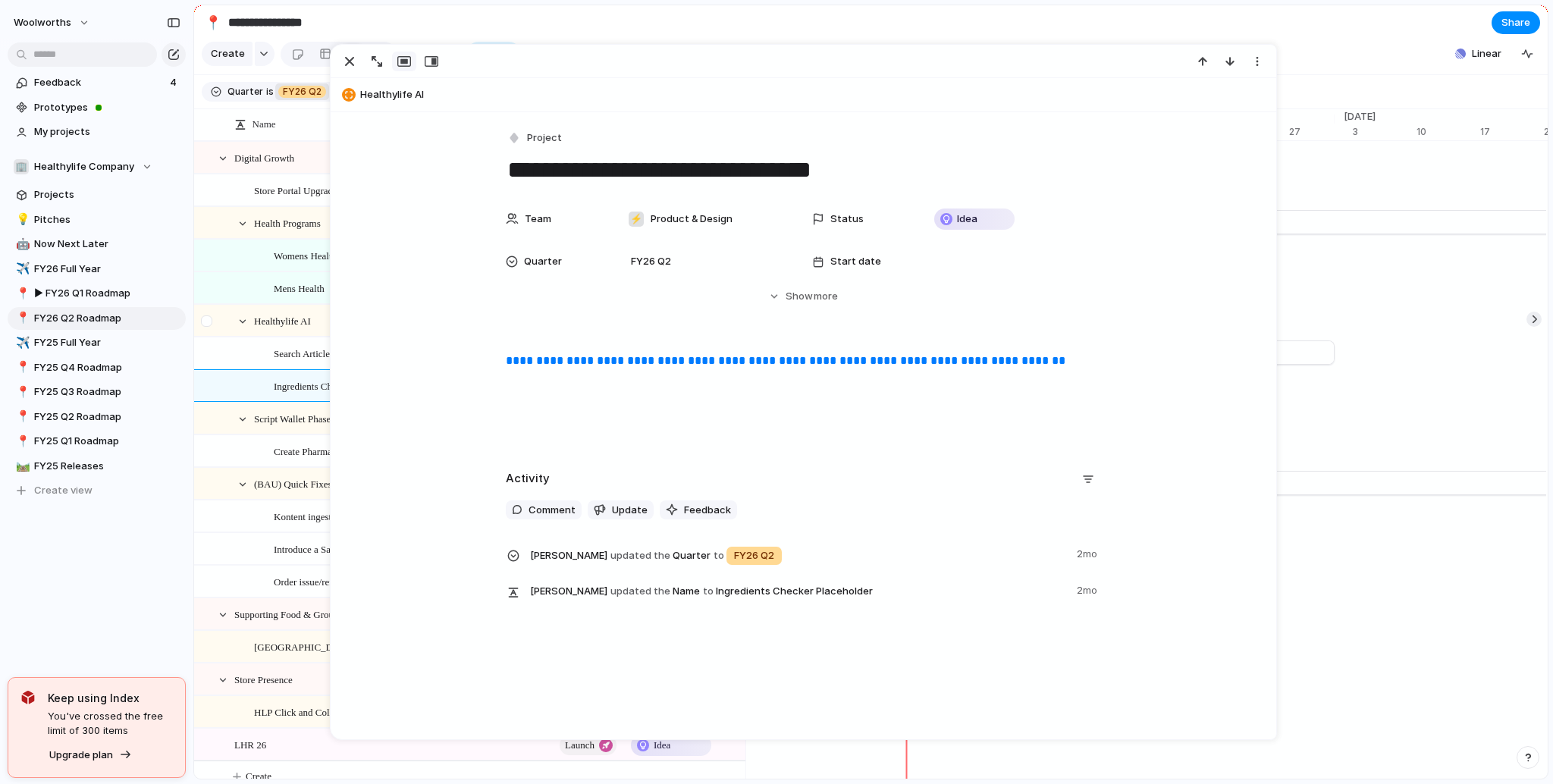
click at [227, 337] on div at bounding box center [215, 321] width 41 height 31
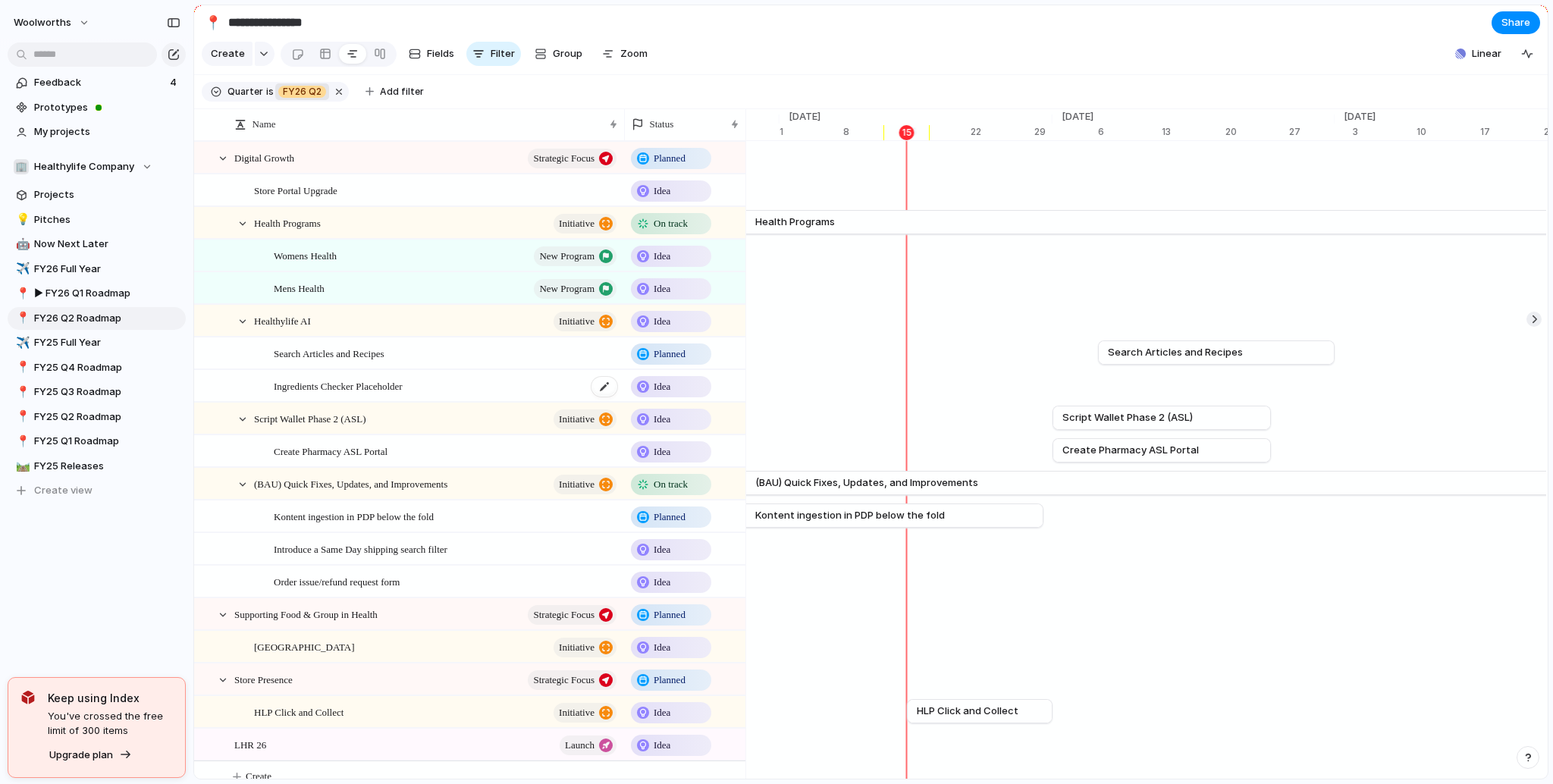
click at [396, 391] on span "Ingredients Checker Placeholder" at bounding box center [338, 386] width 129 height 18
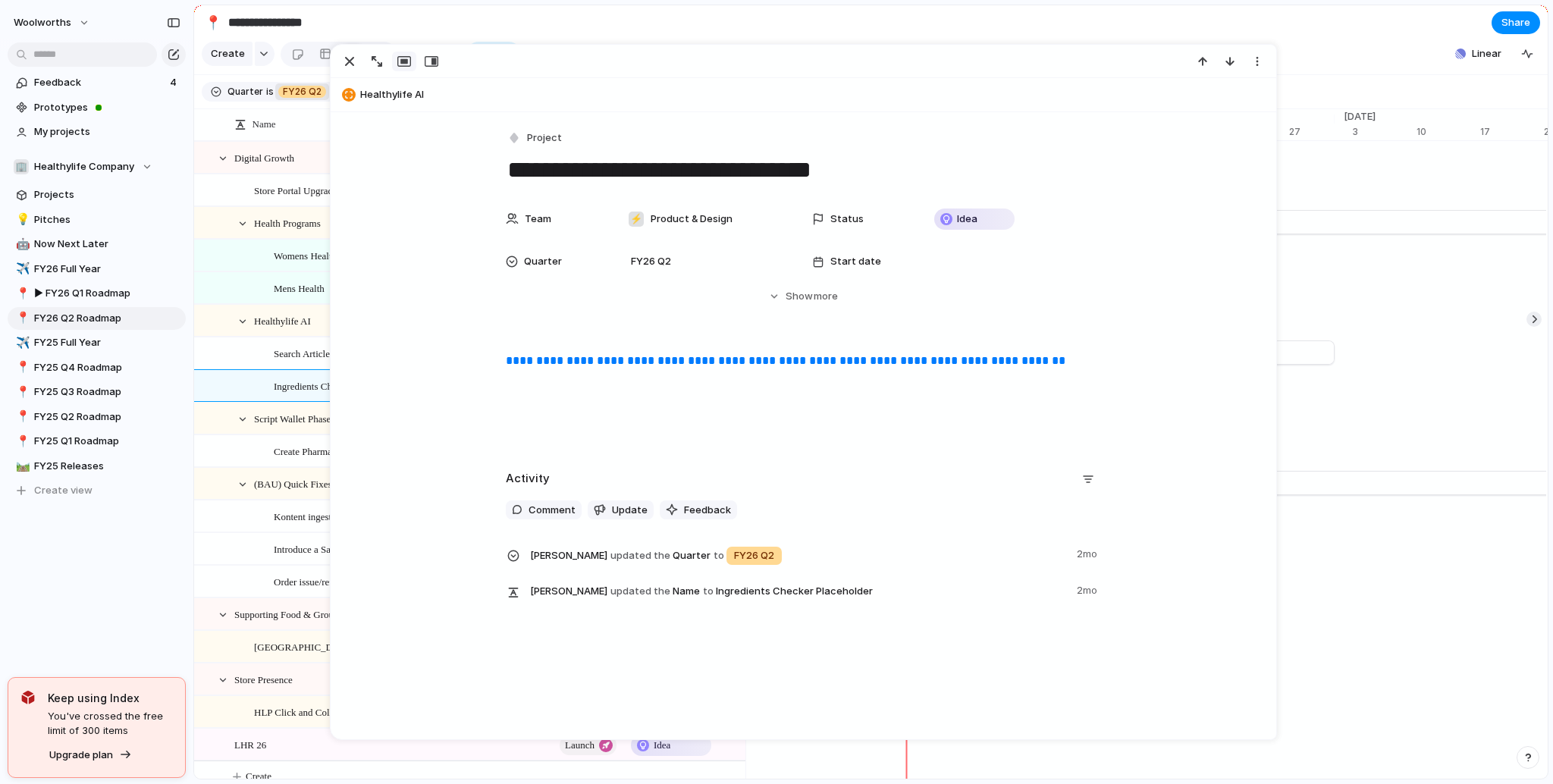
click at [355, 385] on div "**********" at bounding box center [803, 400] width 909 height 97
click at [213, 387] on div at bounding box center [209, 390] width 27 height 41
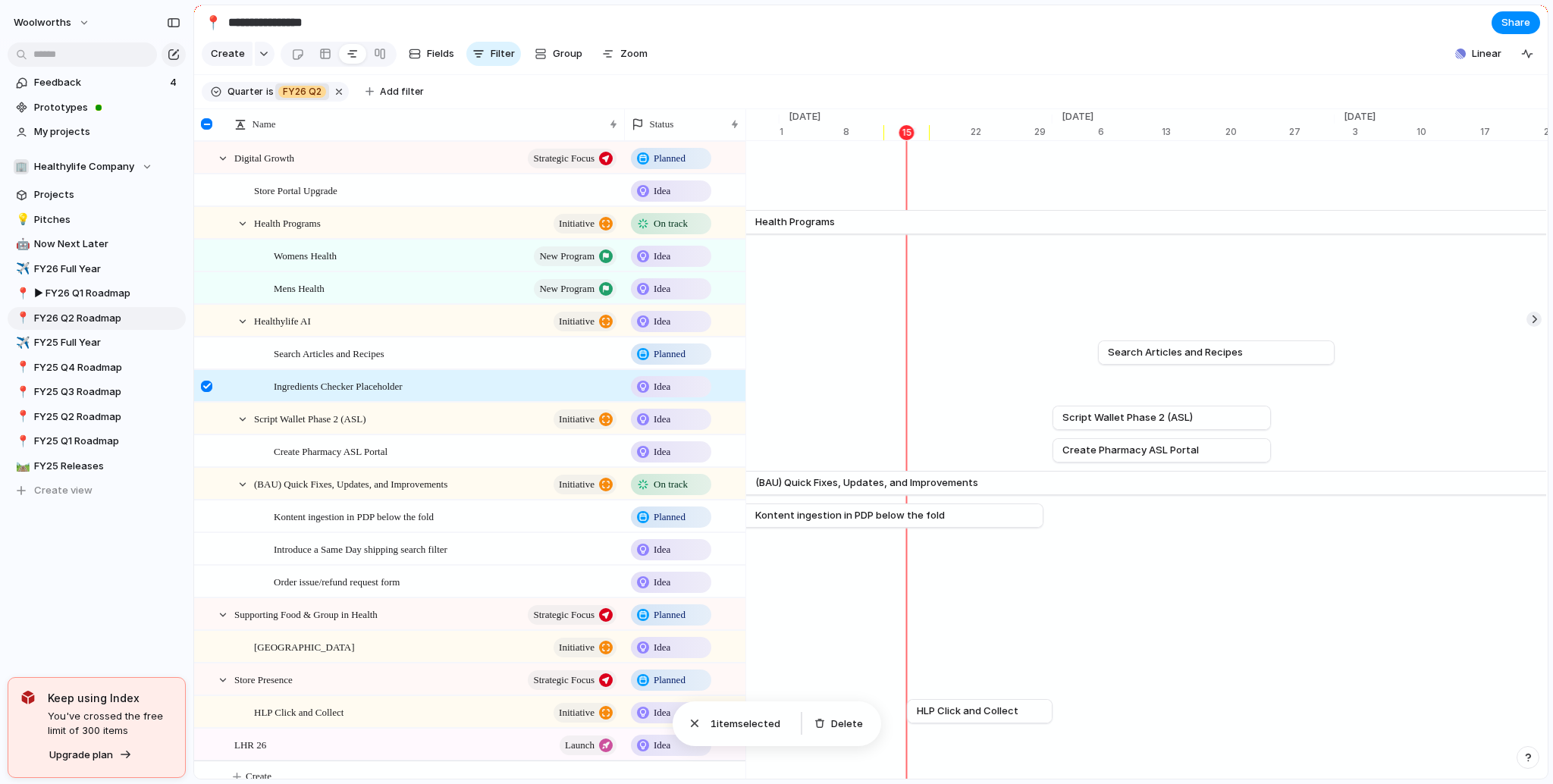
click at [207, 390] on div at bounding box center [209, 390] width 27 height 41
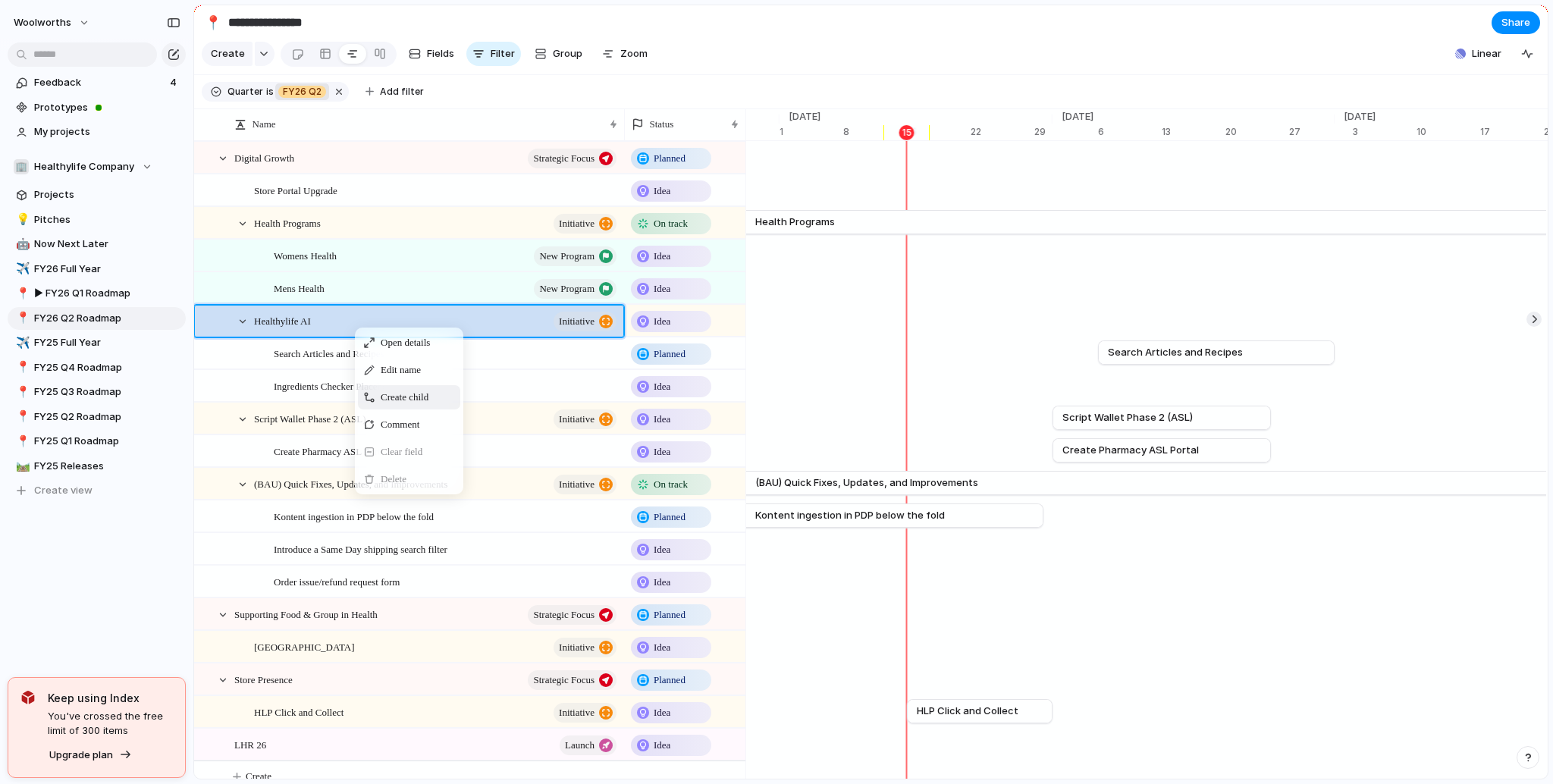
click at [389, 405] on span "Create child" at bounding box center [404, 397] width 47 height 15
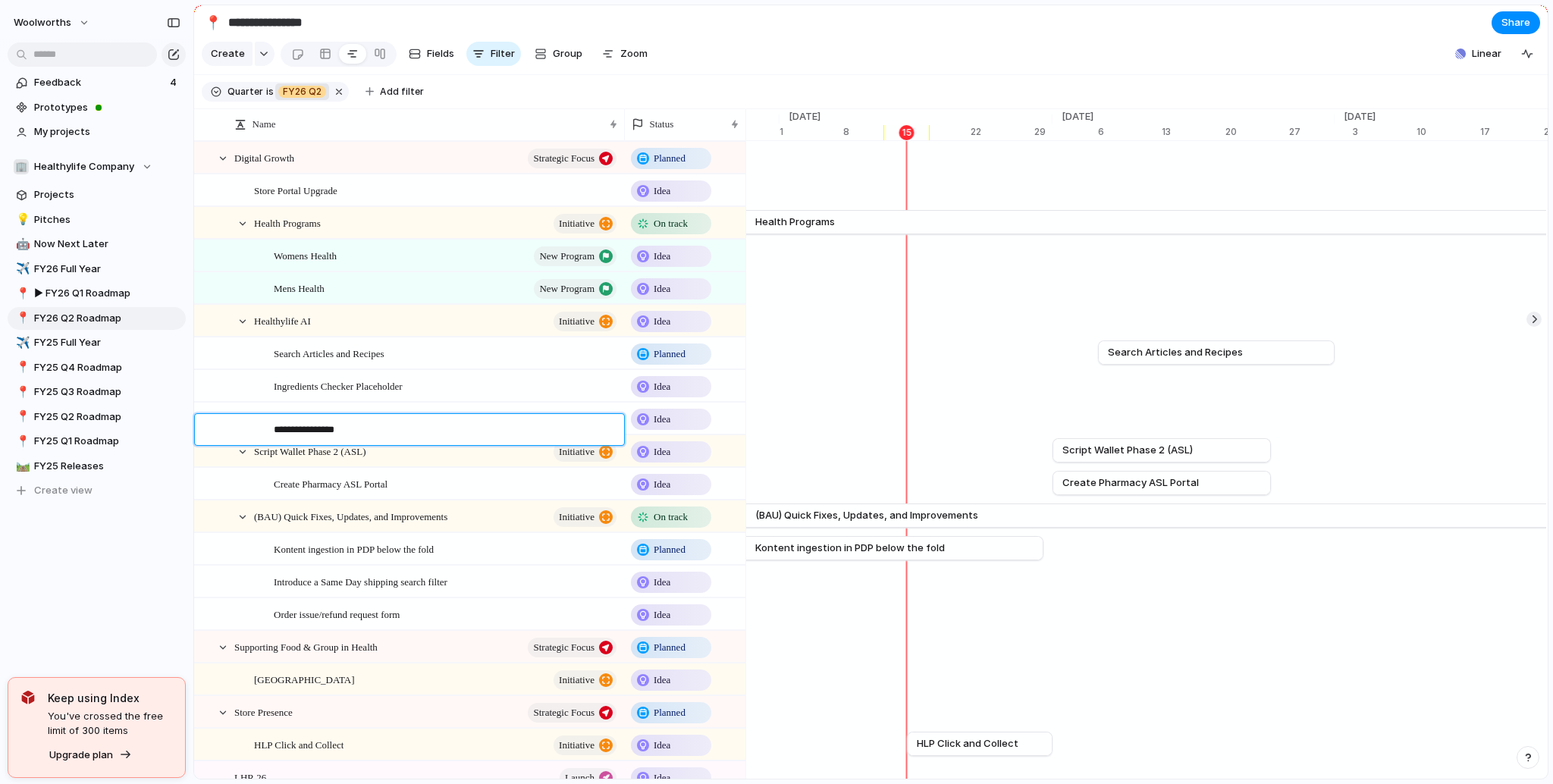
type textarea "**********"
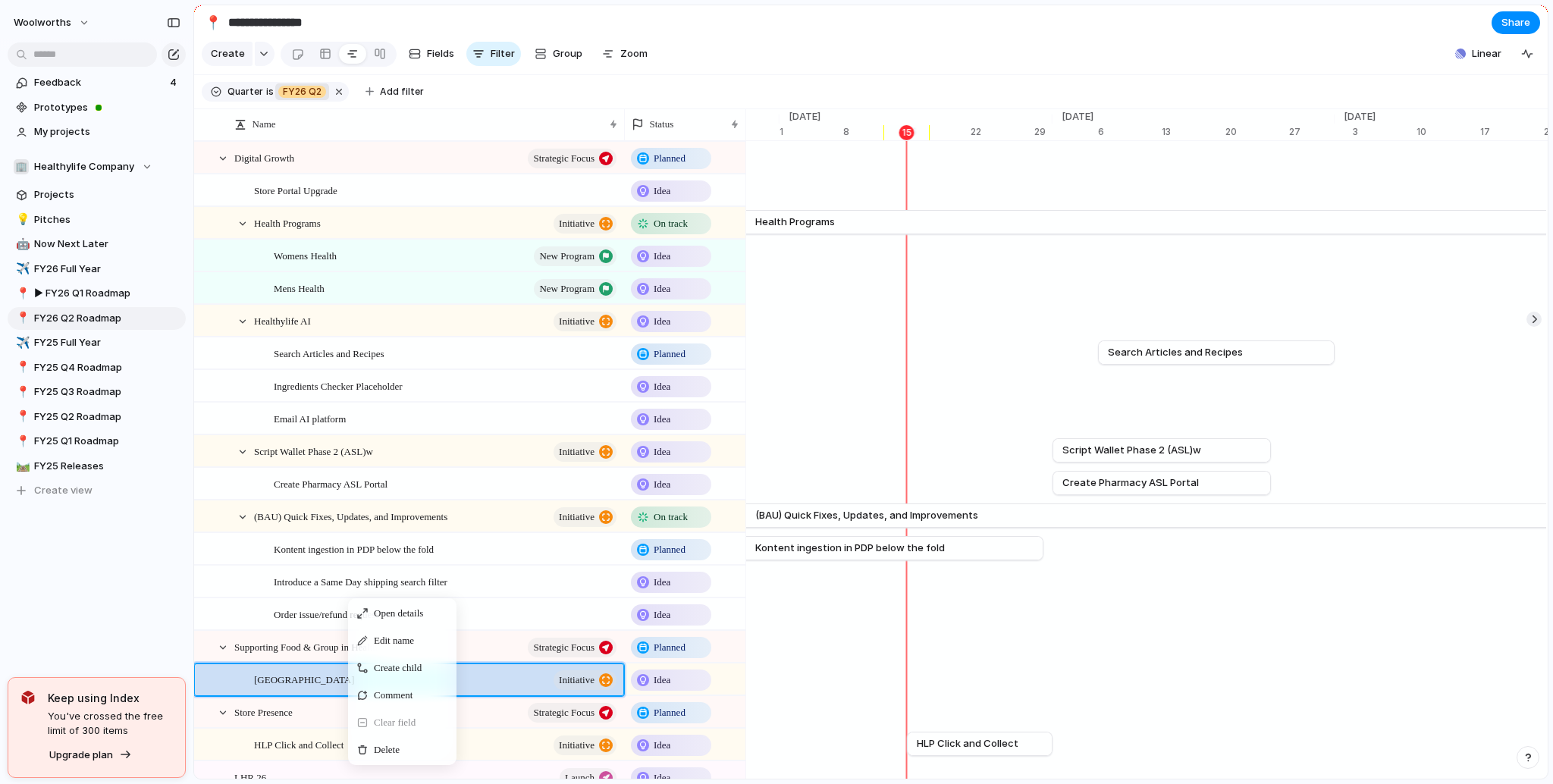
click at [117, 557] on div "Feedback 4 Prototypes My projects 🏢 Healthylife Company Projects 💡 Pitches 🤖 No…" at bounding box center [96, 312] width 194 height 625
